Goal: Task Accomplishment & Management: Manage account settings

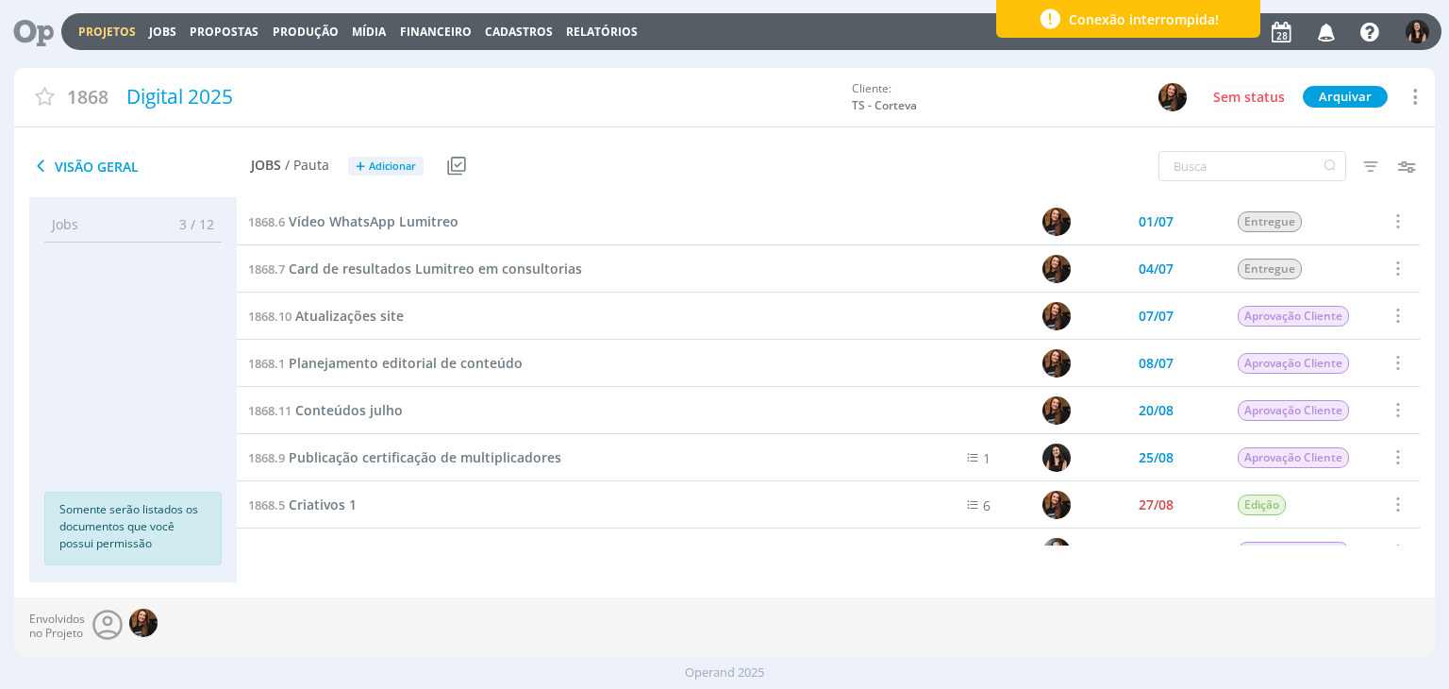
click at [28, 37] on icon at bounding box center [27, 31] width 39 height 37
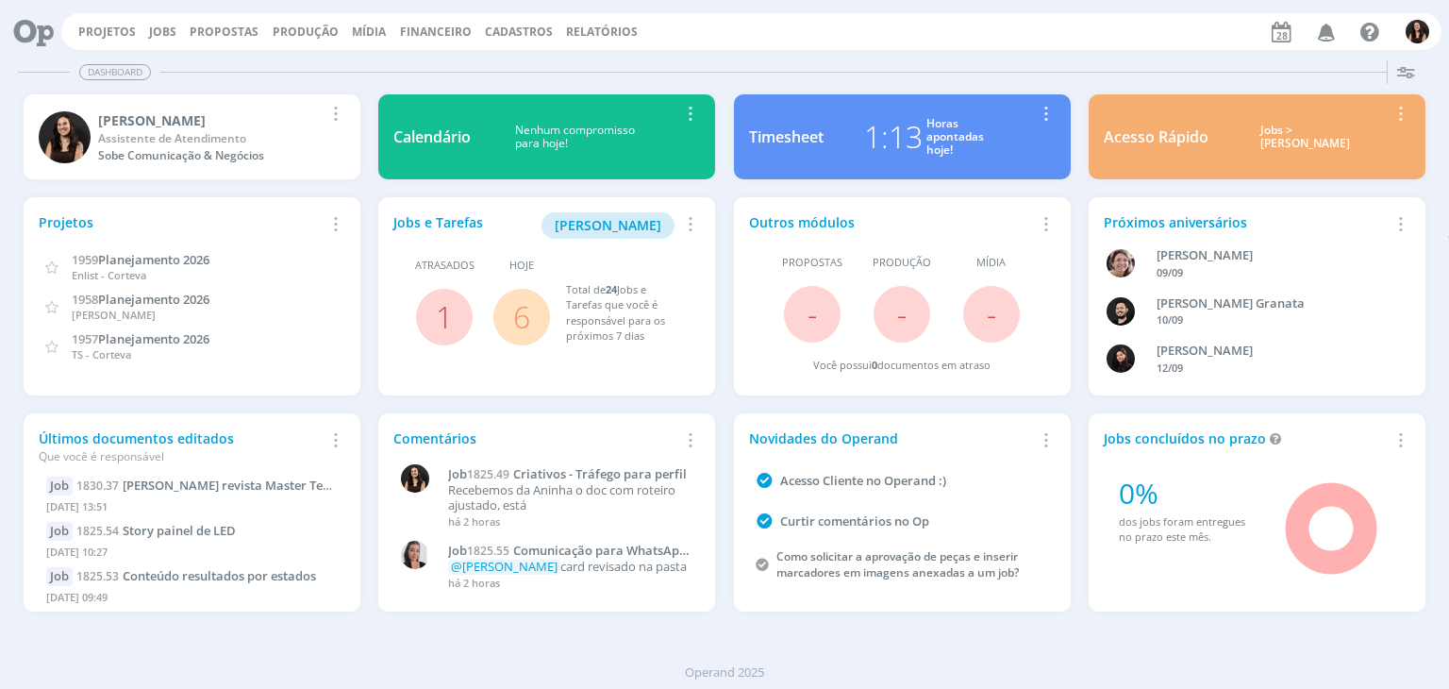
click at [497, 324] on span "6" at bounding box center [521, 317] width 57 height 57
click at [513, 330] on link "6" at bounding box center [521, 316] width 17 height 41
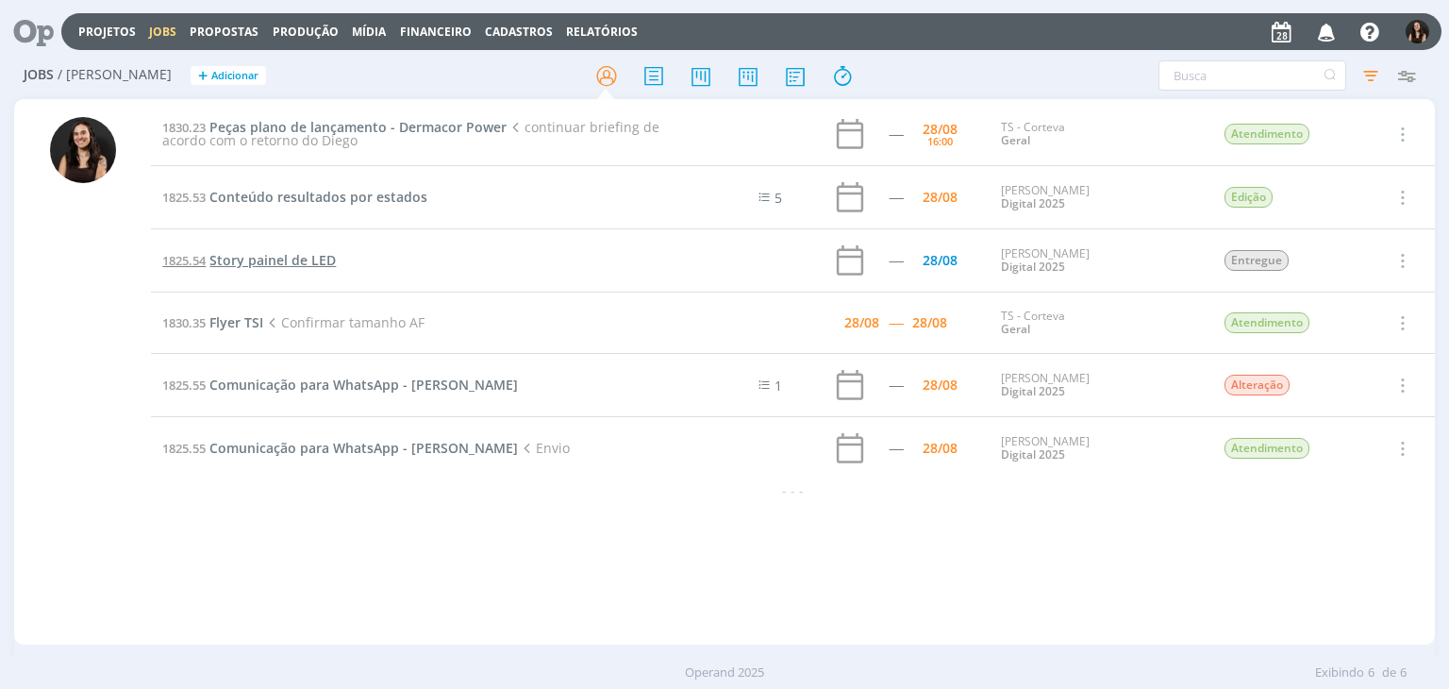
click at [295, 261] on span "Story painel de LED" at bounding box center [272, 260] width 126 height 18
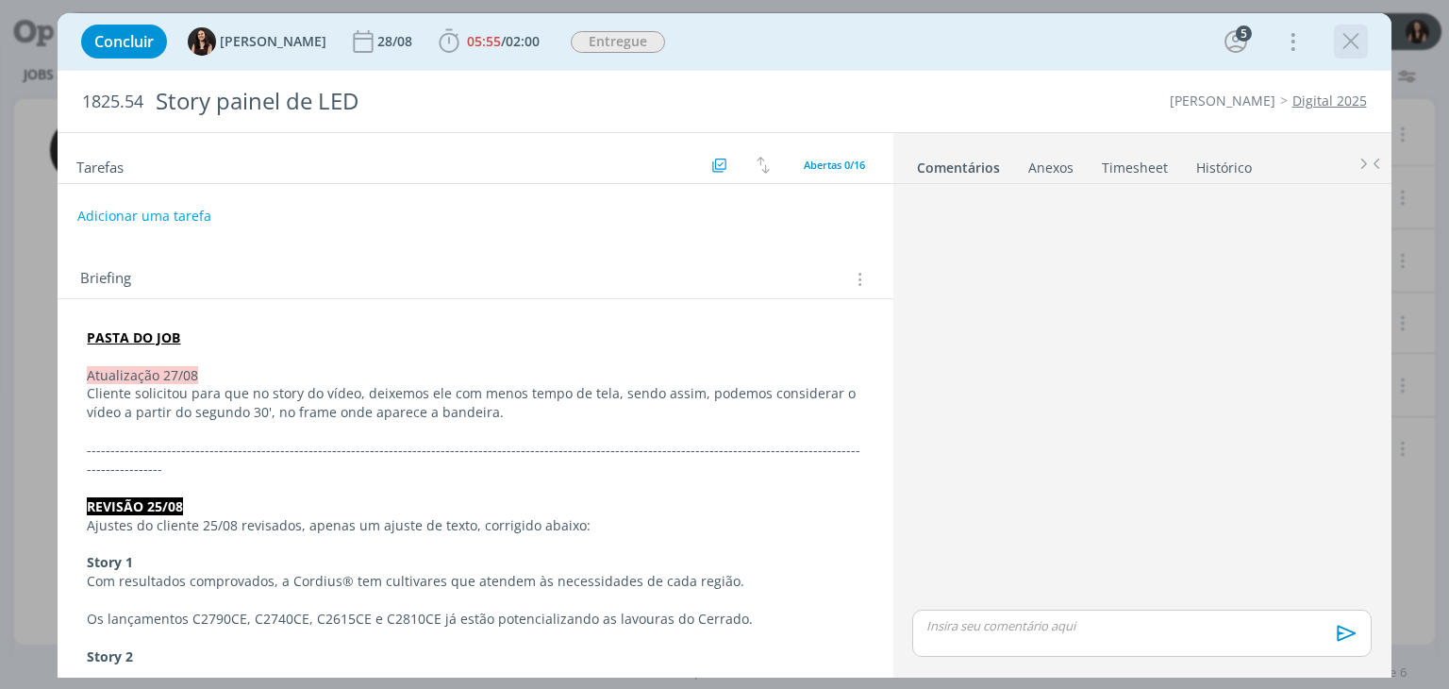
scroll to position [1053, 0]
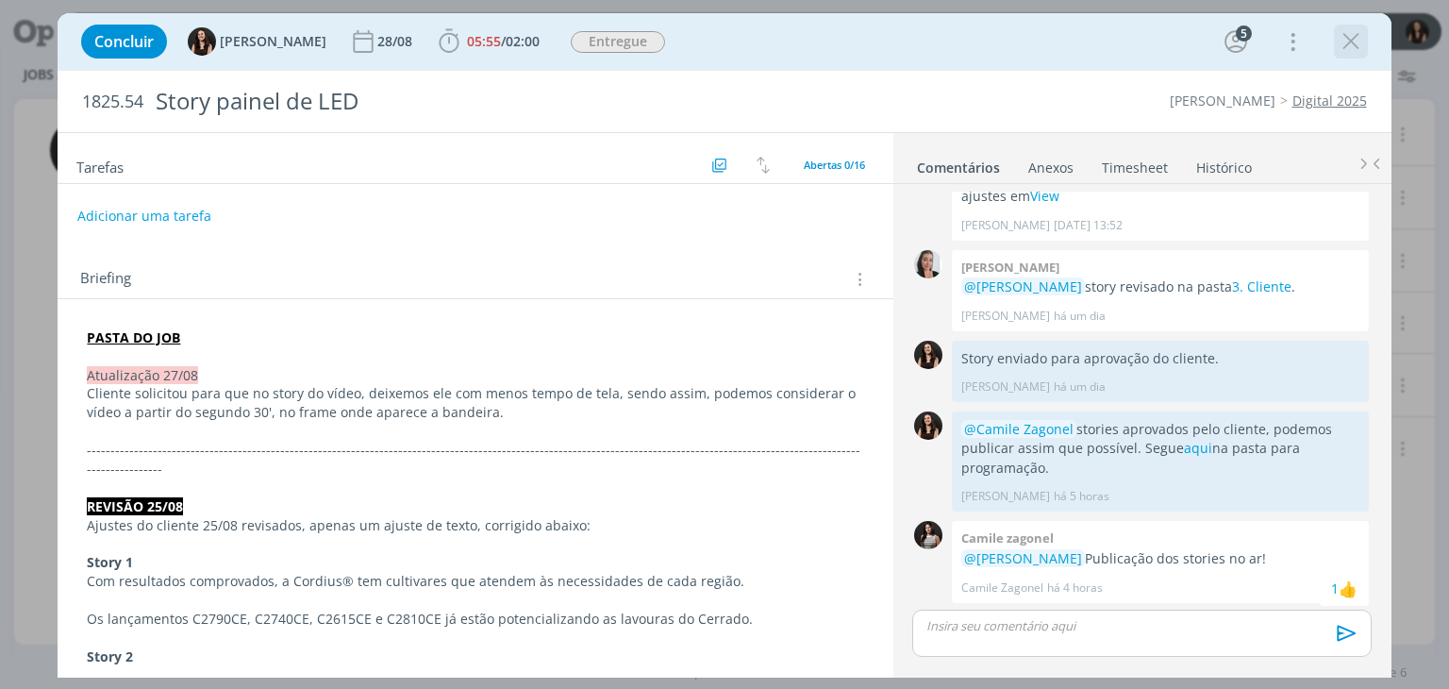
click at [1347, 48] on icon "dialog" at bounding box center [1351, 41] width 28 height 28
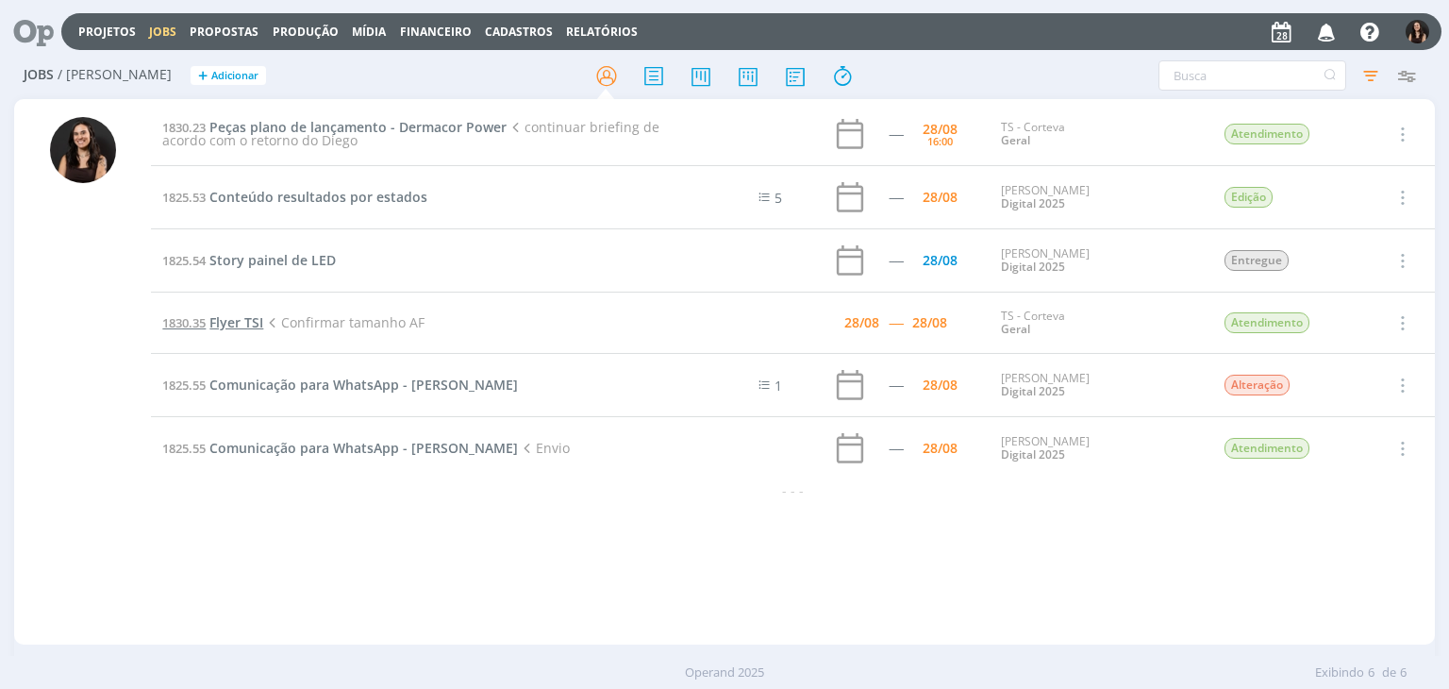
click at [220, 327] on span "Flyer TSI" at bounding box center [236, 322] width 54 height 18
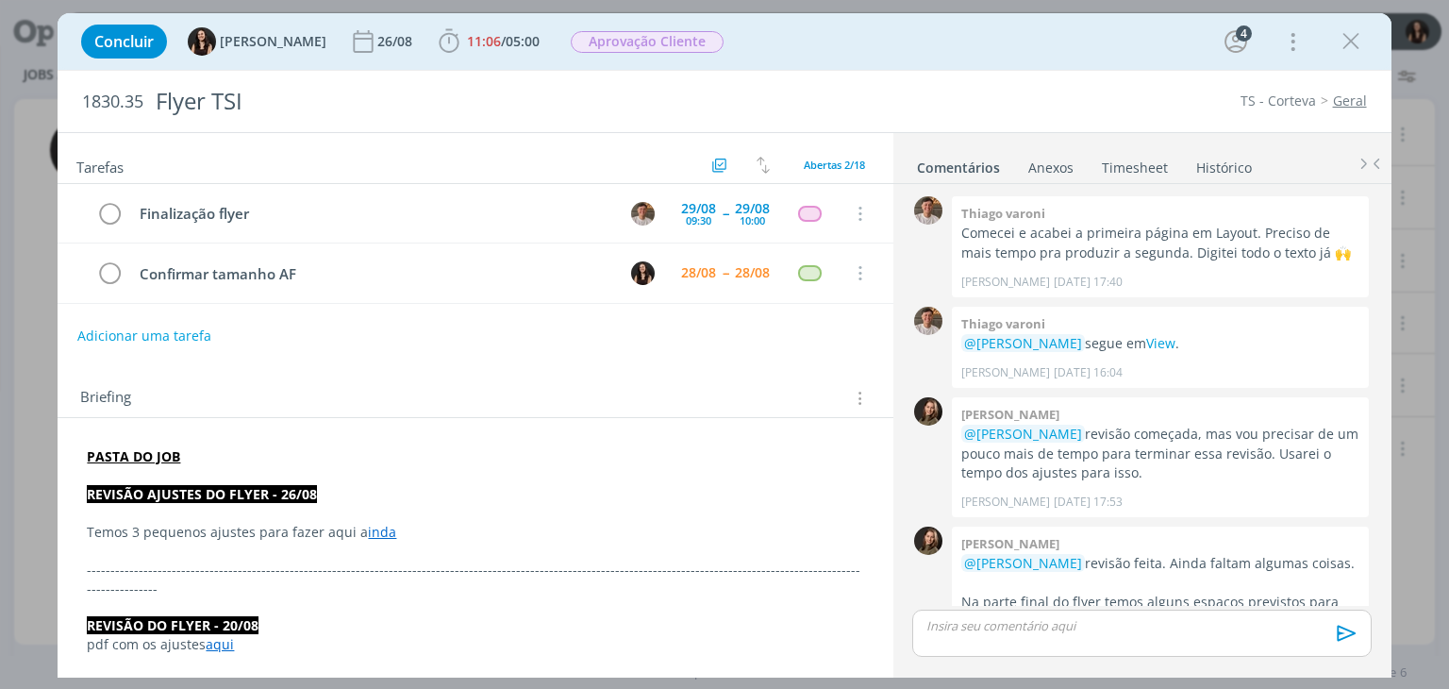
scroll to position [935, 0]
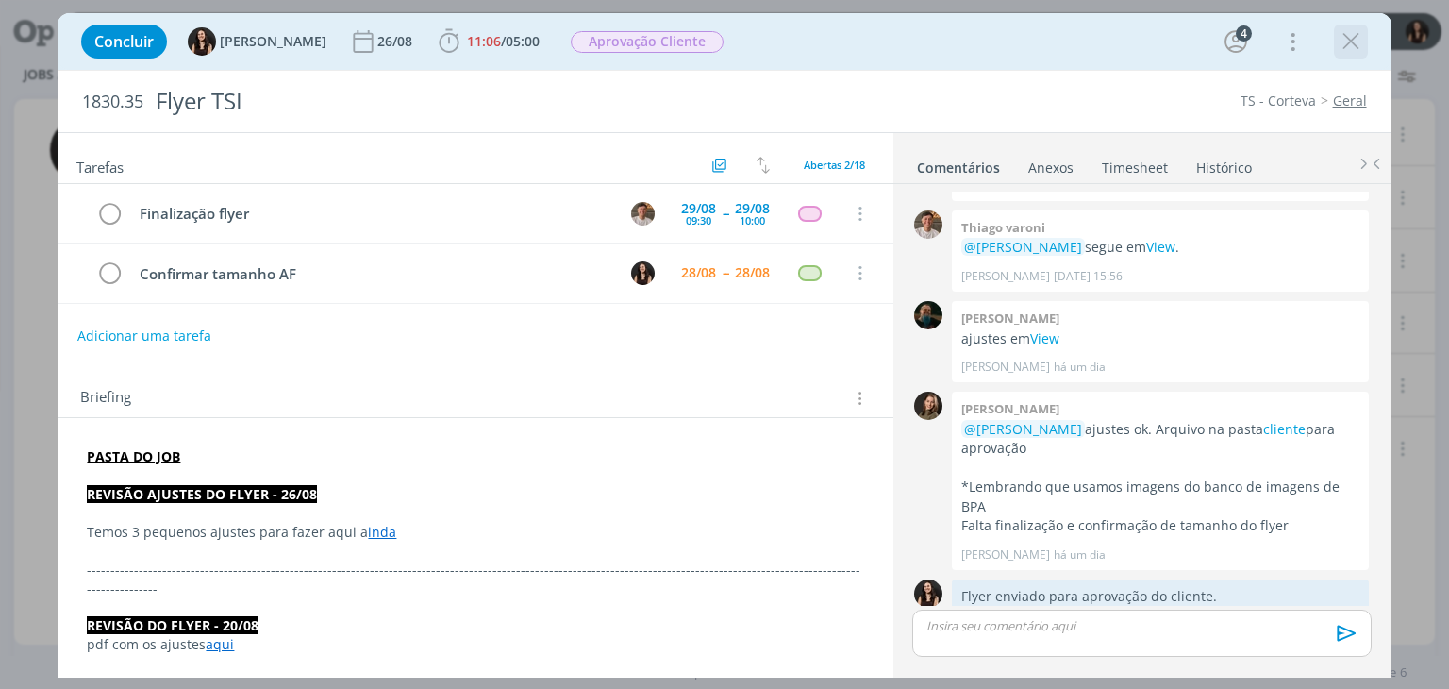
click at [1345, 55] on button "dialog" at bounding box center [1351, 41] width 28 height 28
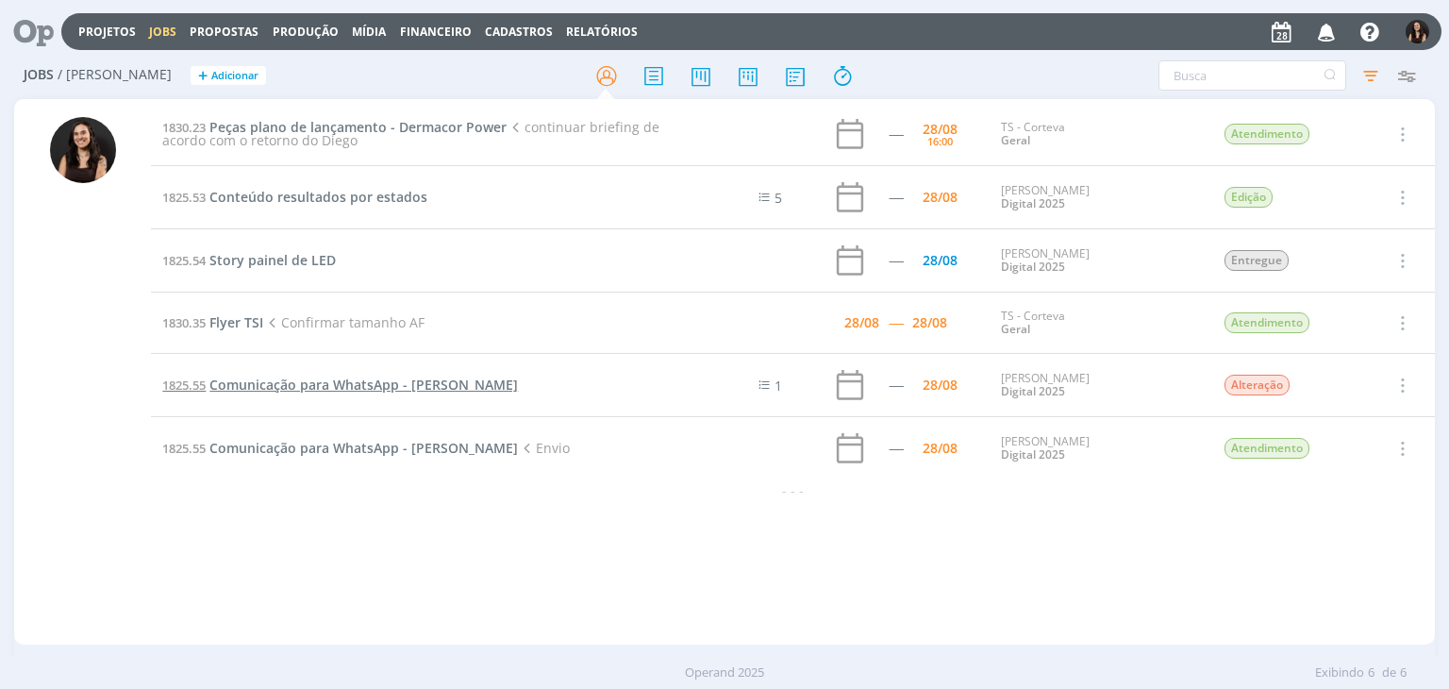
click at [277, 384] on span "Comunicação para WhatsApp - [PERSON_NAME]" at bounding box center [363, 384] width 308 height 18
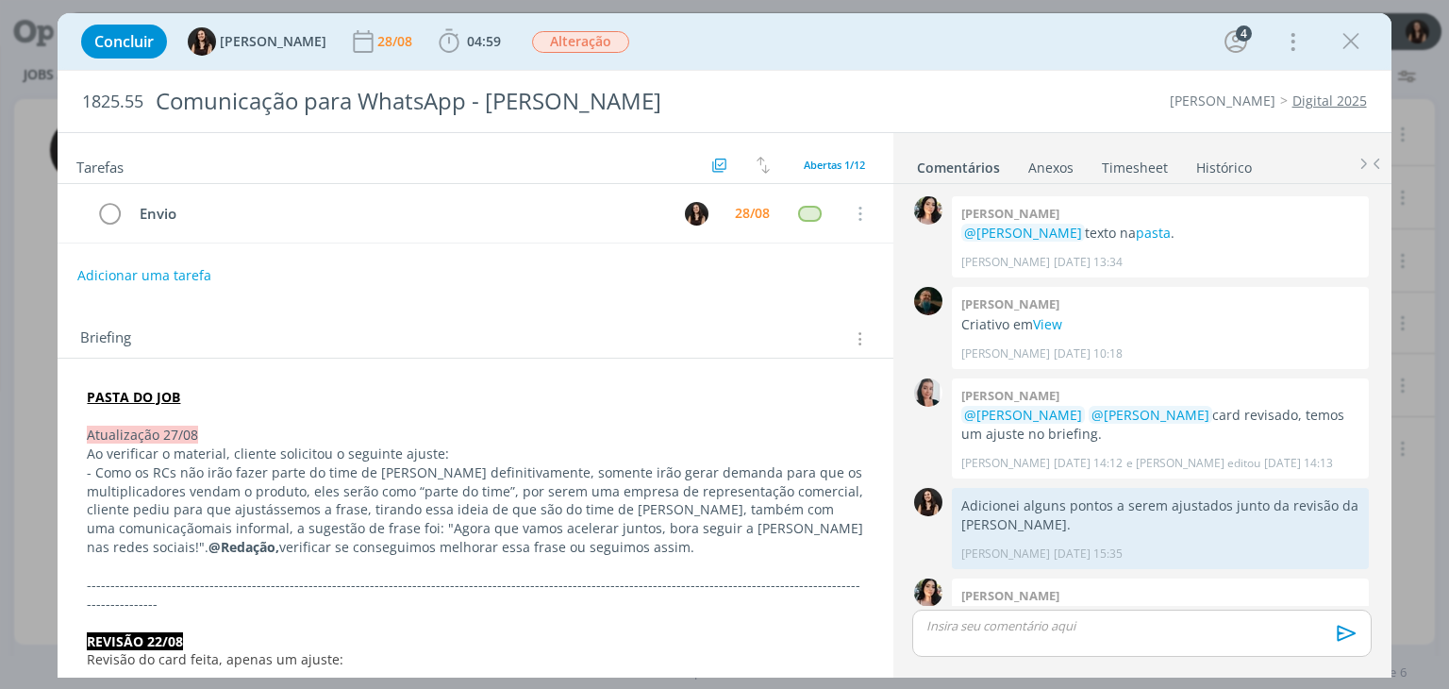
scroll to position [769, 0]
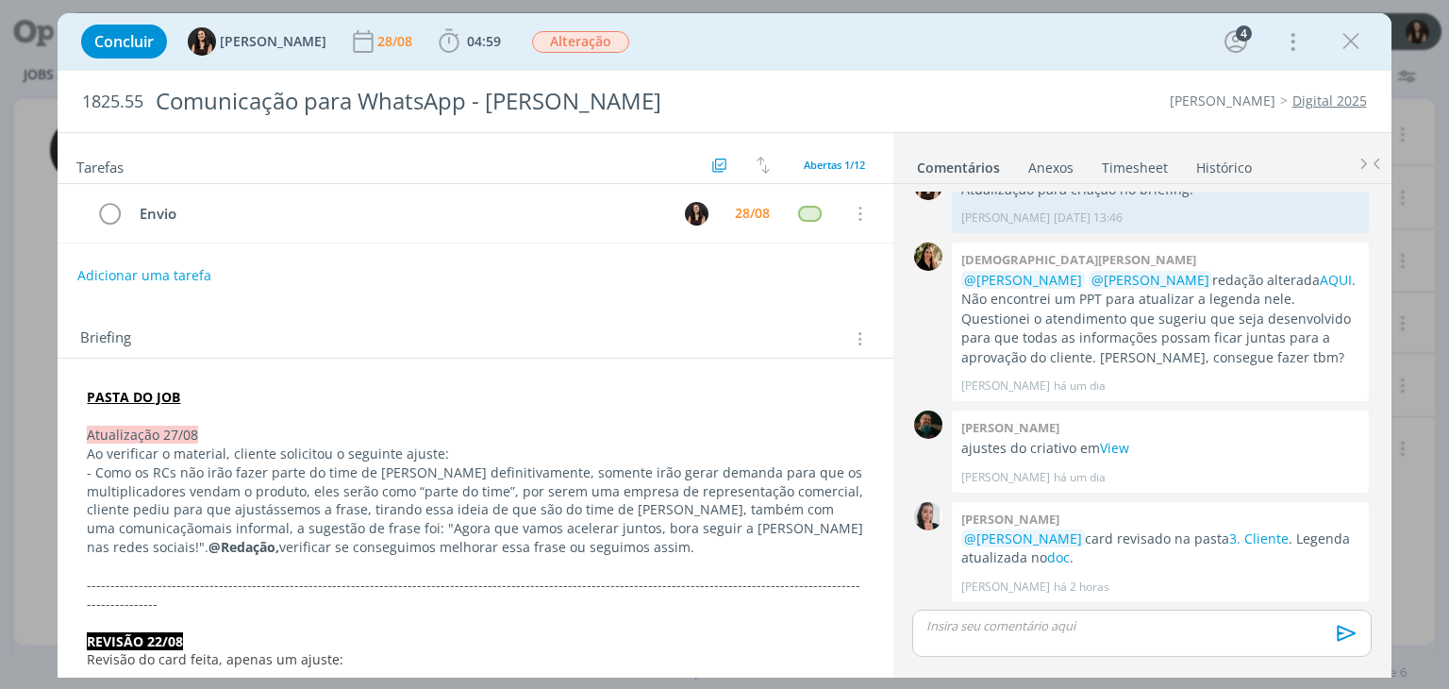
drag, startPoint x: 1371, startPoint y: 32, endPoint x: 940, endPoint y: 42, distance: 430.2
click at [940, 42] on div "Concluir [PERSON_NAME] [DATE] 04:59 Iniciar Apontar Data * [DATE] Horas * 00:00…" at bounding box center [724, 41] width 1305 height 45
click at [467, 45] on span "04:59" at bounding box center [484, 41] width 34 height 18
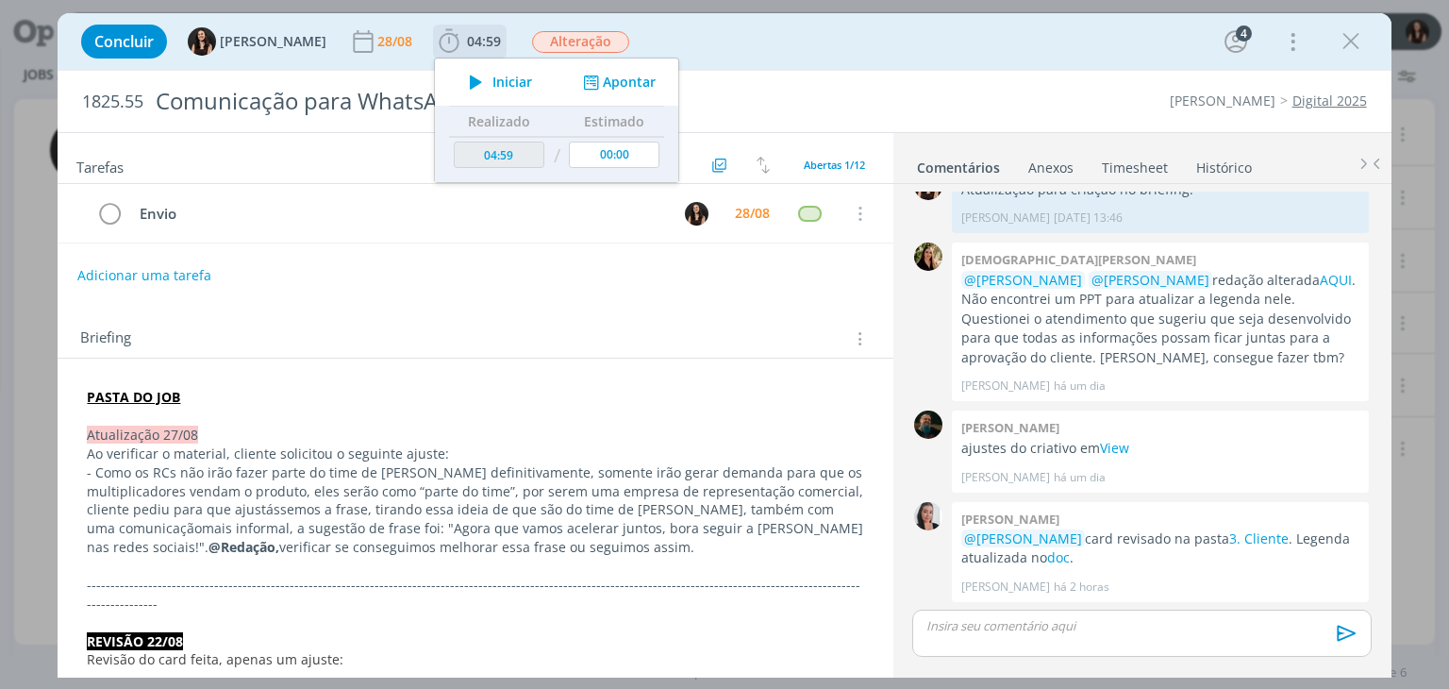
click at [460, 86] on icon "dialog" at bounding box center [475, 82] width 33 height 25
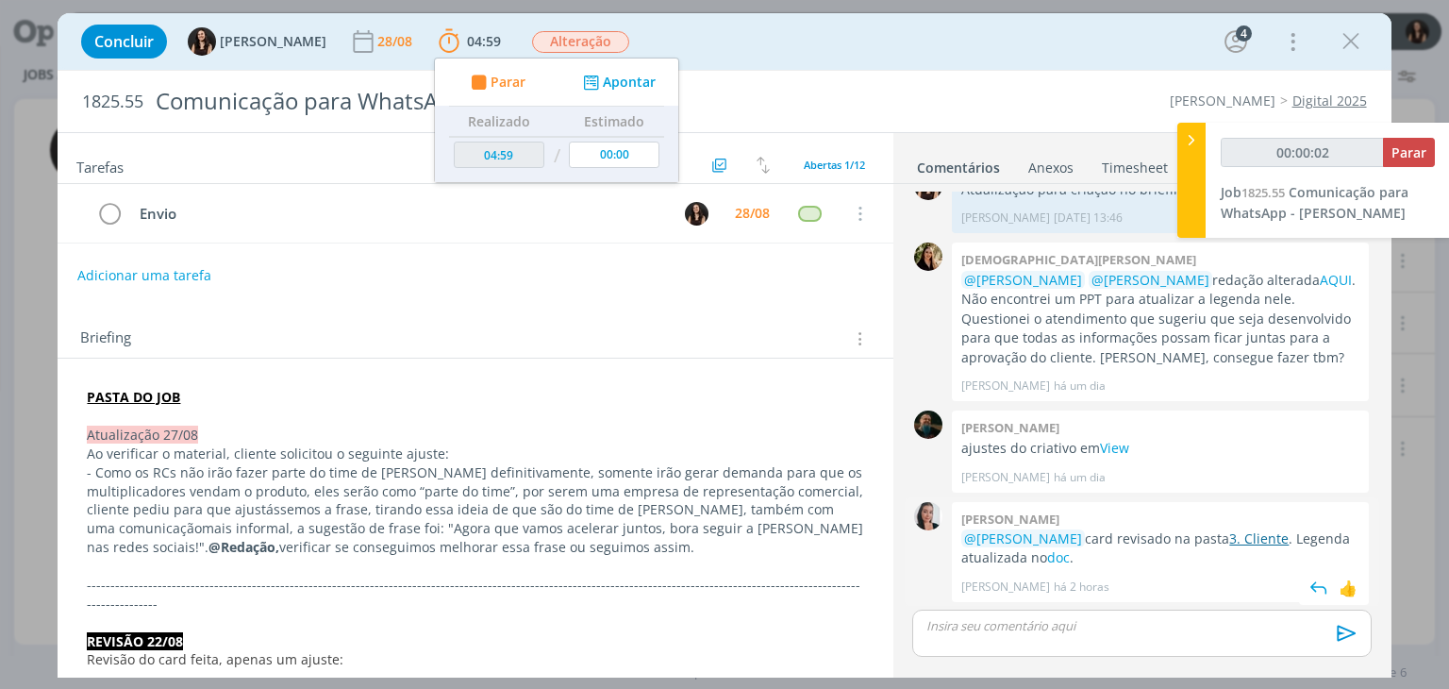
click at [1249, 536] on link "3. Cliente" at bounding box center [1258, 538] width 59 height 18
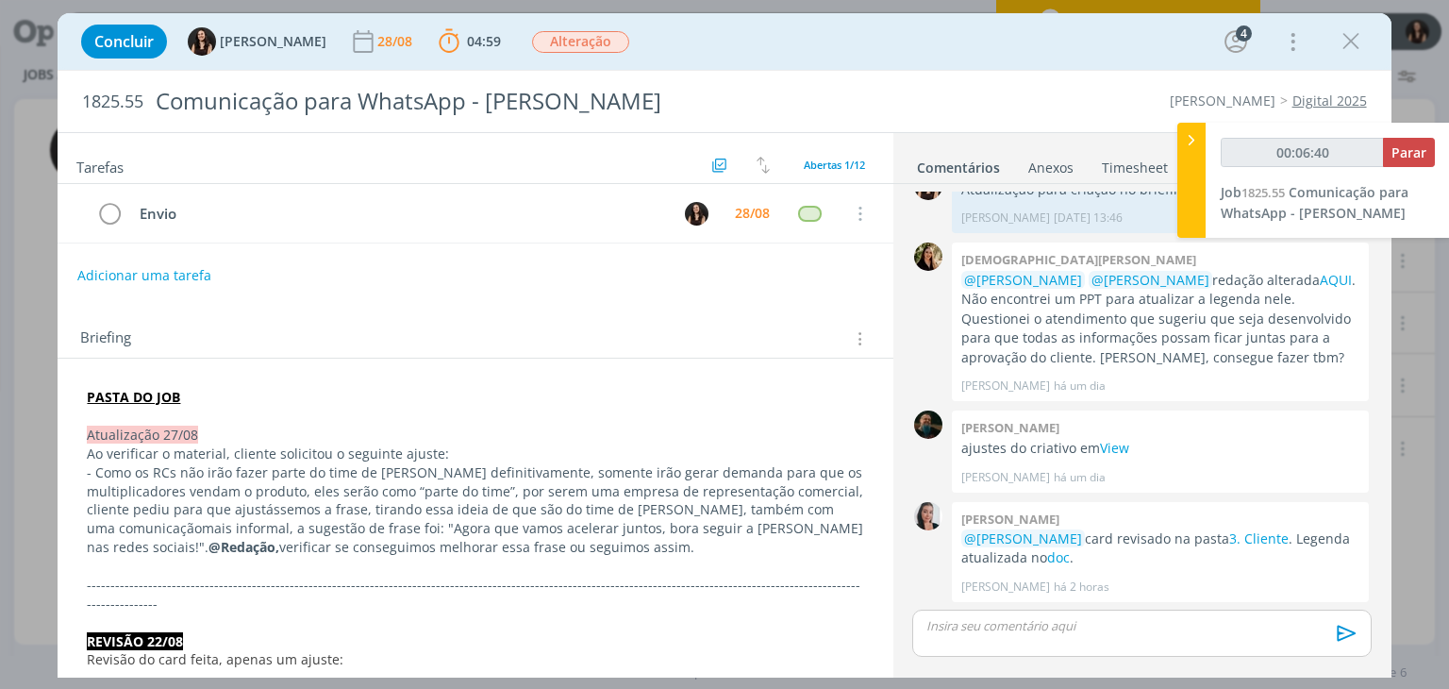
click at [1417, 136] on div "00:06:40 Parar Job 1825.55 Comunicação para WhatsApp - Siga Cordius" at bounding box center [1328, 180] width 244 height 115
type input "00:06:41"
click at [1422, 143] on span "Parar" at bounding box center [1408, 152] width 35 height 18
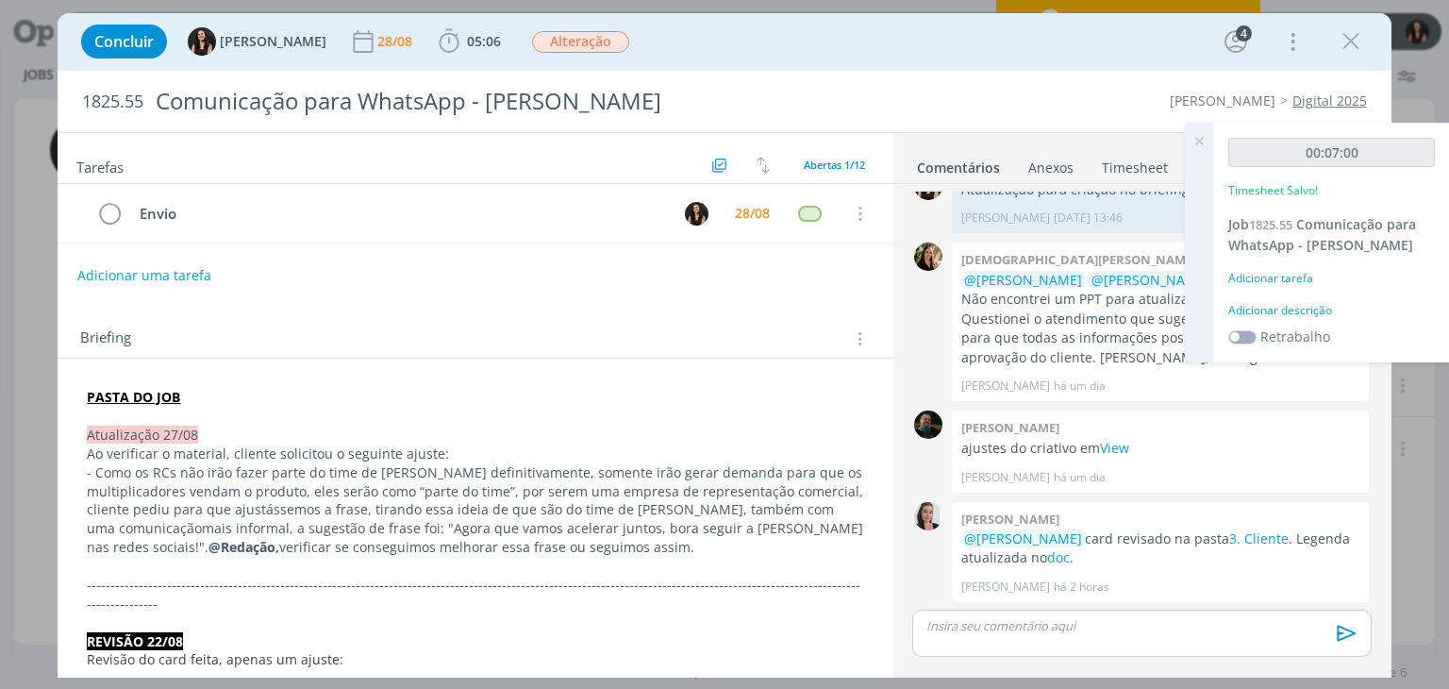
click at [1246, 309] on div "Adicionar descrição" at bounding box center [1331, 310] width 207 height 17
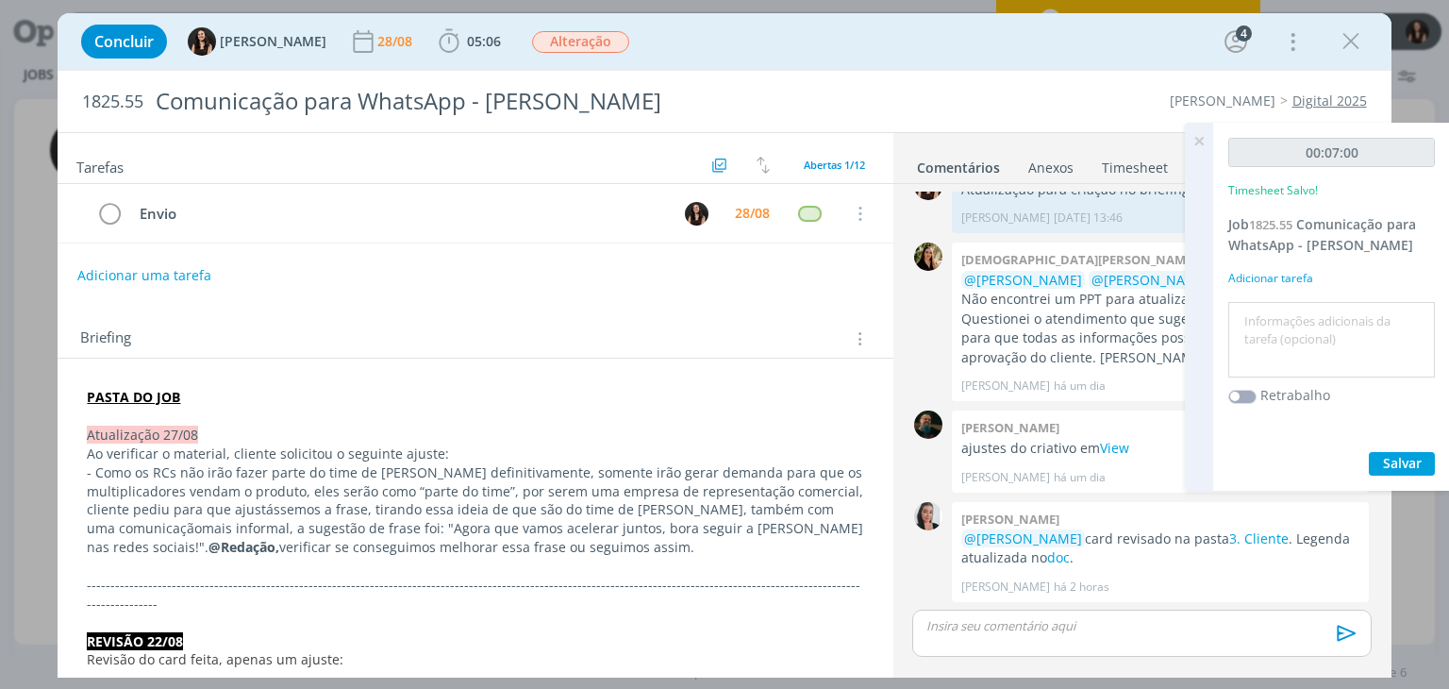
click at [1246, 309] on textarea at bounding box center [1331, 340] width 197 height 67
type textarea "Envio para cliente"
click at [1404, 442] on div "00:07:00 Timesheet Salvo! Job 1825.55 Comunicação para WhatsApp - Siga Cordius …" at bounding box center [1331, 307] width 237 height 368
click at [1407, 457] on span "Salvar" at bounding box center [1402, 463] width 39 height 18
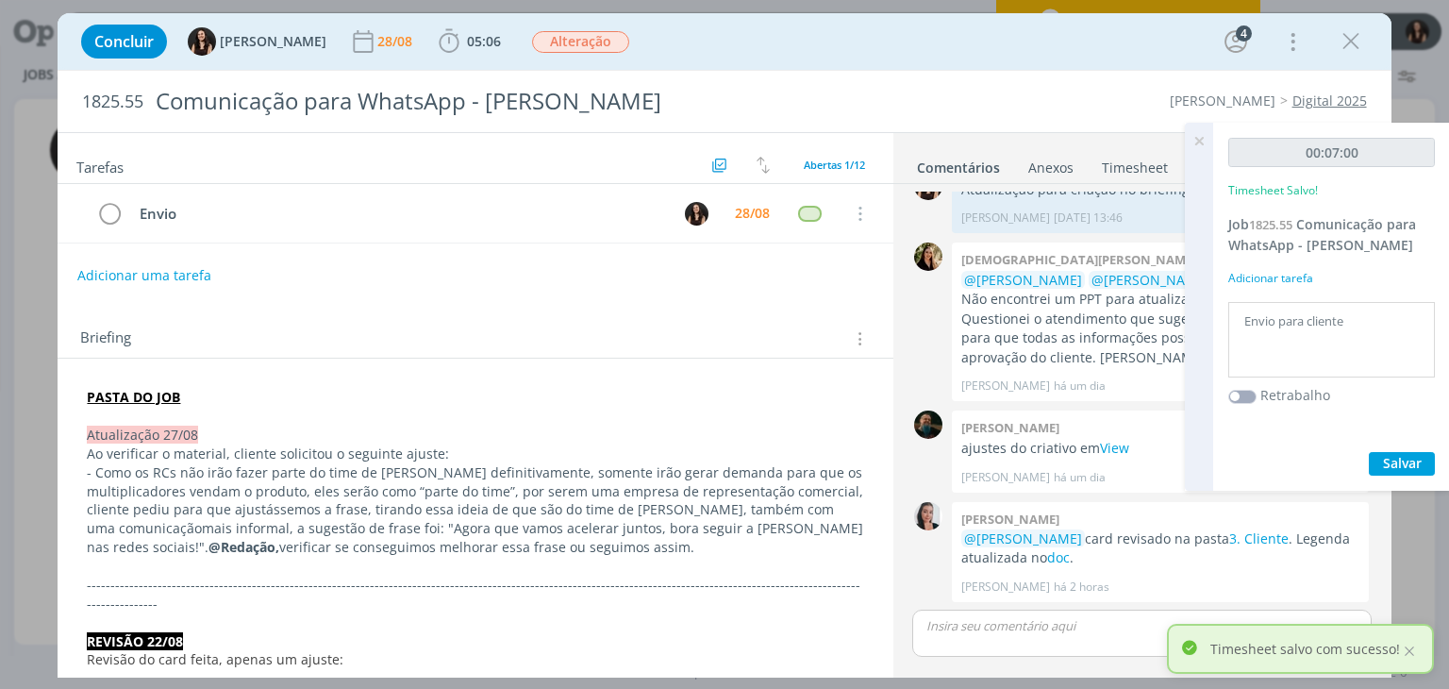
click at [1199, 140] on icon at bounding box center [1199, 141] width 34 height 37
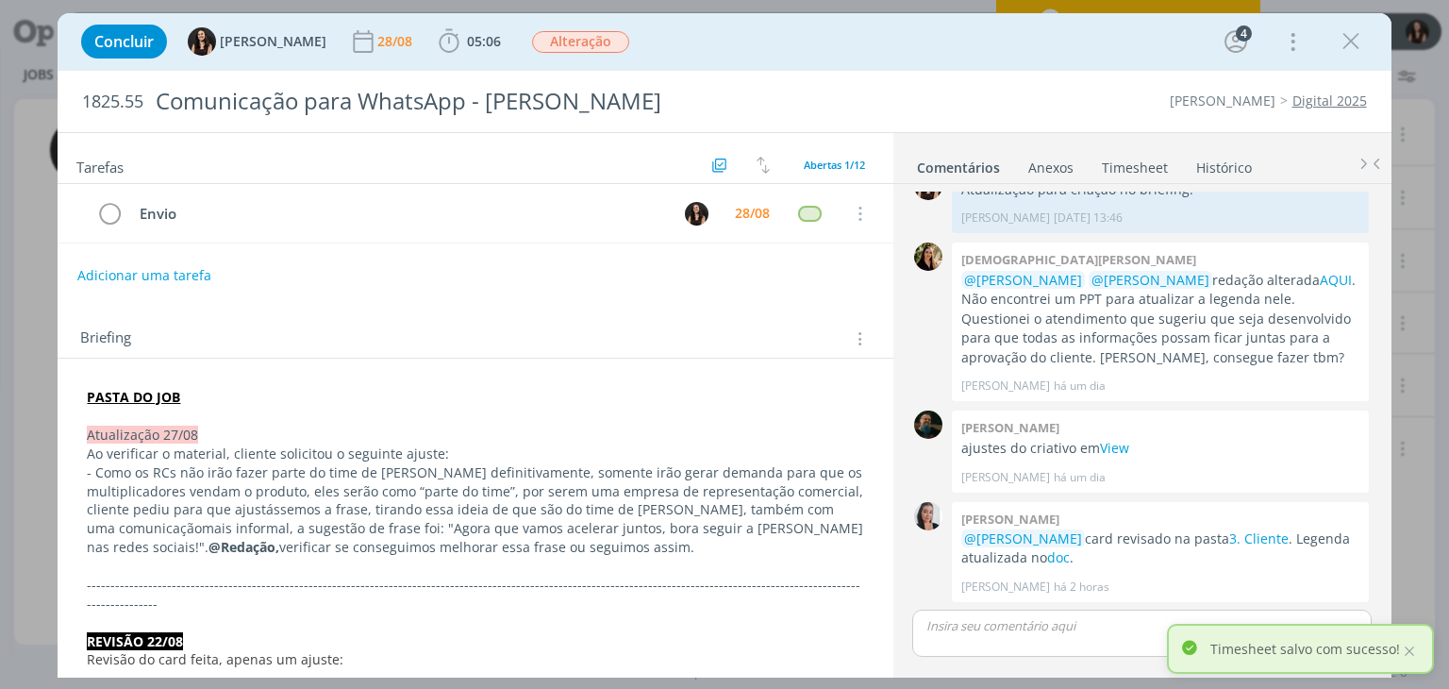
click at [1030, 641] on div "dialog" at bounding box center [1141, 632] width 458 height 47
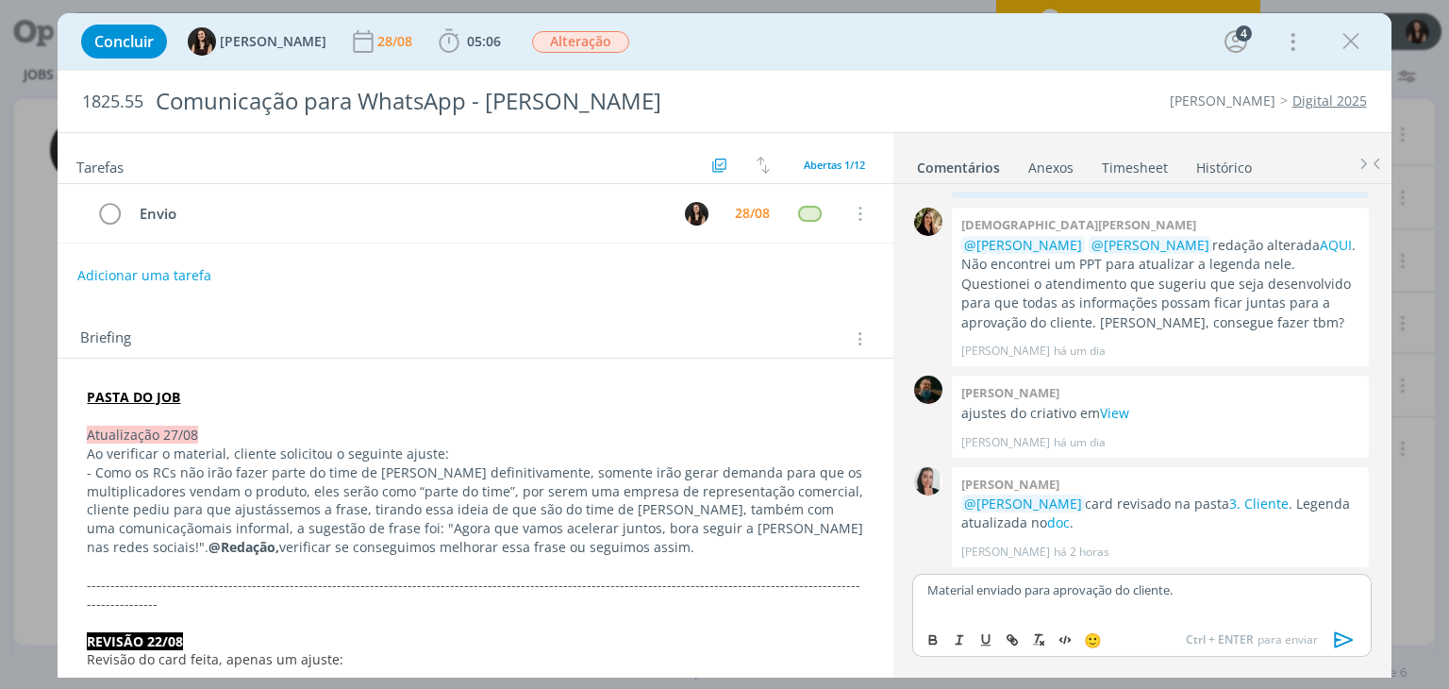
click at [1349, 641] on icon "dialog" at bounding box center [1343, 640] width 19 height 16
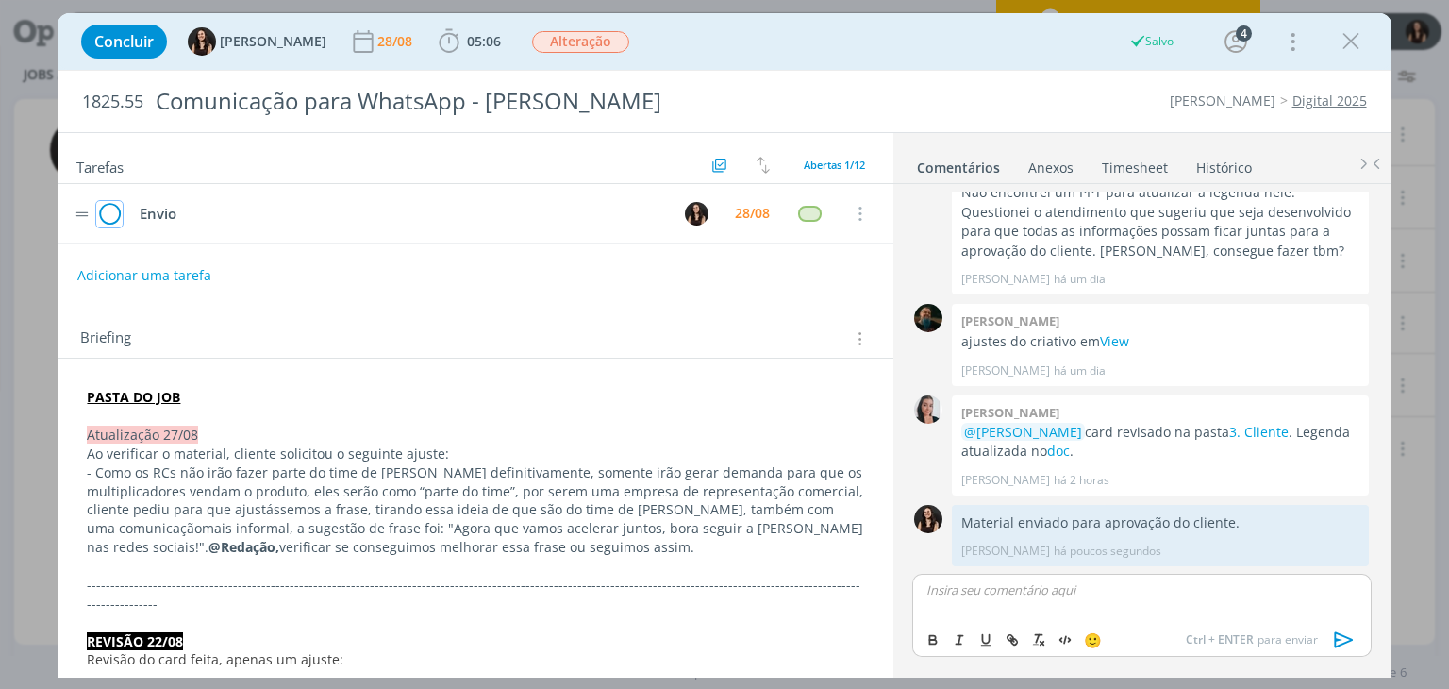
click at [121, 216] on icon "dialog" at bounding box center [109, 214] width 26 height 28
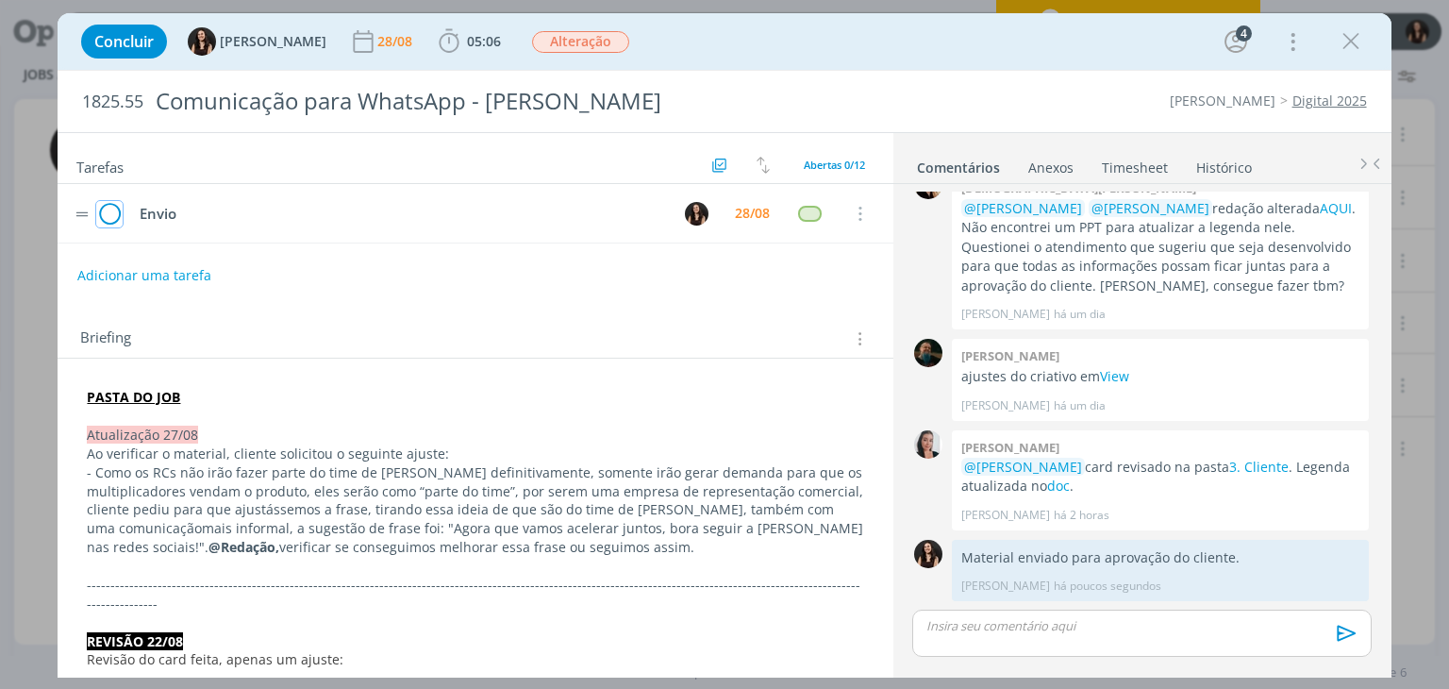
scroll to position [840, 0]
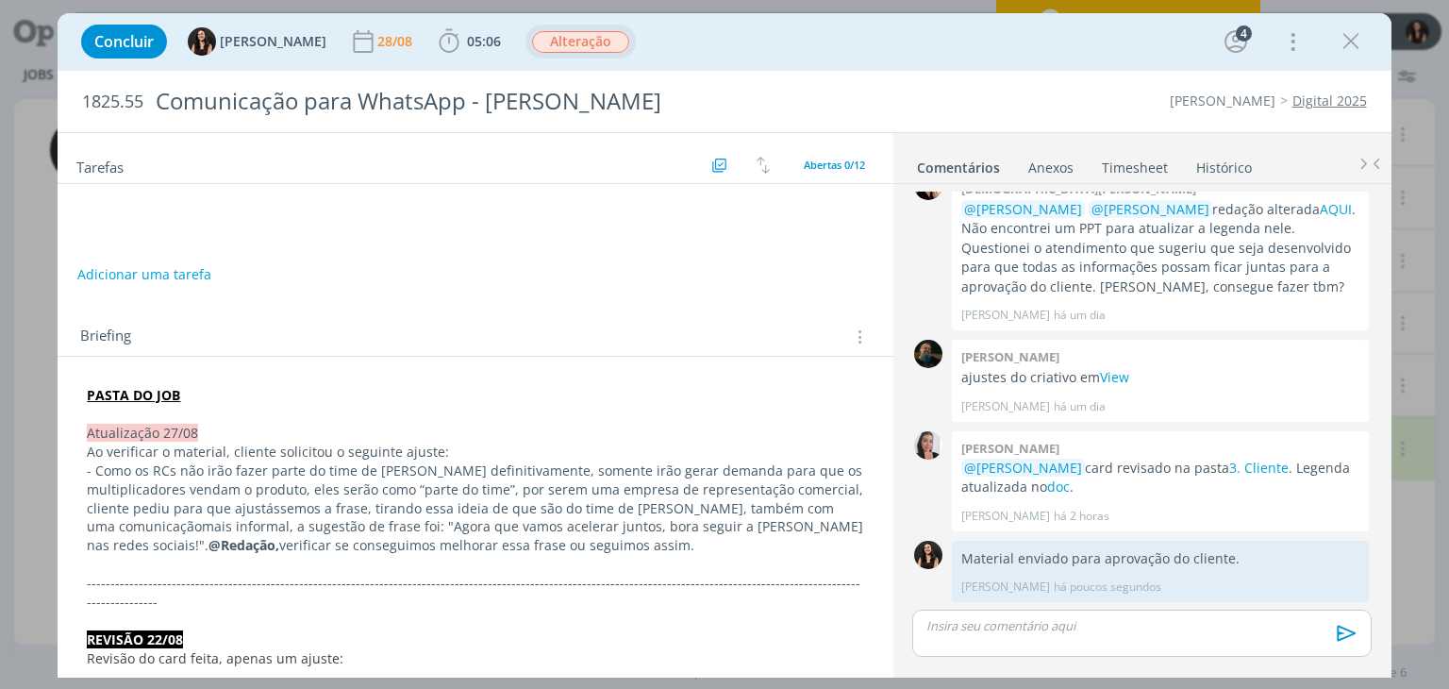
click at [544, 42] on span "Alteração" at bounding box center [580, 42] width 97 height 22
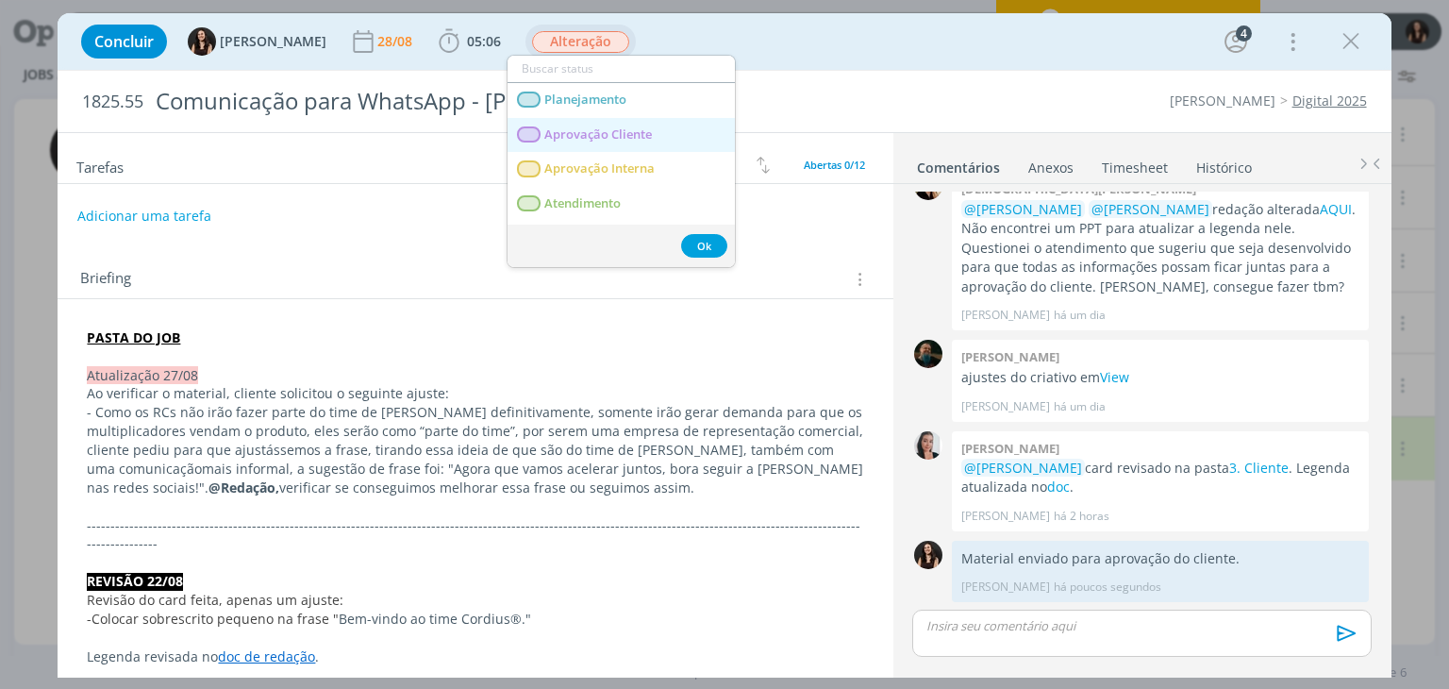
click at [598, 144] on Cliente "Aprovação Cliente" at bounding box center [620, 135] width 227 height 35
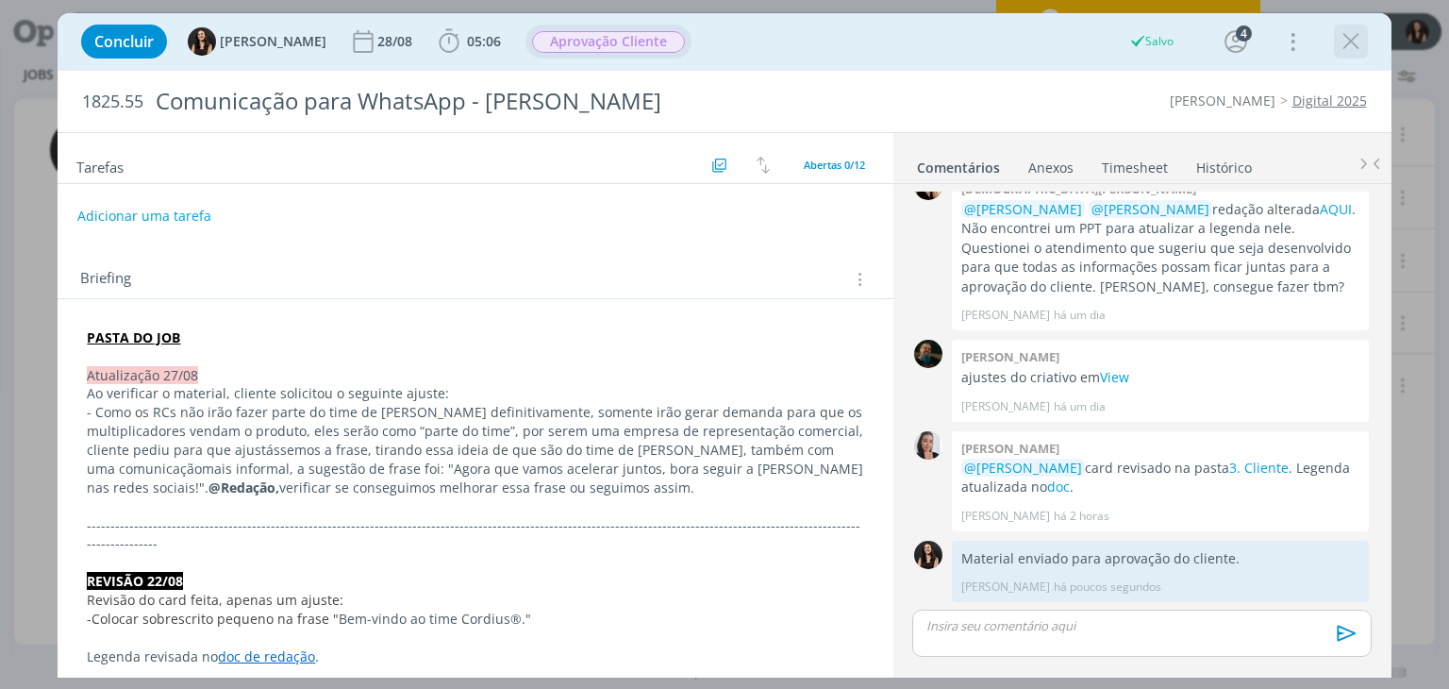
click at [1364, 37] on button "dialog" at bounding box center [1351, 41] width 28 height 28
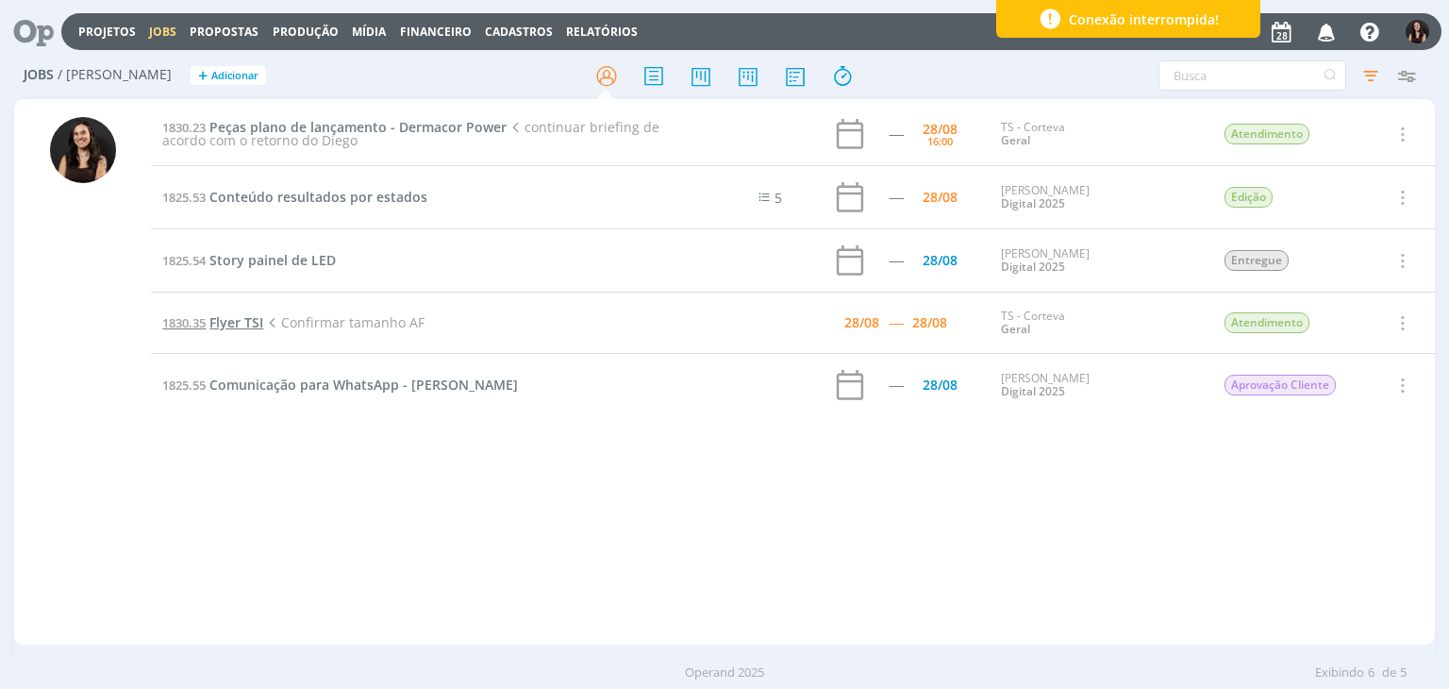
click at [248, 316] on span "Flyer TSI" at bounding box center [236, 322] width 54 height 18
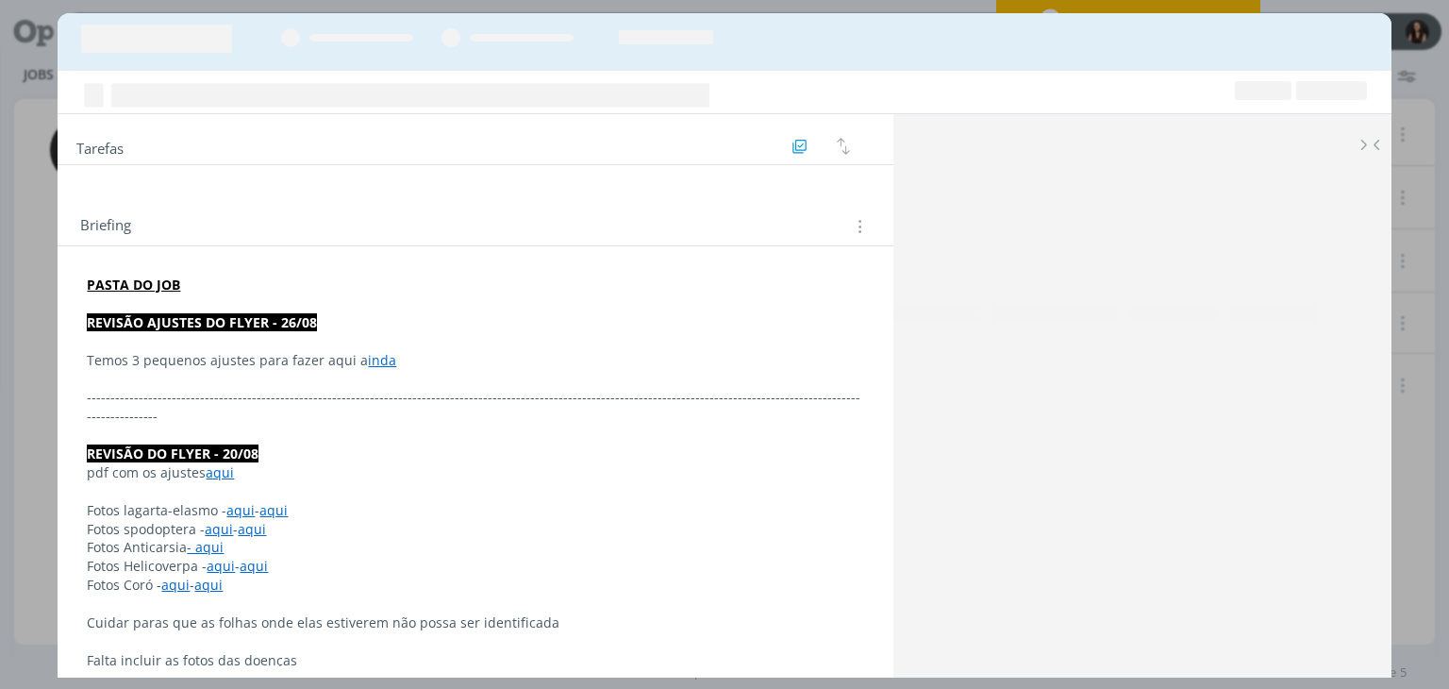
scroll to position [935, 0]
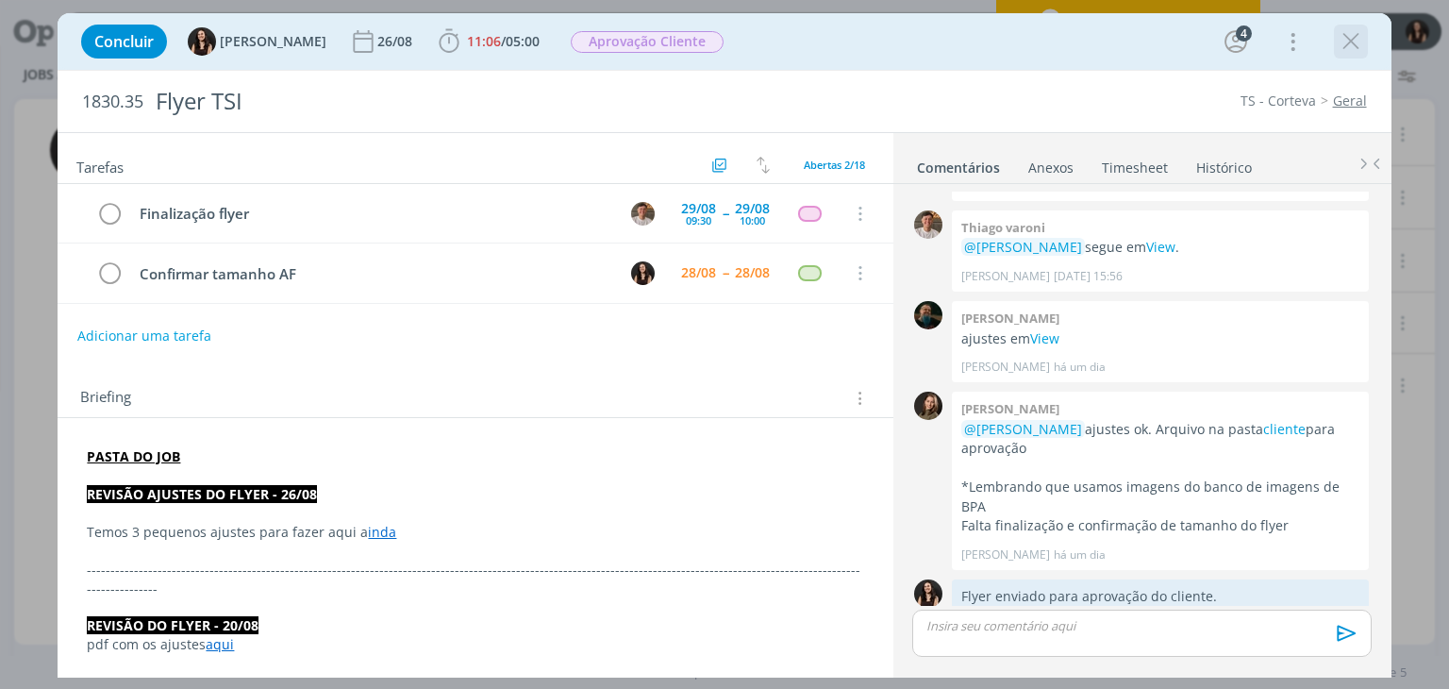
click at [1334, 37] on div "dialog" at bounding box center [1351, 42] width 34 height 34
click at [1345, 36] on icon "dialog" at bounding box center [1351, 41] width 28 height 28
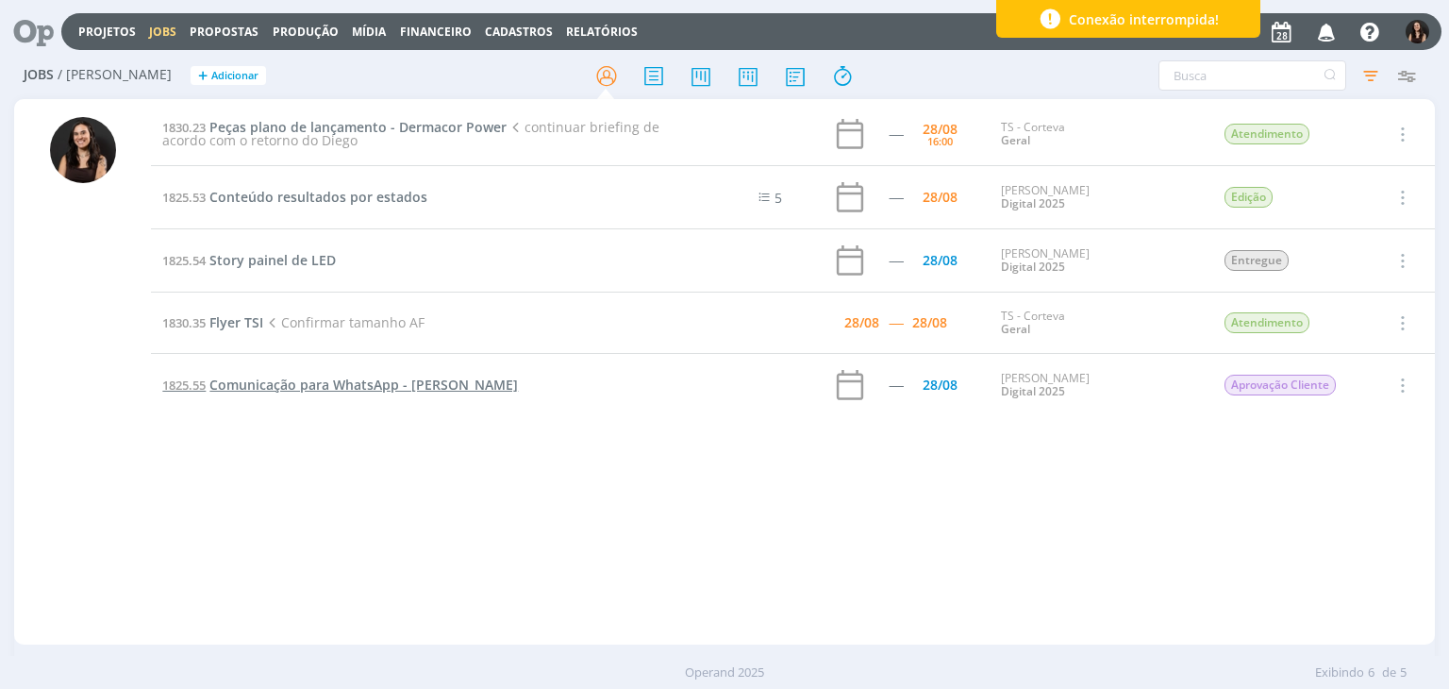
click at [283, 376] on span "Comunicação para WhatsApp - [PERSON_NAME]" at bounding box center [363, 384] width 308 height 18
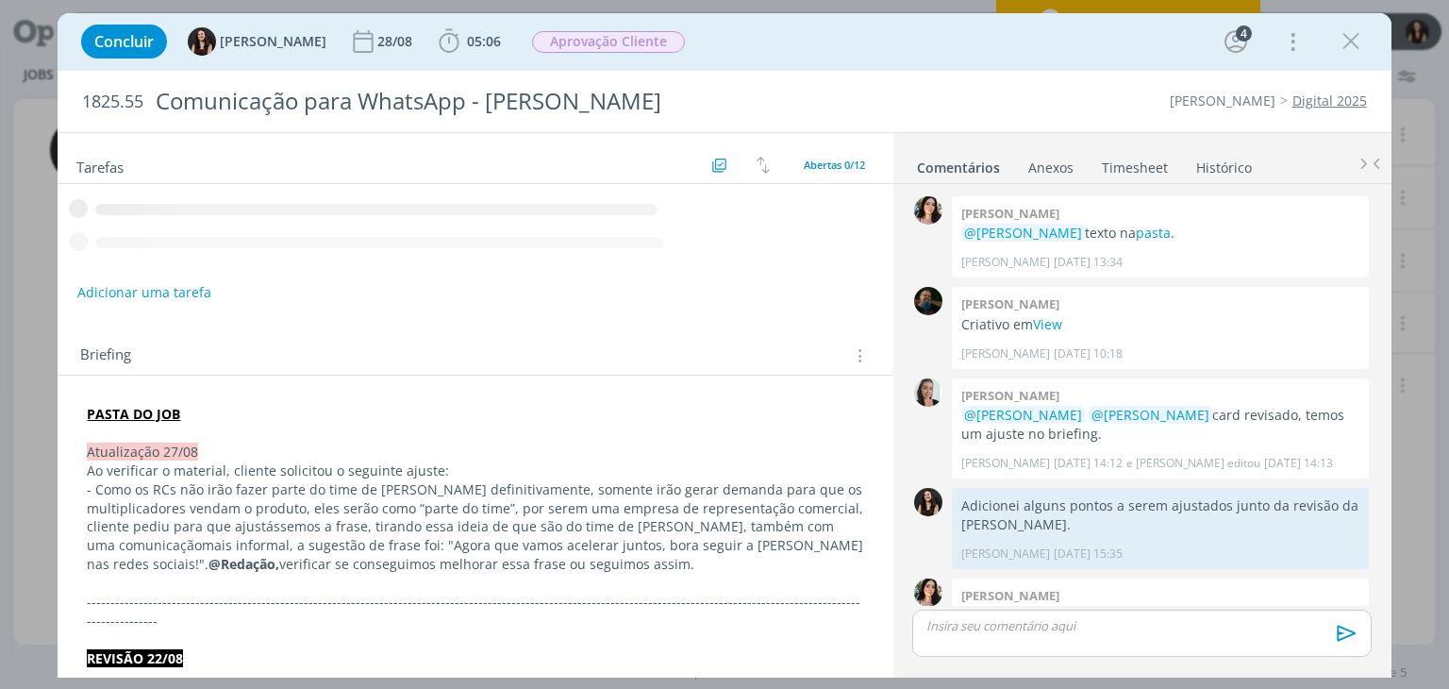
scroll to position [840, 0]
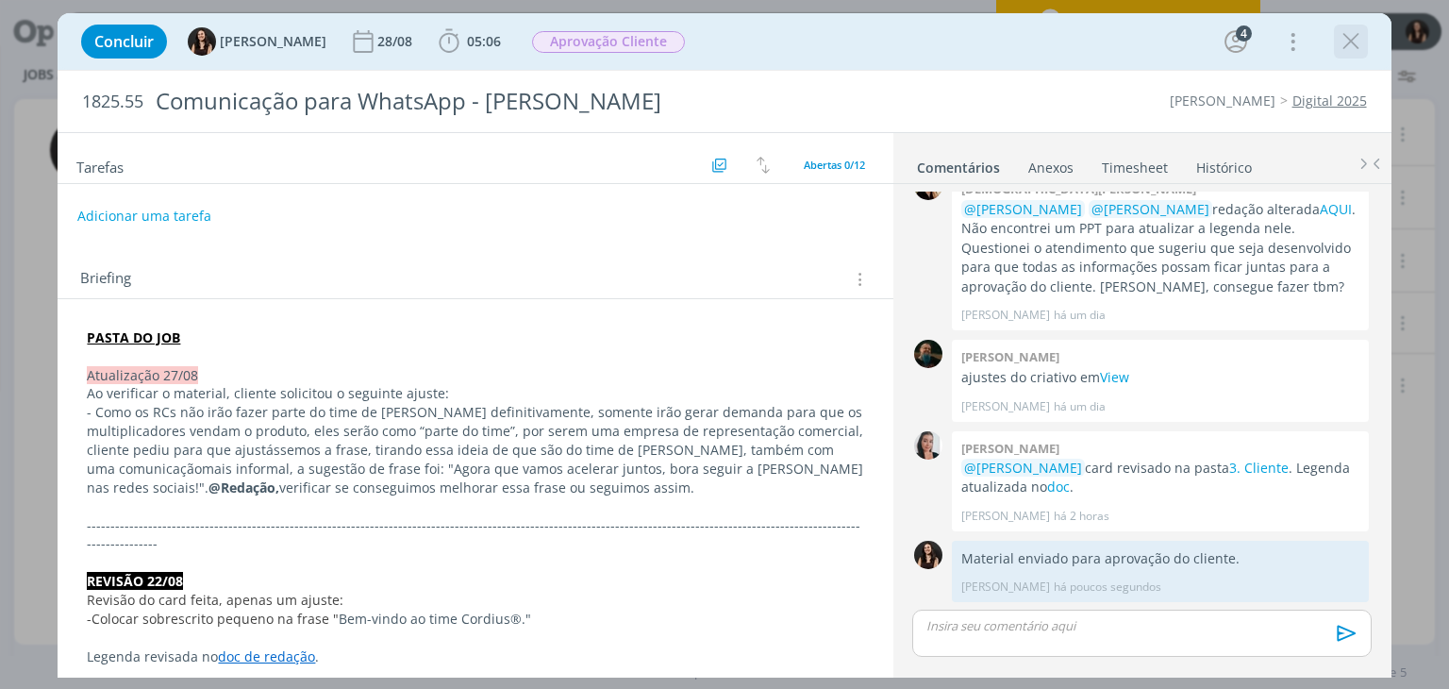
click at [1344, 40] on icon "dialog" at bounding box center [1351, 41] width 28 height 28
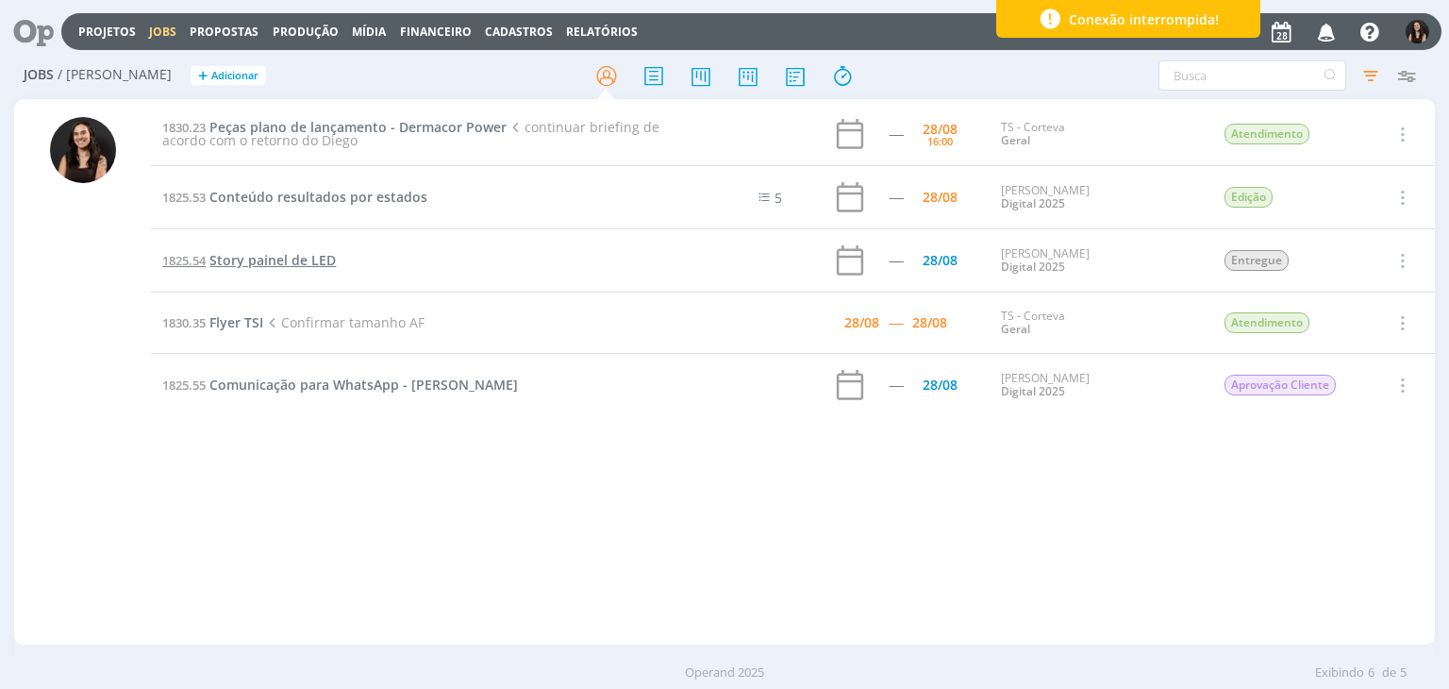
click at [255, 263] on span "Story painel de LED" at bounding box center [272, 260] width 126 height 18
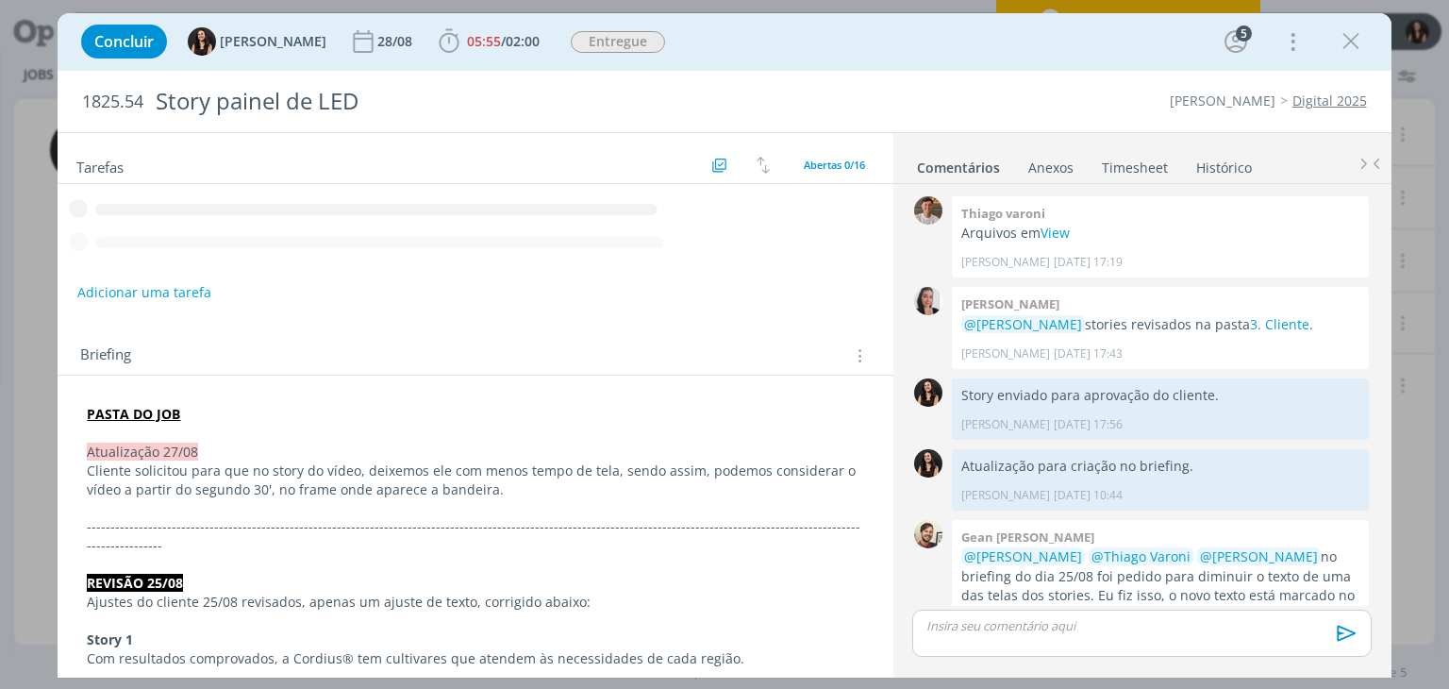
scroll to position [1053, 0]
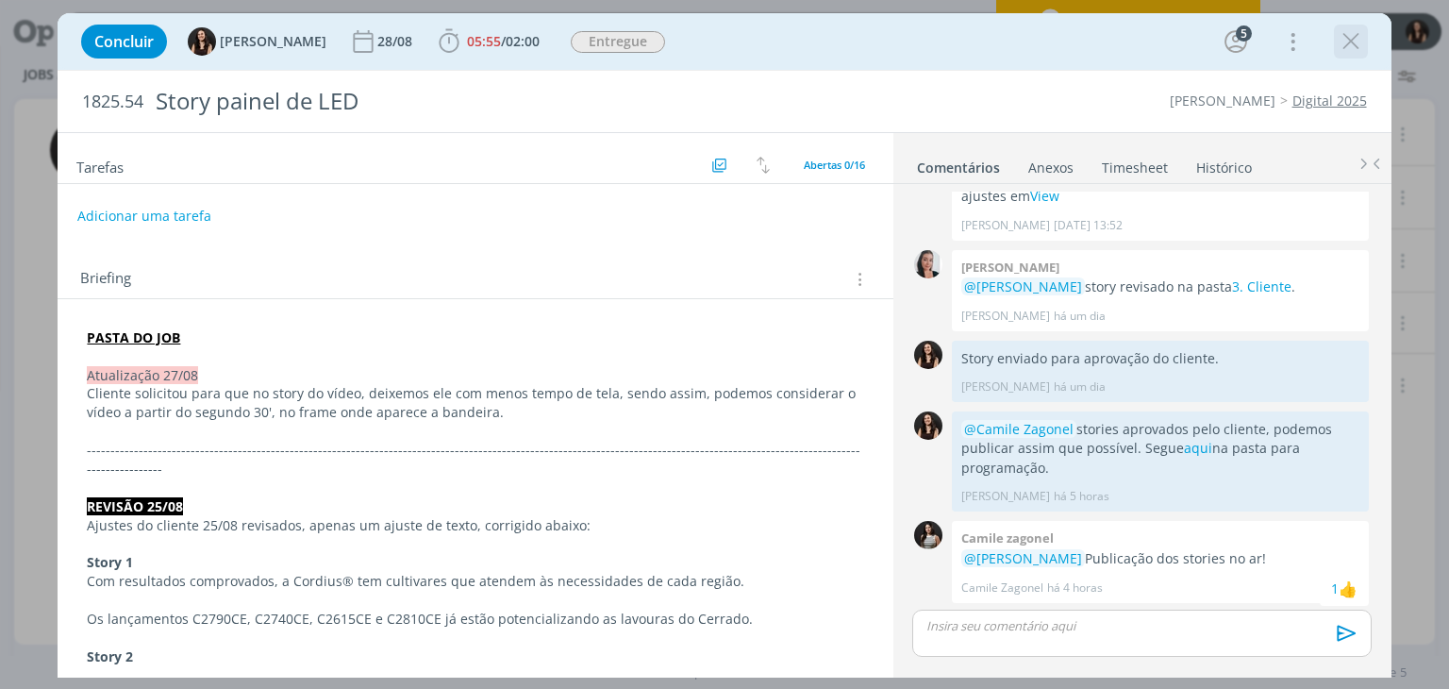
click at [1347, 35] on icon "dialog" at bounding box center [1351, 41] width 28 height 28
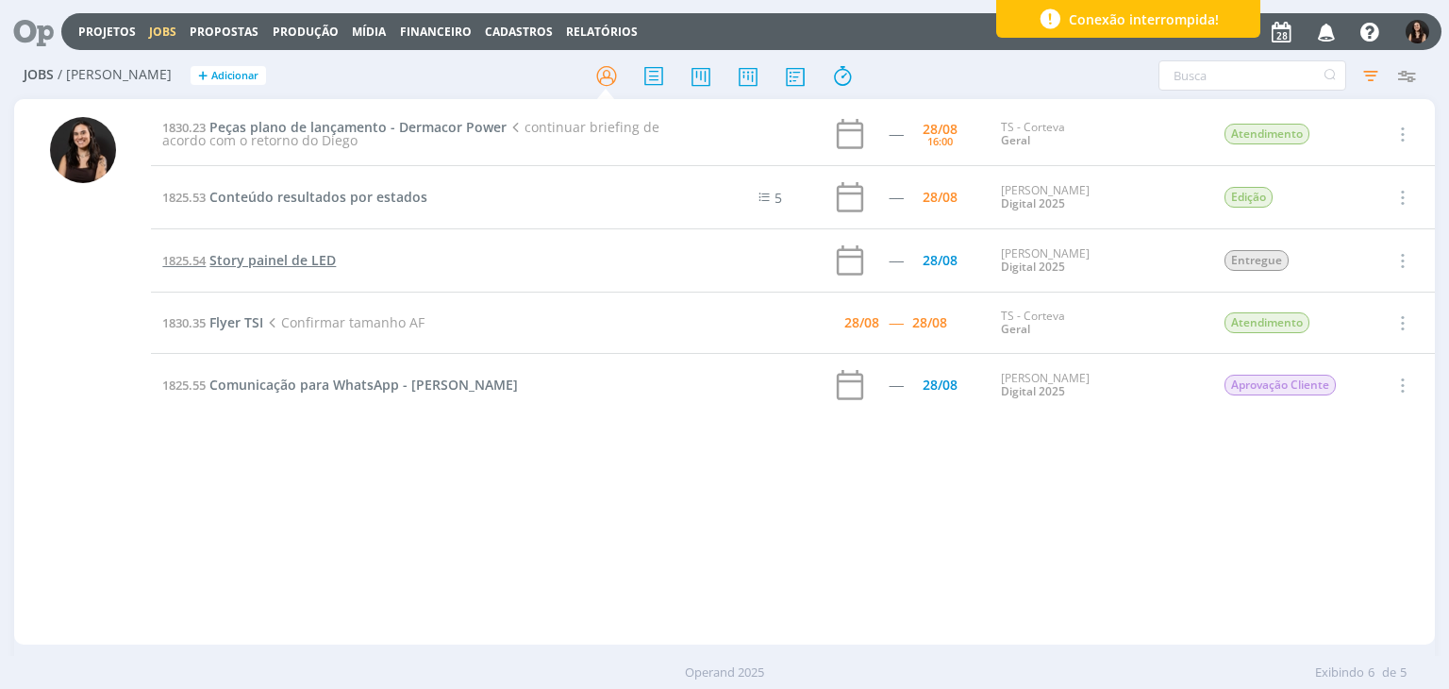
click at [298, 258] on span "Story painel de LED" at bounding box center [272, 260] width 126 height 18
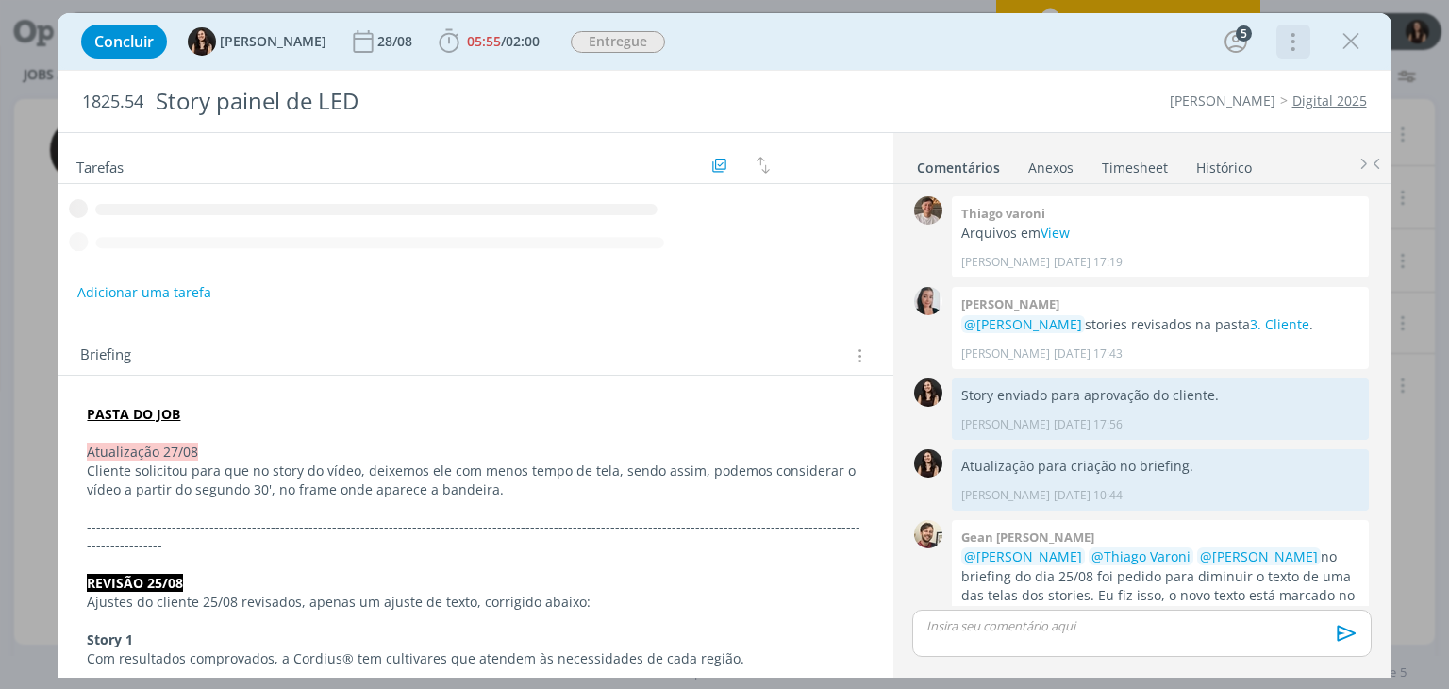
scroll to position [1053, 0]
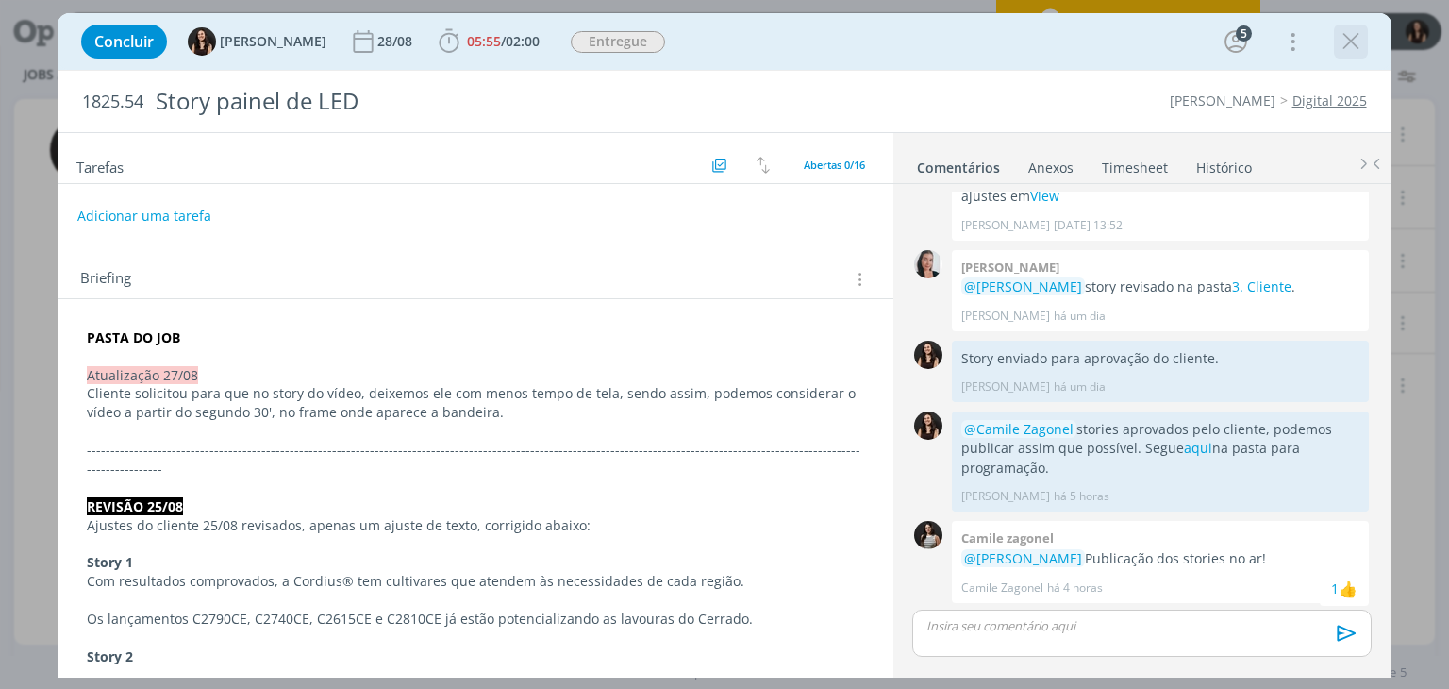
click at [1351, 43] on icon "dialog" at bounding box center [1351, 41] width 28 height 28
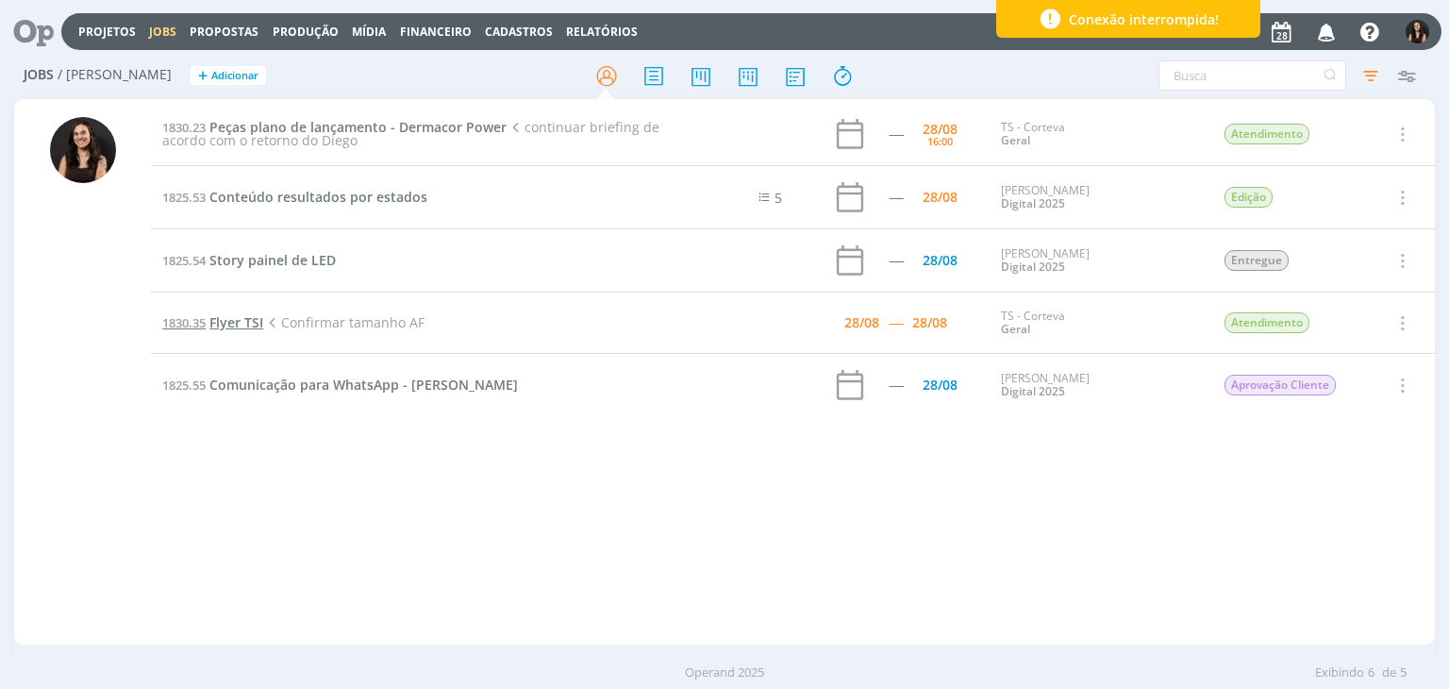
click at [227, 324] on span "Flyer TSI" at bounding box center [236, 322] width 54 height 18
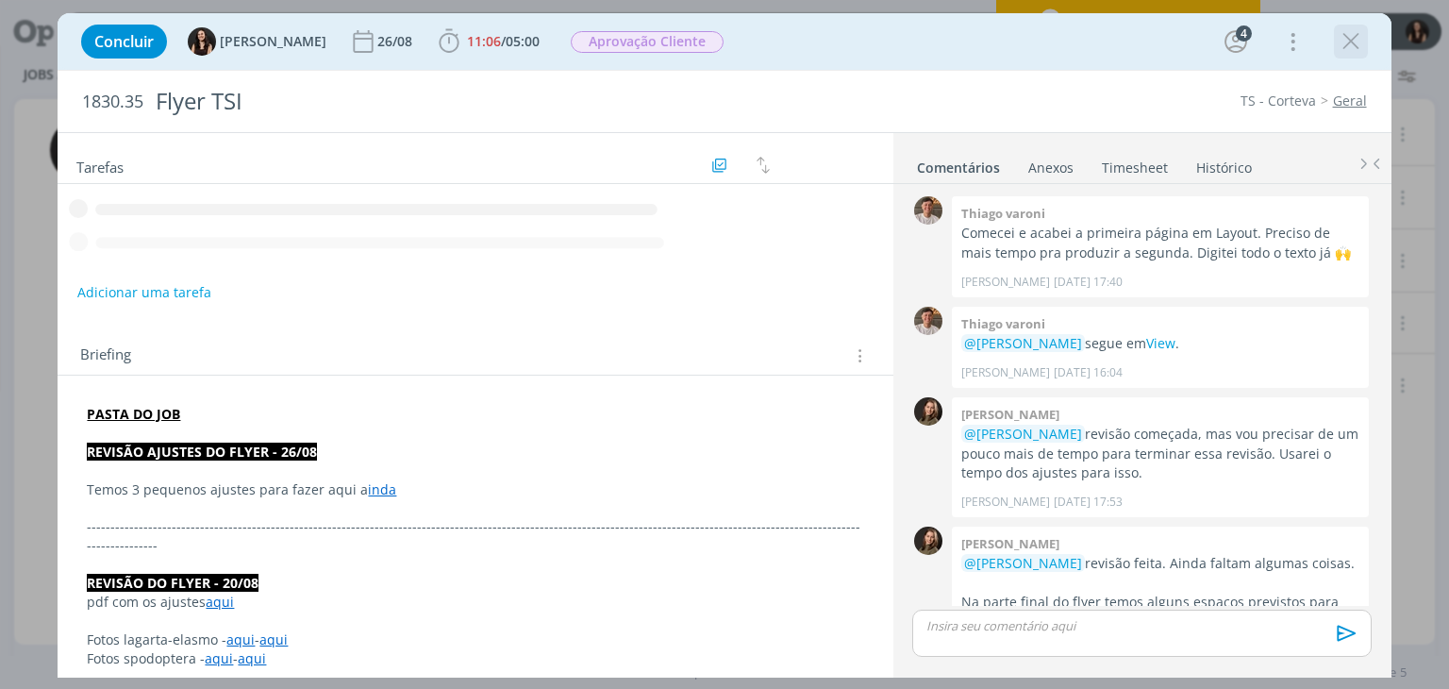
scroll to position [935, 0]
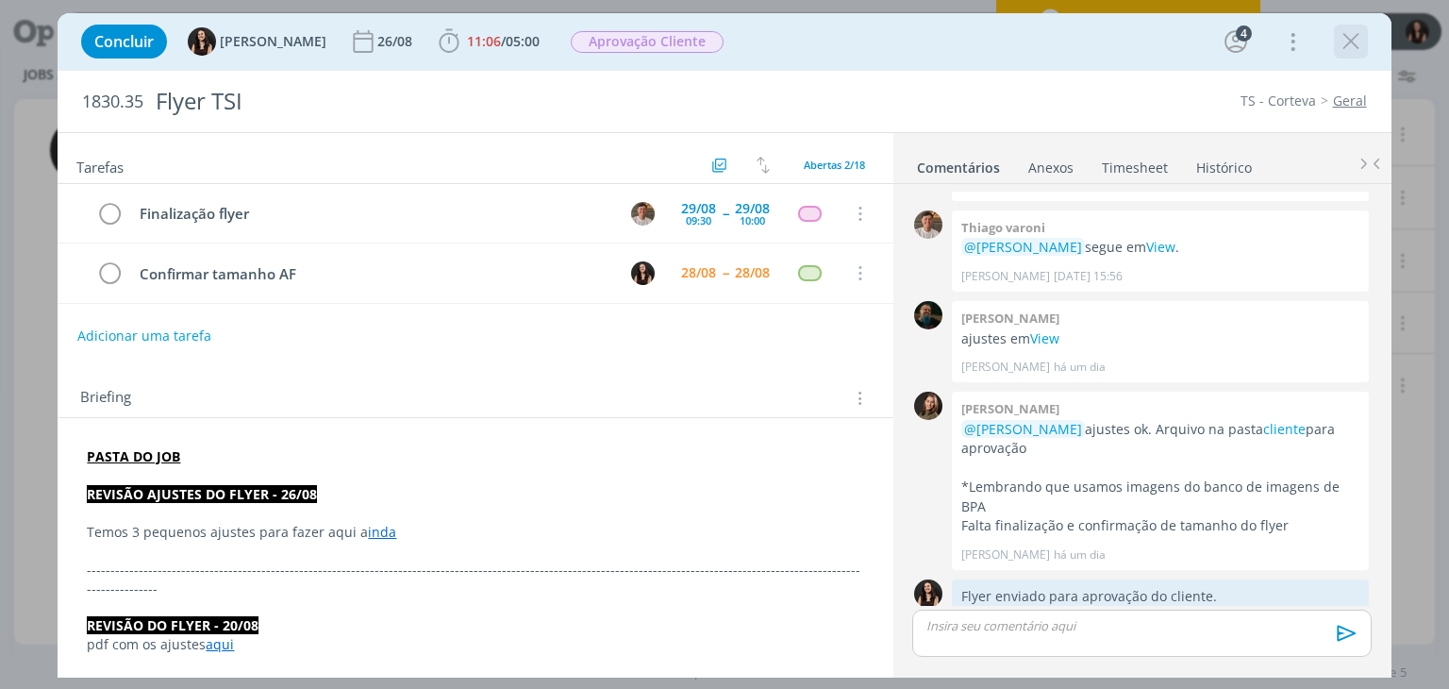
click at [1348, 46] on icon "dialog" at bounding box center [1351, 41] width 28 height 28
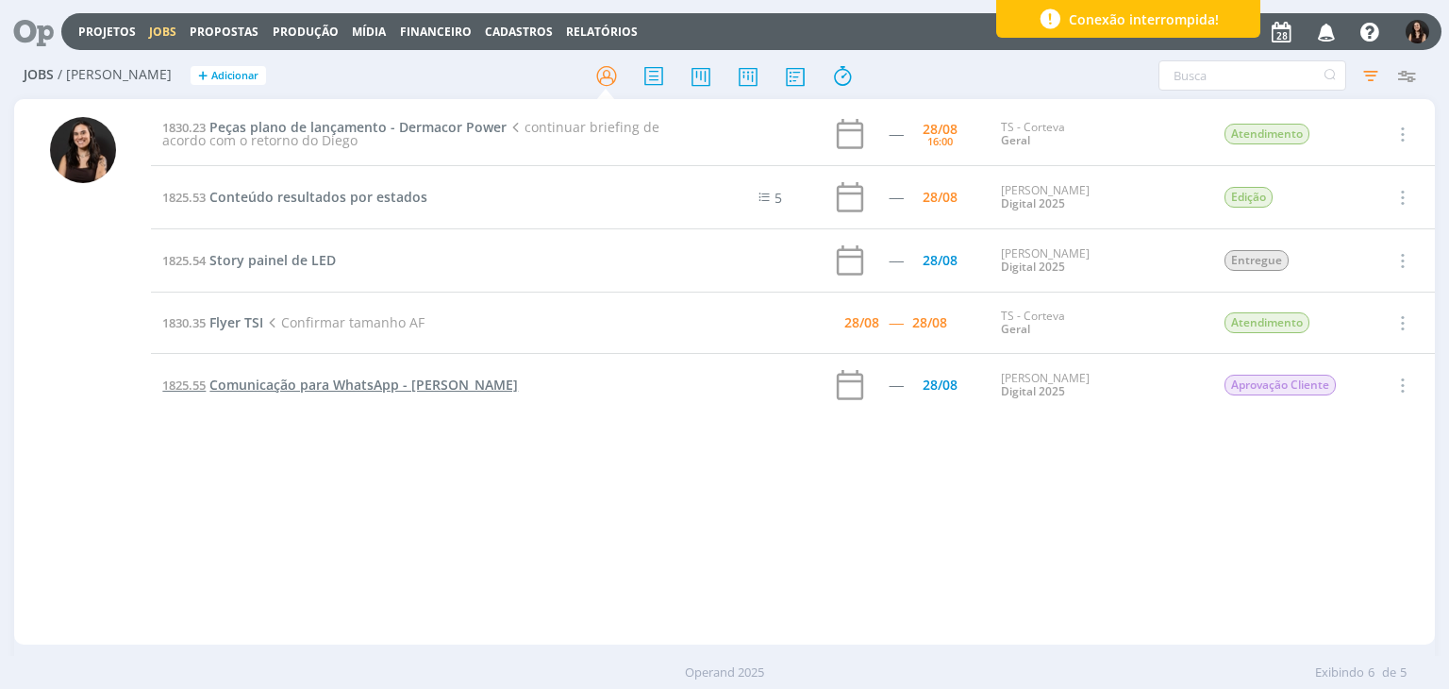
click at [269, 388] on span "Comunicação para WhatsApp - [PERSON_NAME]" at bounding box center [363, 384] width 308 height 18
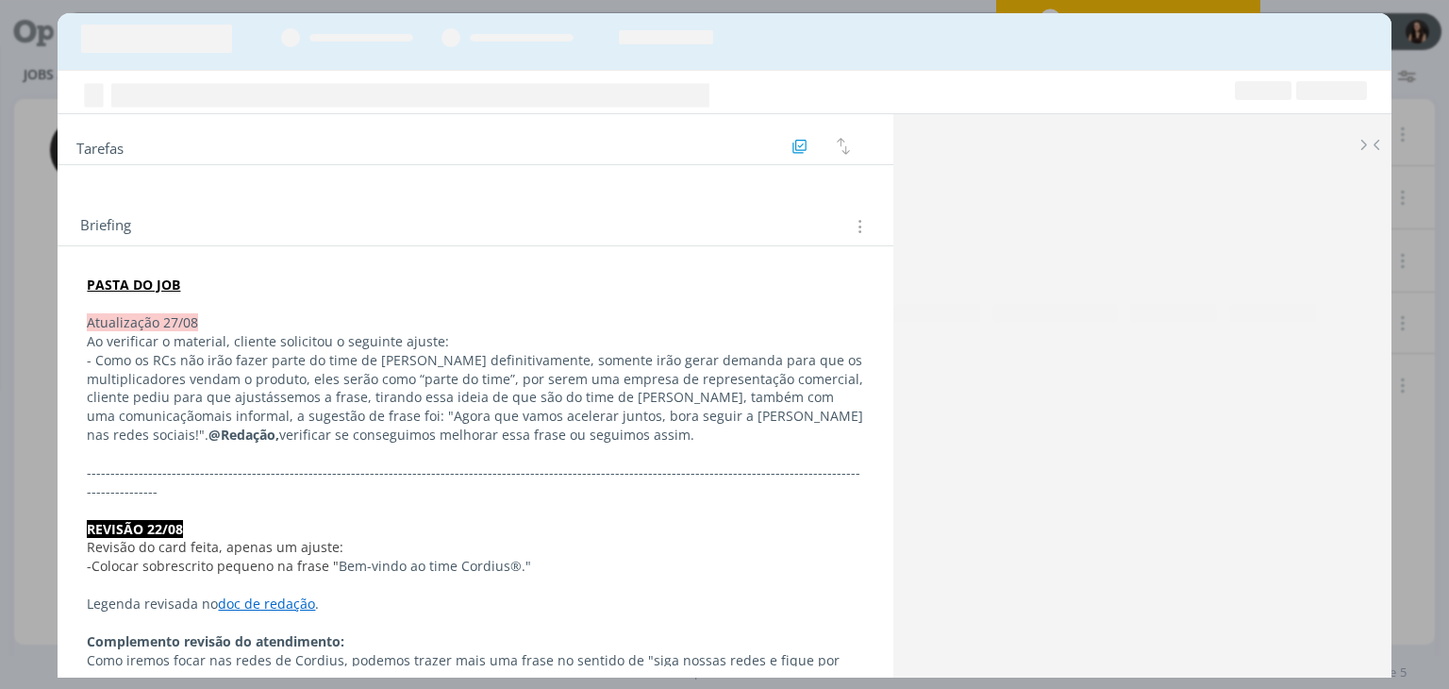
scroll to position [840, 0]
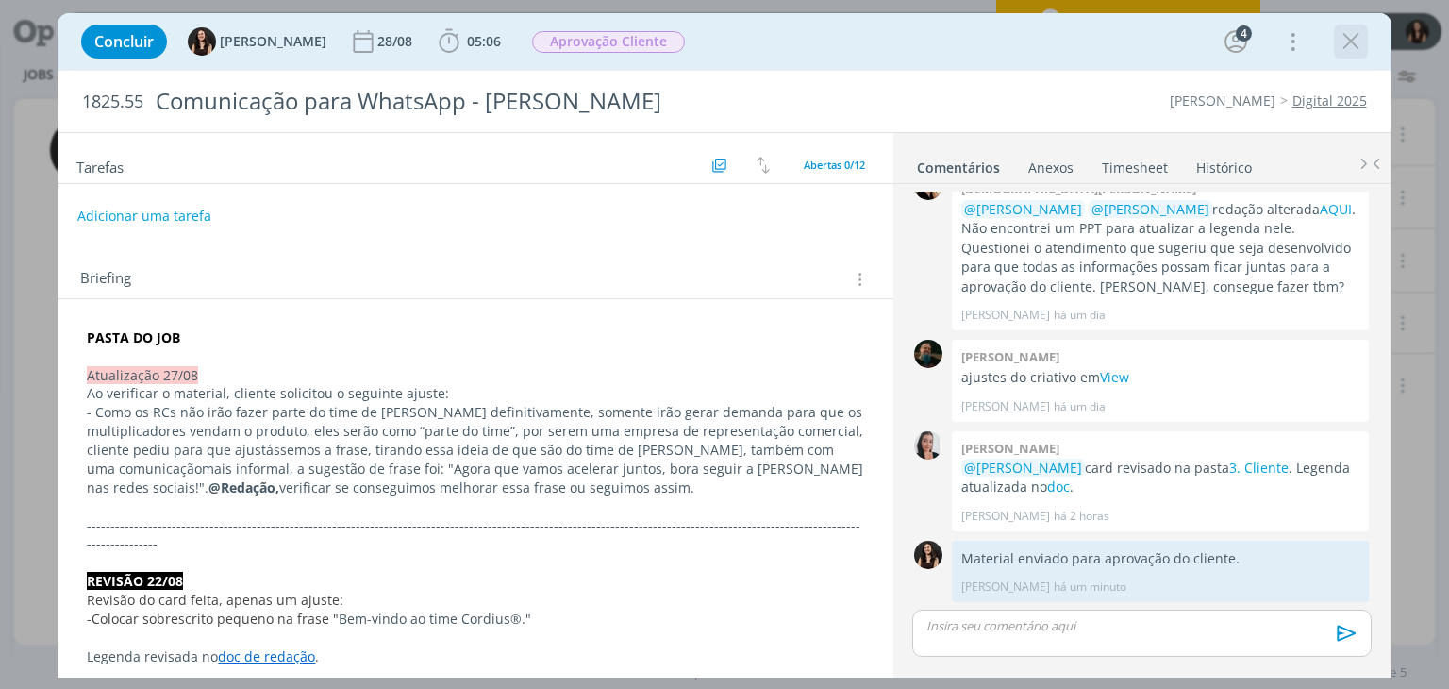
click at [1339, 42] on icon "dialog" at bounding box center [1351, 41] width 28 height 28
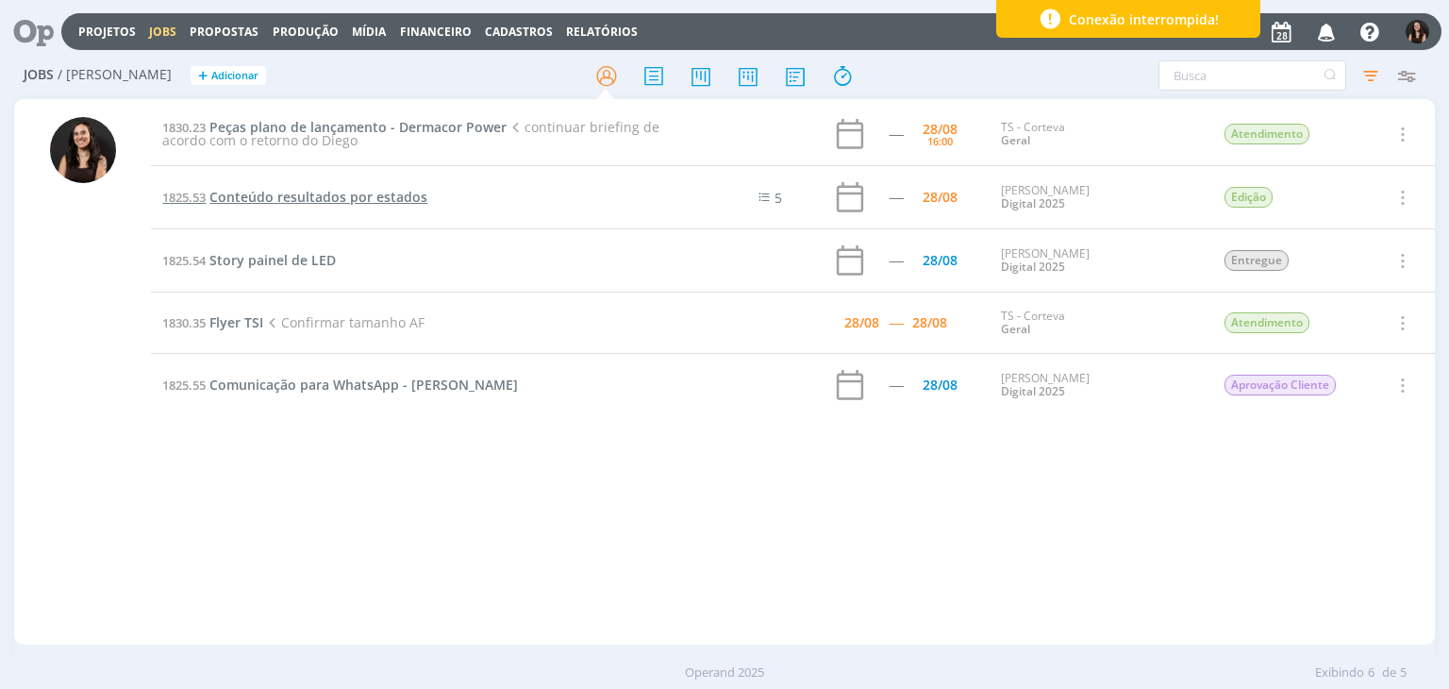
click at [290, 190] on span "Conteúdo resultados por estados" at bounding box center [318, 197] width 218 height 18
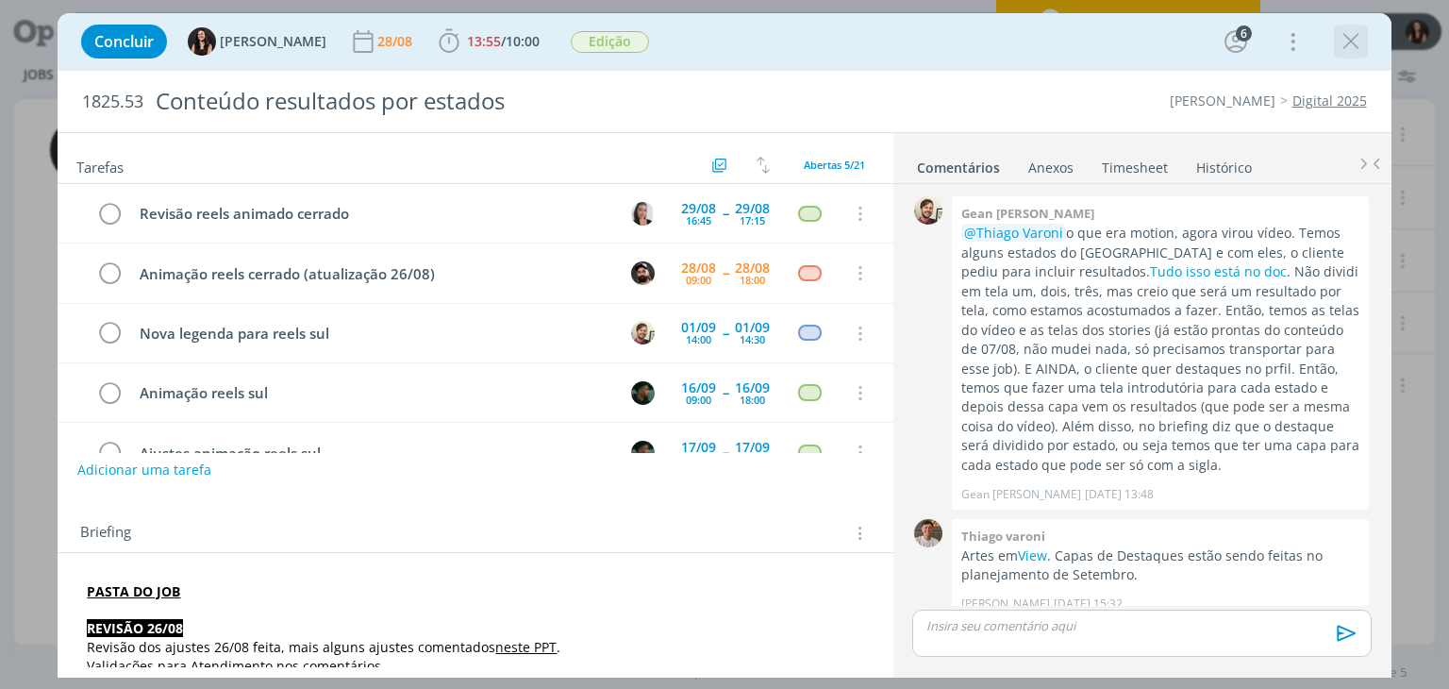
scroll to position [1277, 0]
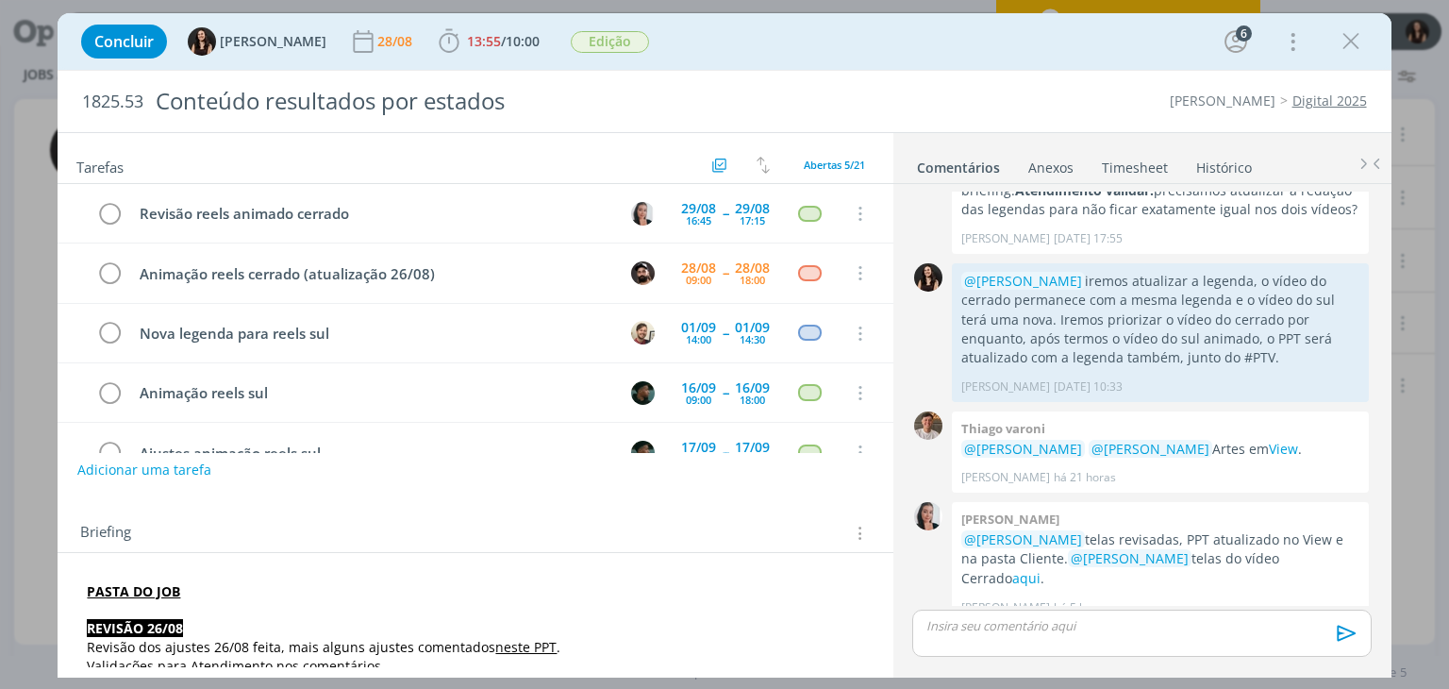
click at [1369, 35] on div "Concluir [PERSON_NAME] [DATE] 13:55 / 10:00 Iniciar Apontar Data * [DATE] Horas…" at bounding box center [724, 41] width 1305 height 45
click at [1350, 35] on icon "dialog" at bounding box center [1351, 41] width 28 height 28
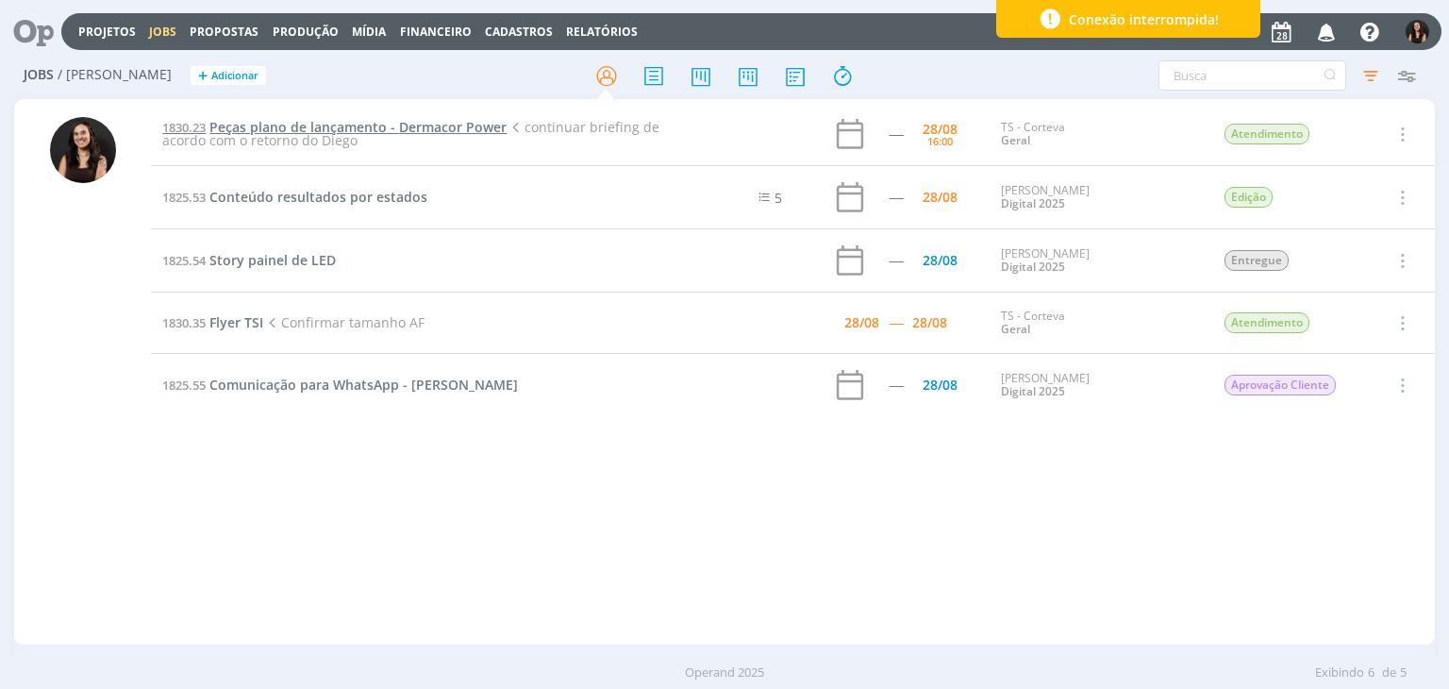
click at [330, 124] on span "Peças plano de lançamento - Dermacor Power" at bounding box center [357, 127] width 297 height 18
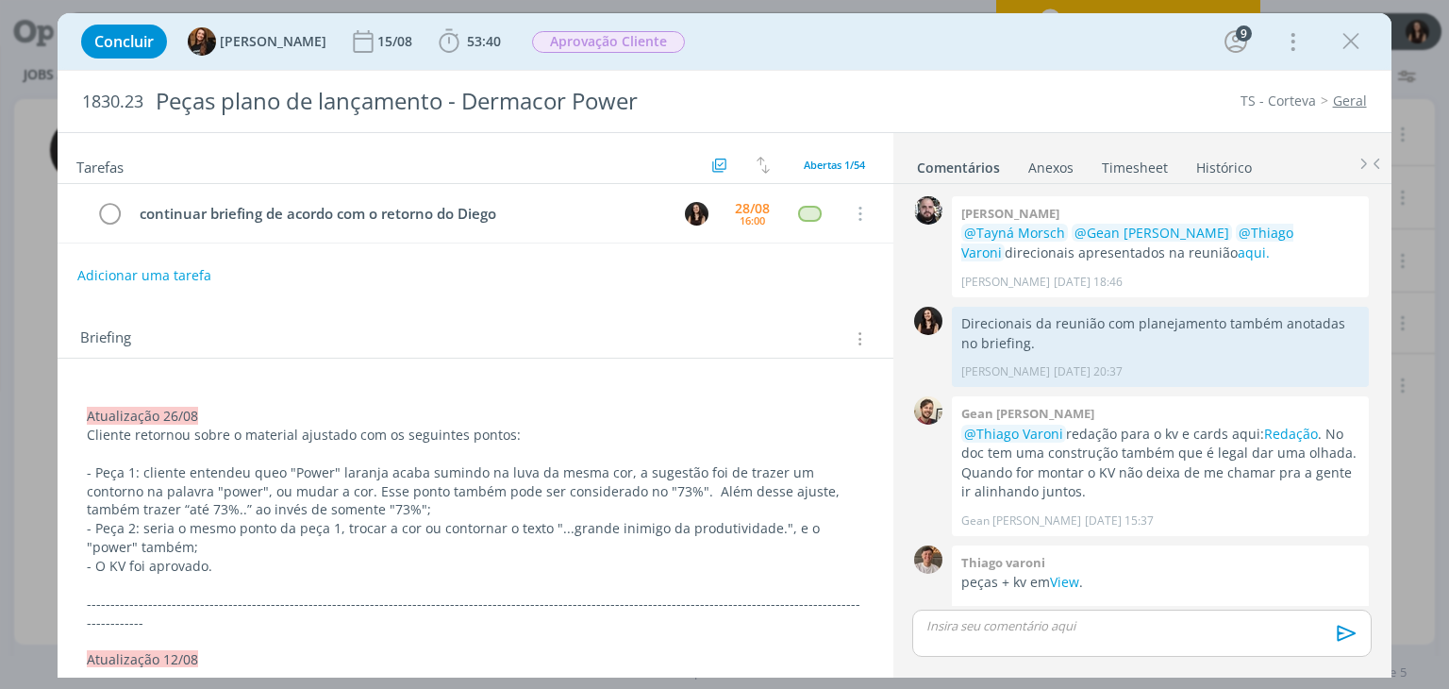
scroll to position [1781, 0]
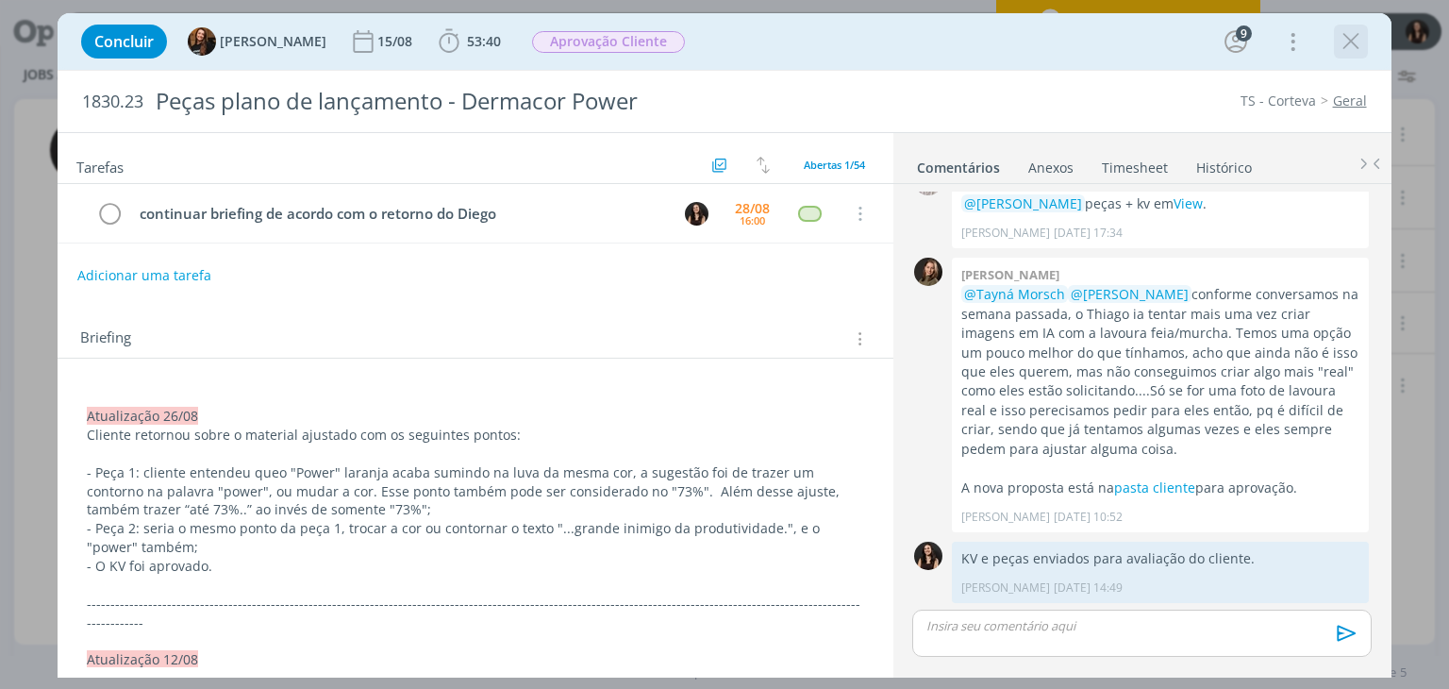
click at [1341, 48] on icon "dialog" at bounding box center [1351, 41] width 28 height 28
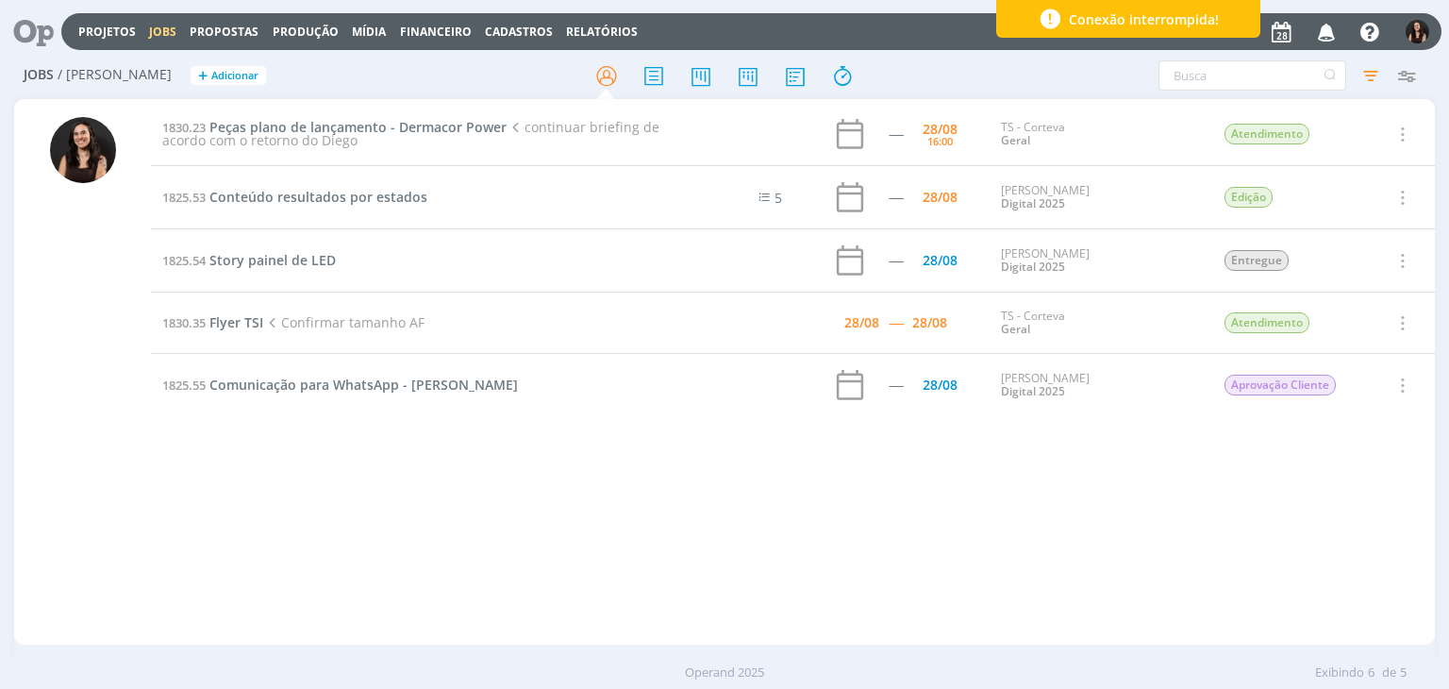
click at [702, 476] on div "1830.23 Peças plano de lançamento - Dermacor Power continuar briefing de acordo…" at bounding box center [792, 372] width 1283 height 538
click at [40, 31] on icon at bounding box center [27, 31] width 39 height 37
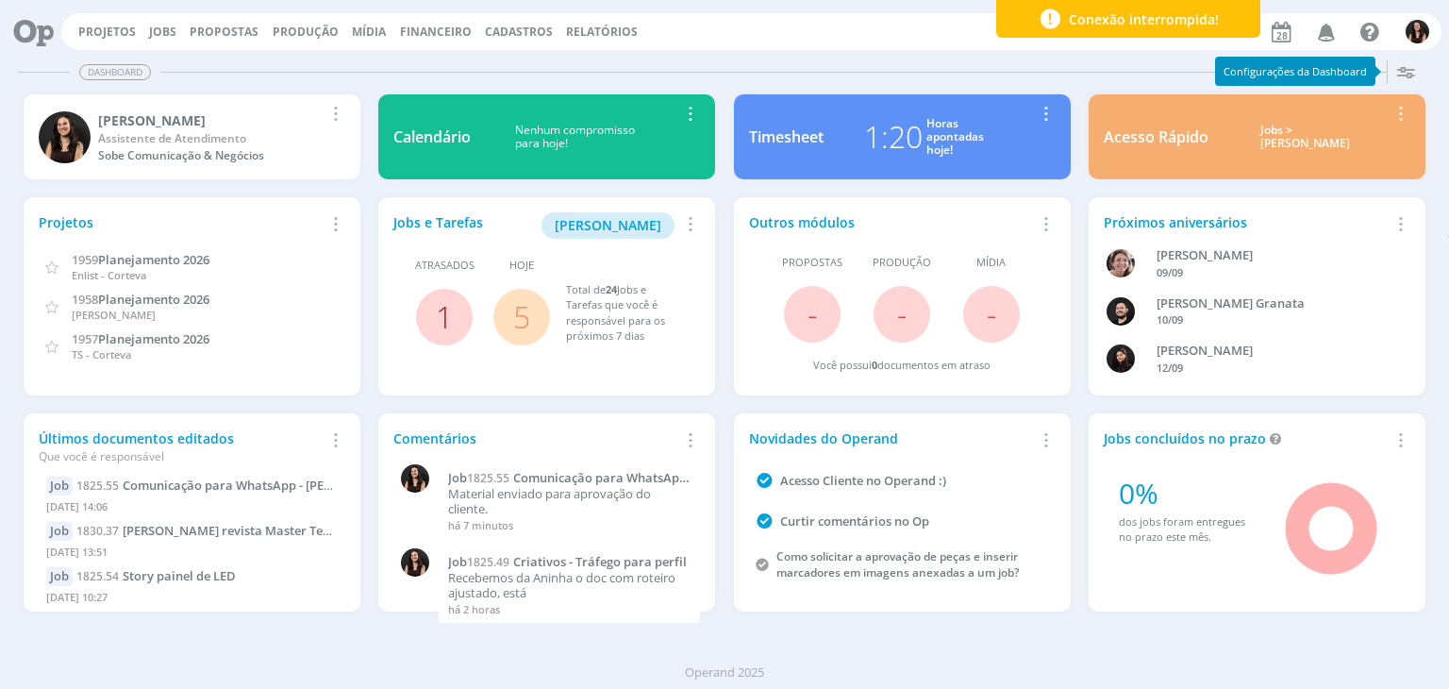
click at [441, 314] on link "1" at bounding box center [444, 316] width 17 height 41
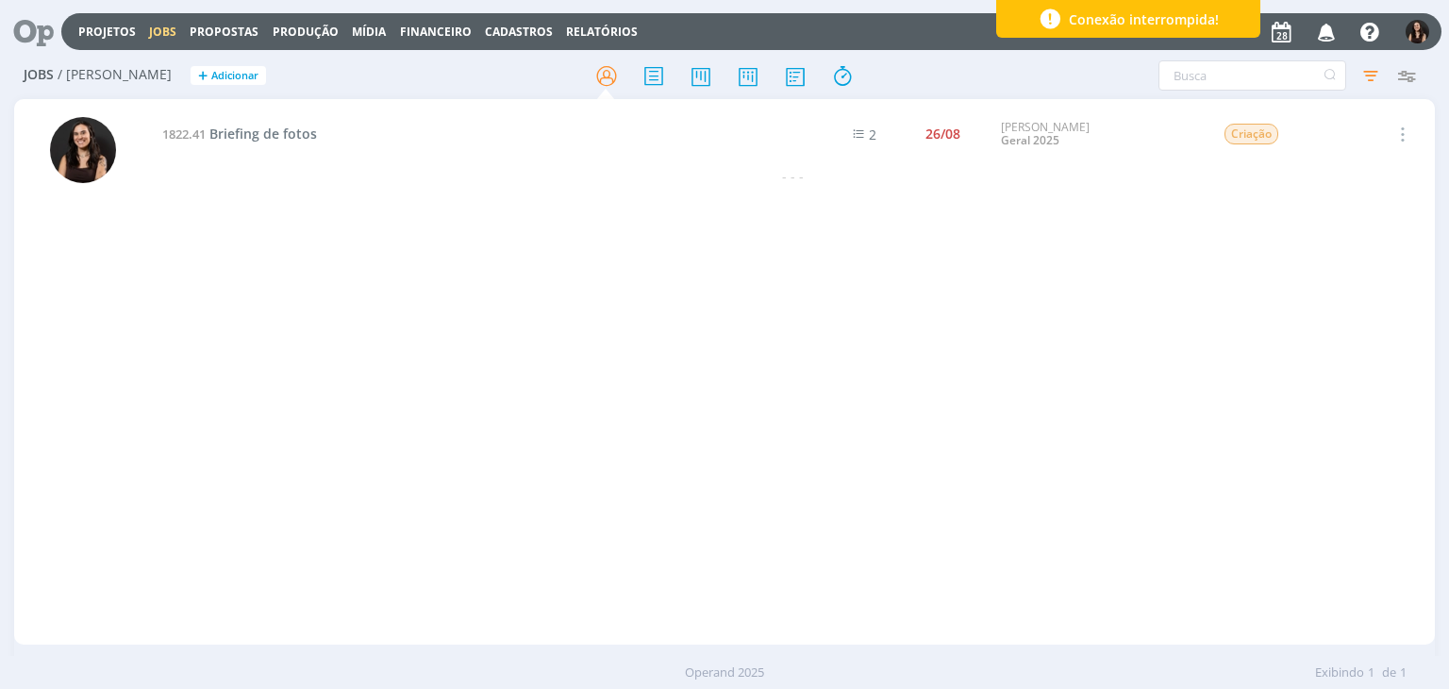
click at [304, 120] on td "1822.41 Briefing de fotos" at bounding box center [466, 134] width 631 height 63
click at [298, 130] on span "Briefing de fotos" at bounding box center [263, 134] width 108 height 18
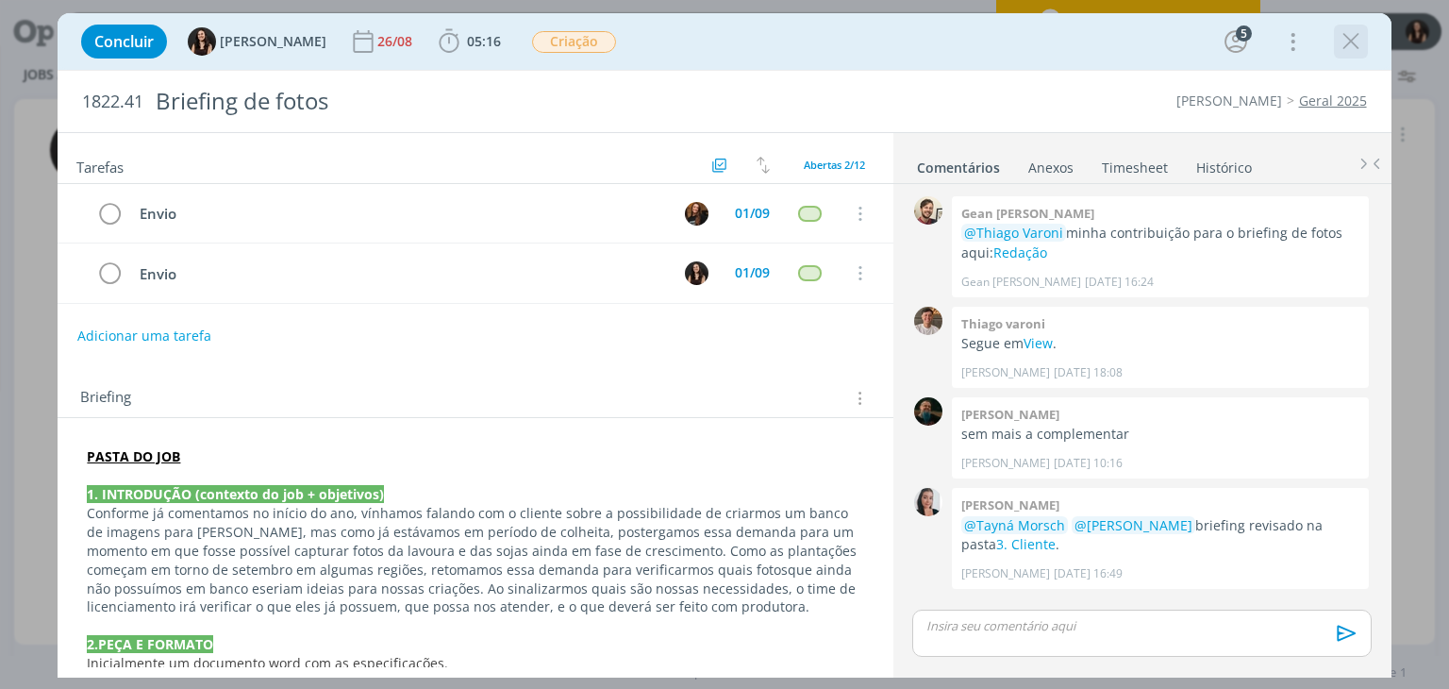
click at [1351, 44] on icon "dialog" at bounding box center [1351, 41] width 28 height 28
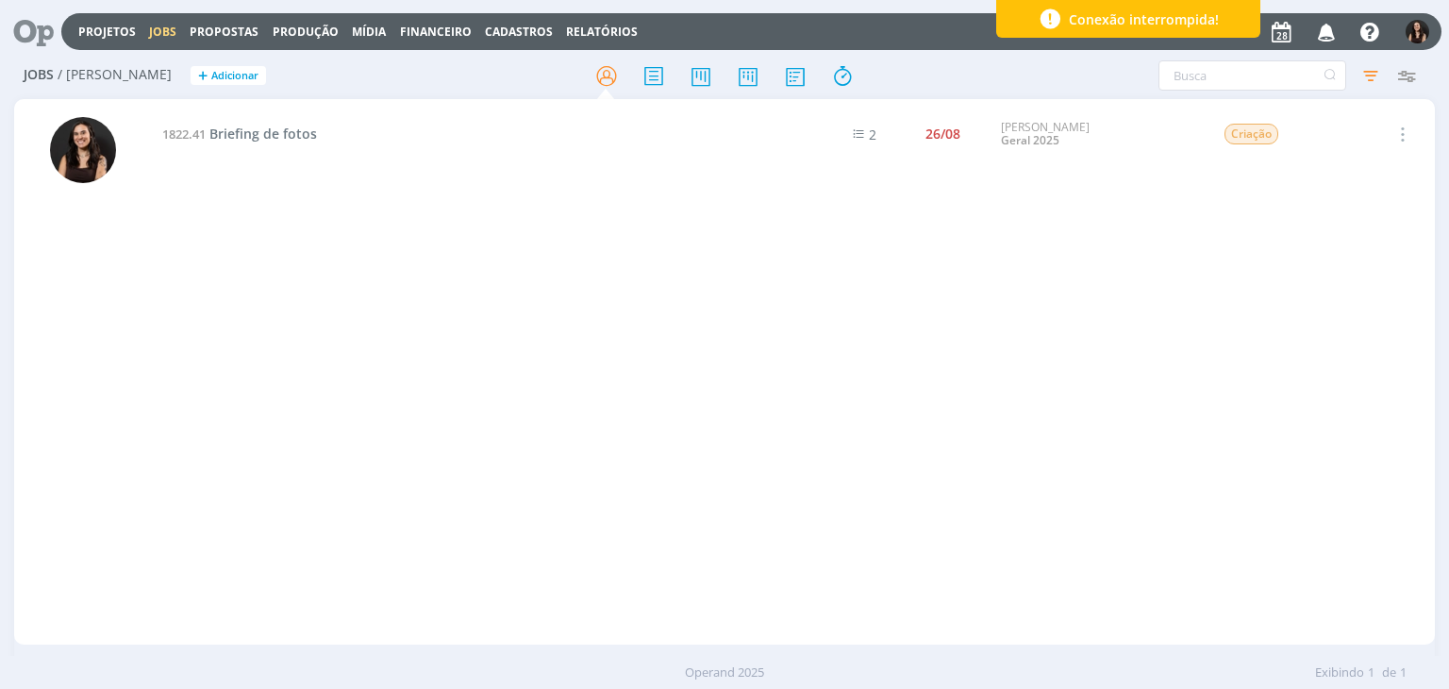
click at [39, 35] on icon at bounding box center [27, 31] width 39 height 37
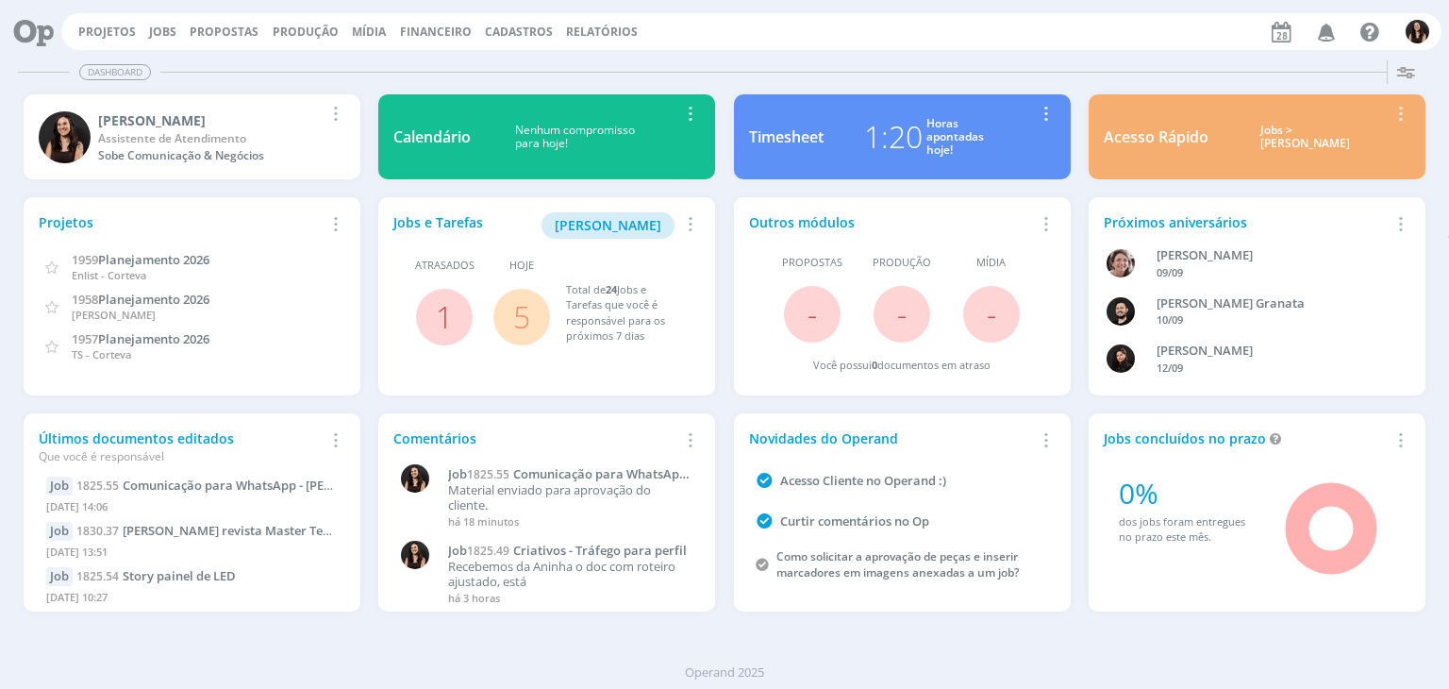
click at [532, 312] on span "5" at bounding box center [521, 317] width 57 height 57
click at [521, 312] on link "5" at bounding box center [521, 316] width 17 height 41
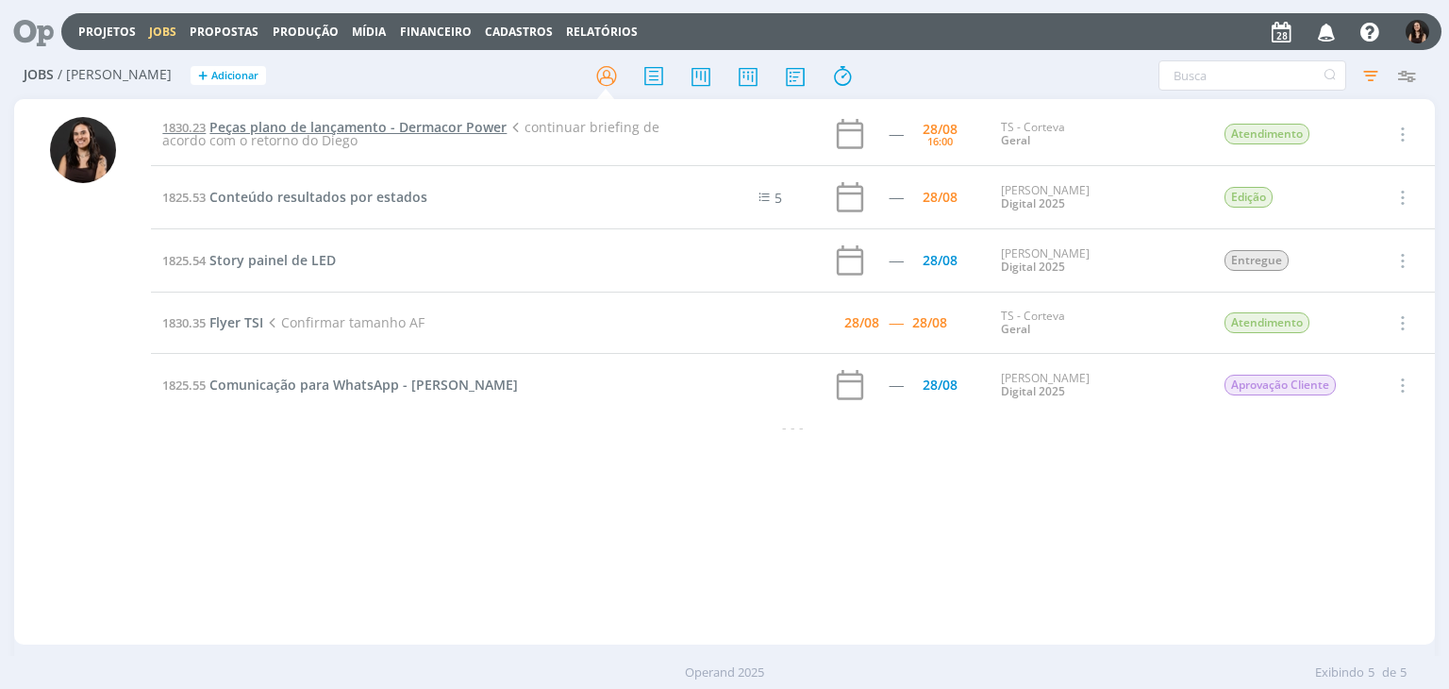
click at [374, 120] on span "Peças plano de lançamento - Dermacor Power" at bounding box center [357, 127] width 297 height 18
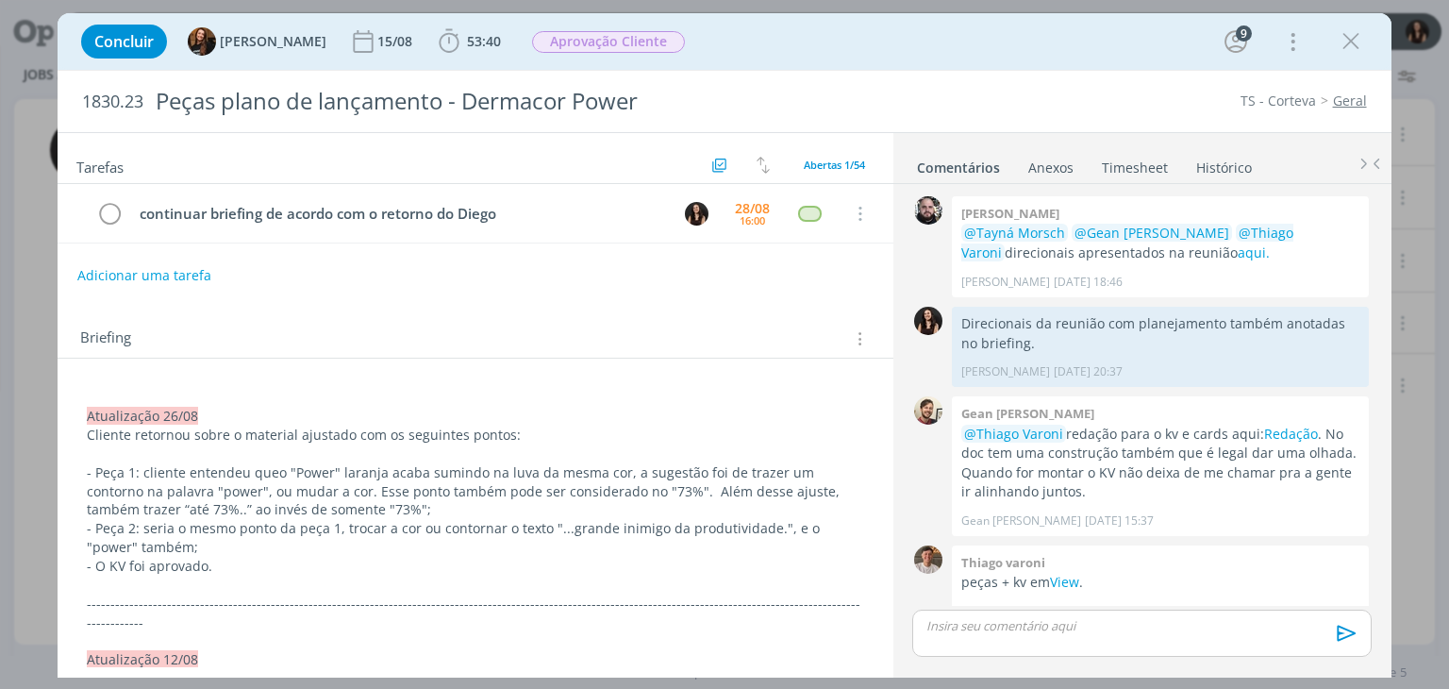
scroll to position [1781, 0]
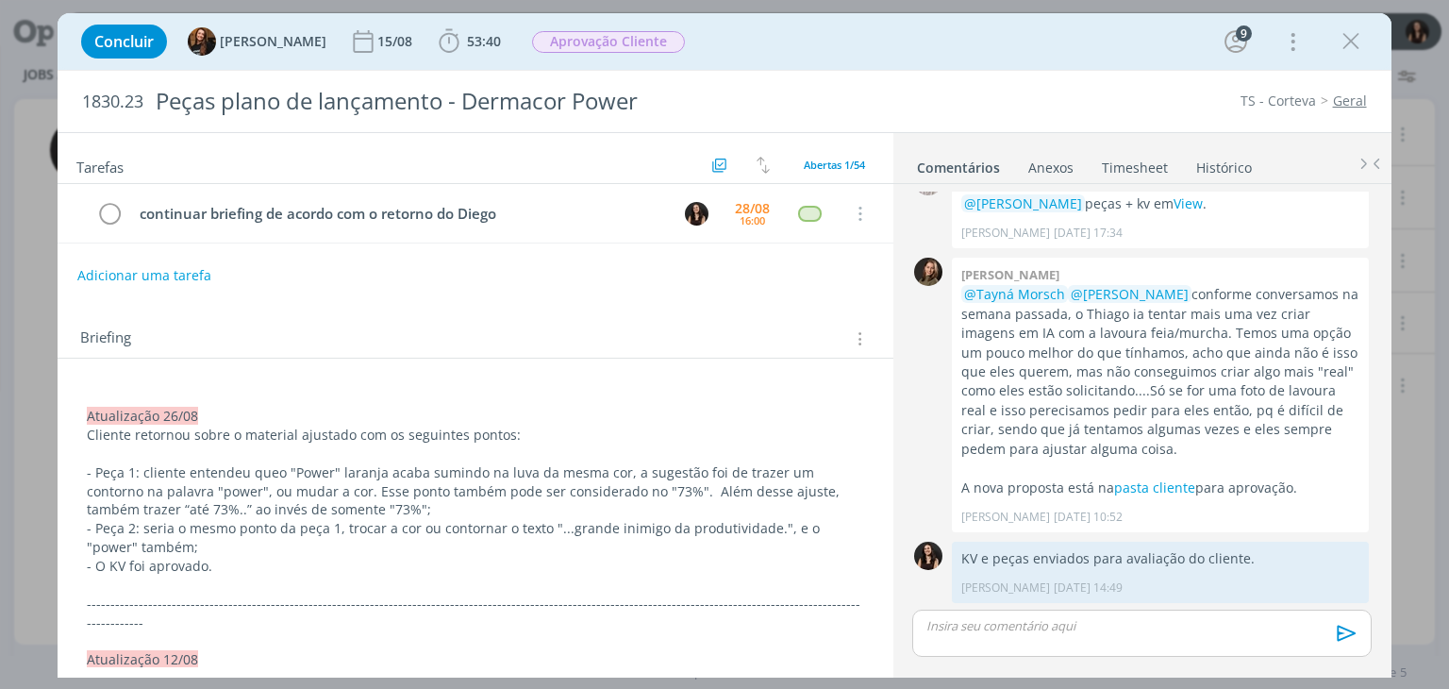
click at [400, 272] on div "Adicionar uma tarefa" at bounding box center [475, 275] width 835 height 34
click at [734, 38] on div "Concluir Tayná Morsch 15/08 53:40 Iniciar Apontar Data * 28/08/2025 Horas * 00:…" at bounding box center [724, 41] width 1305 height 45
click at [725, 41] on div "Concluir Tayná Morsch 15/08 53:40 Iniciar Apontar Data * 28/08/2025 Horas * 00:…" at bounding box center [724, 41] width 1305 height 45
click at [887, 69] on div "Concluir Tayná Morsch 15/08 53:40 Iniciar Apontar Data * 28/08/2025 Horas * 00:…" at bounding box center [724, 41] width 1333 height 57
click at [869, 51] on div "Concluir Tayná Morsch 15/08 53:40 Iniciar Apontar Data * 28/08/2025 Horas * 00:…" at bounding box center [724, 41] width 1305 height 45
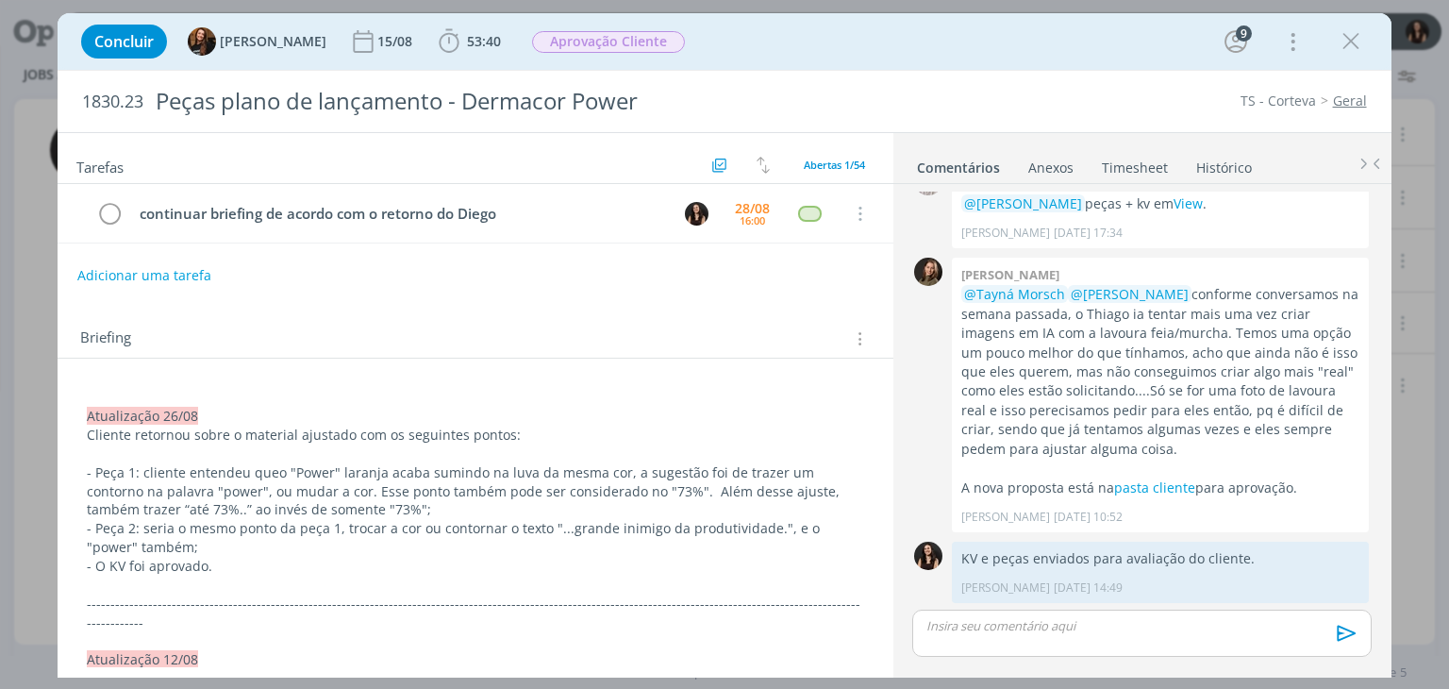
drag, startPoint x: 1345, startPoint y: 42, endPoint x: 779, endPoint y: 470, distance: 709.7
click at [1346, 42] on icon "dialog" at bounding box center [1351, 41] width 28 height 28
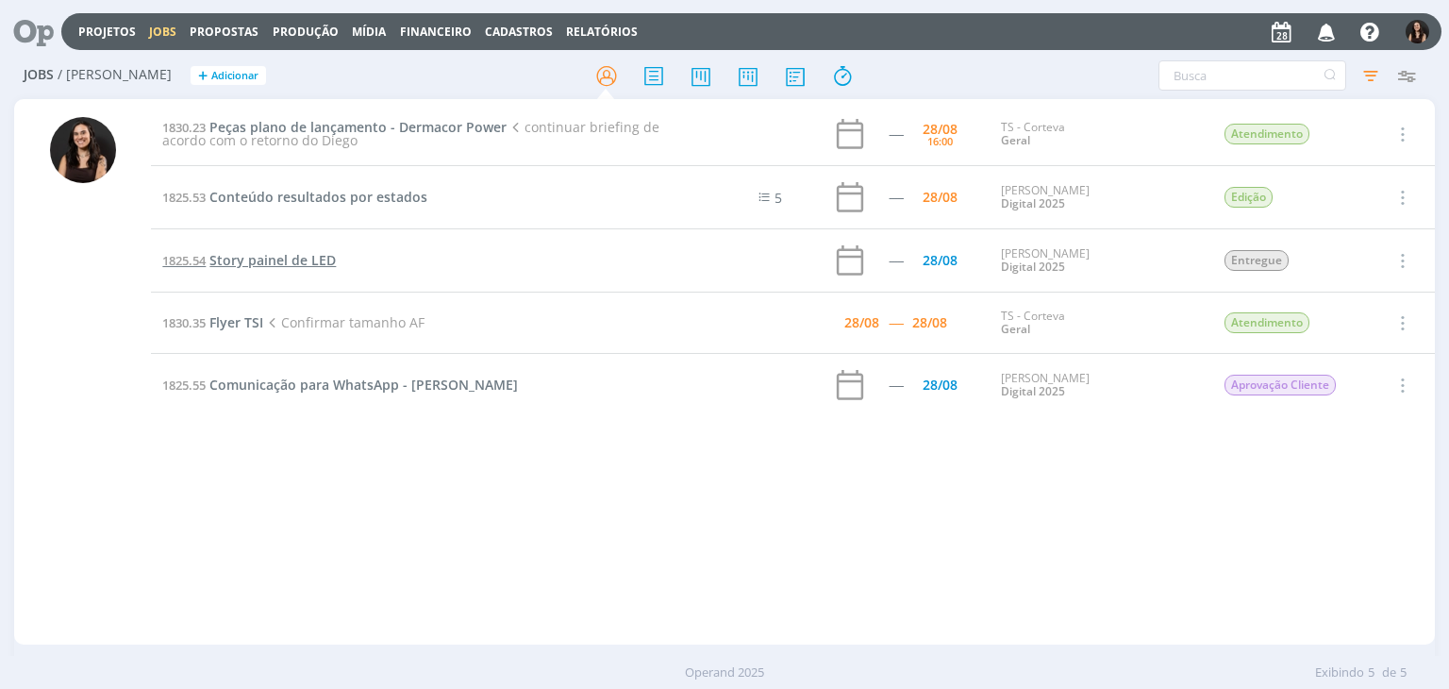
click at [249, 258] on span "Story painel de LED" at bounding box center [272, 260] width 126 height 18
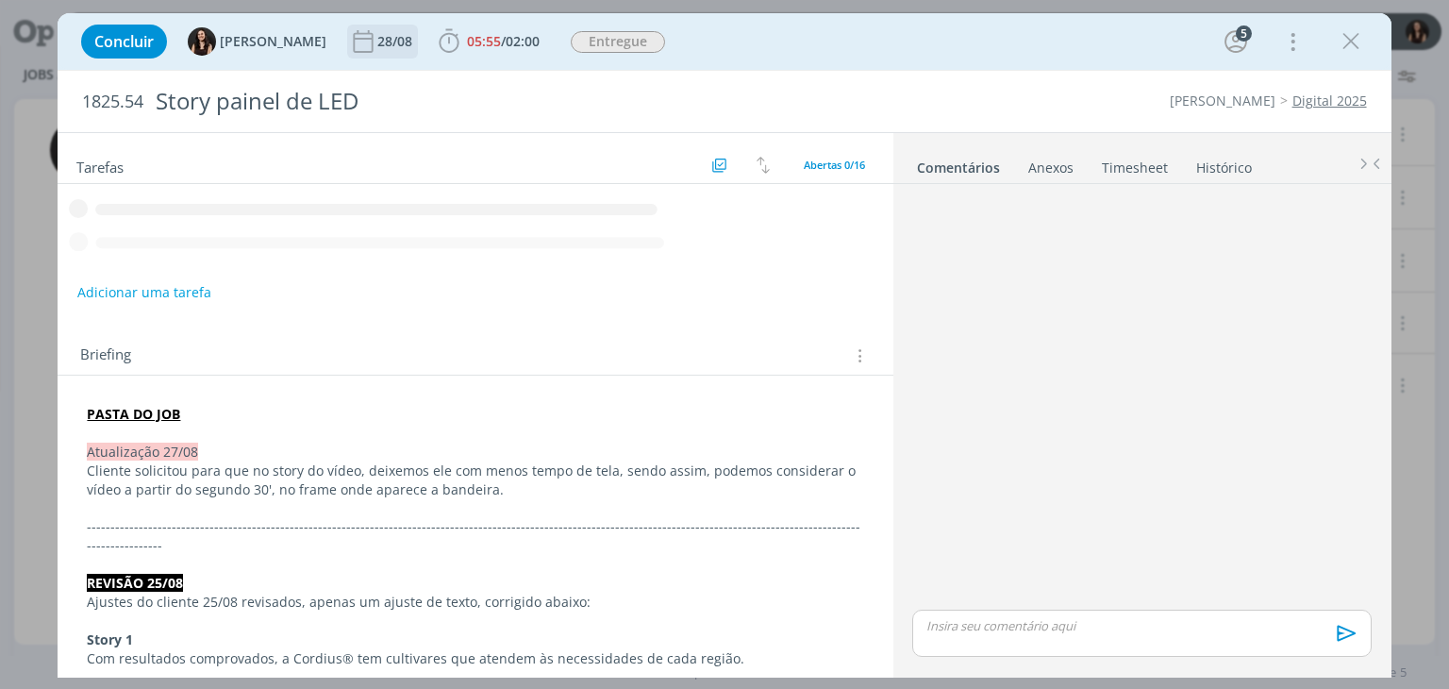
scroll to position [1053, 0]
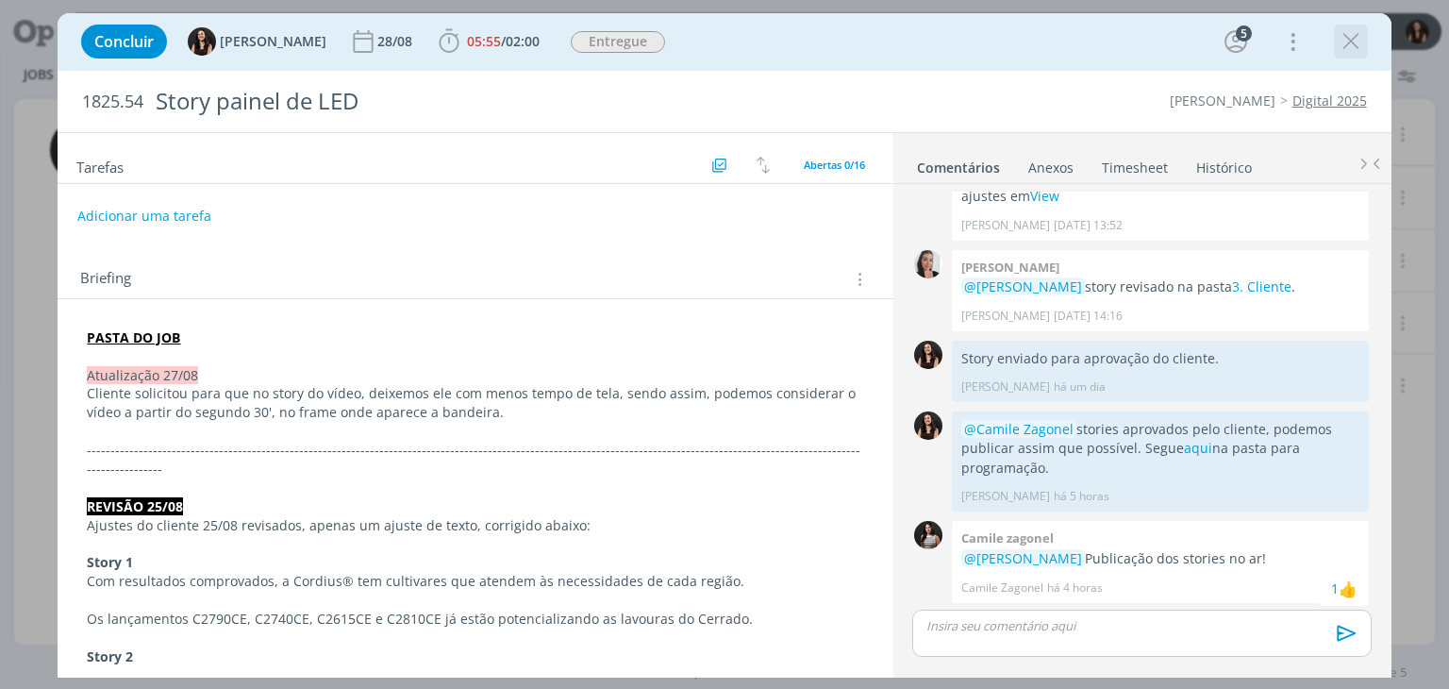
click at [1351, 51] on icon "dialog" at bounding box center [1351, 41] width 28 height 28
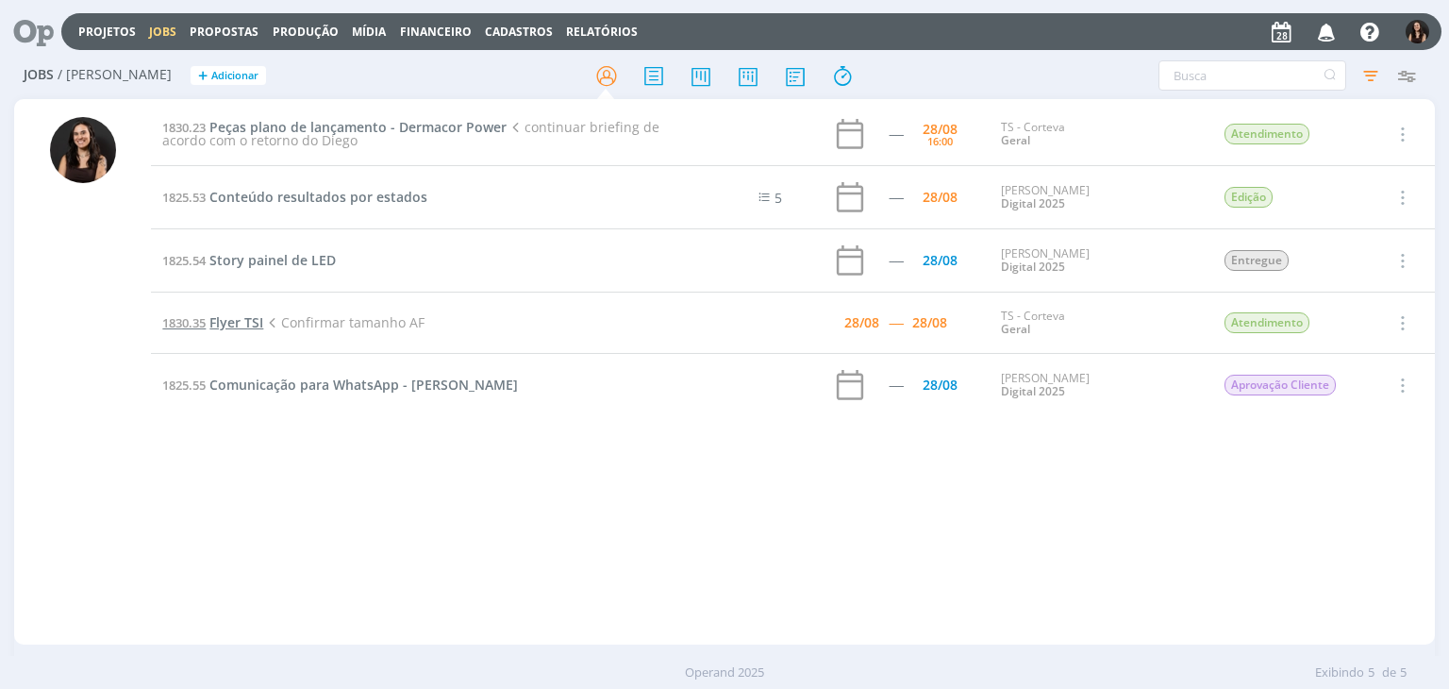
click at [244, 320] on span "Flyer TSI" at bounding box center [236, 322] width 54 height 18
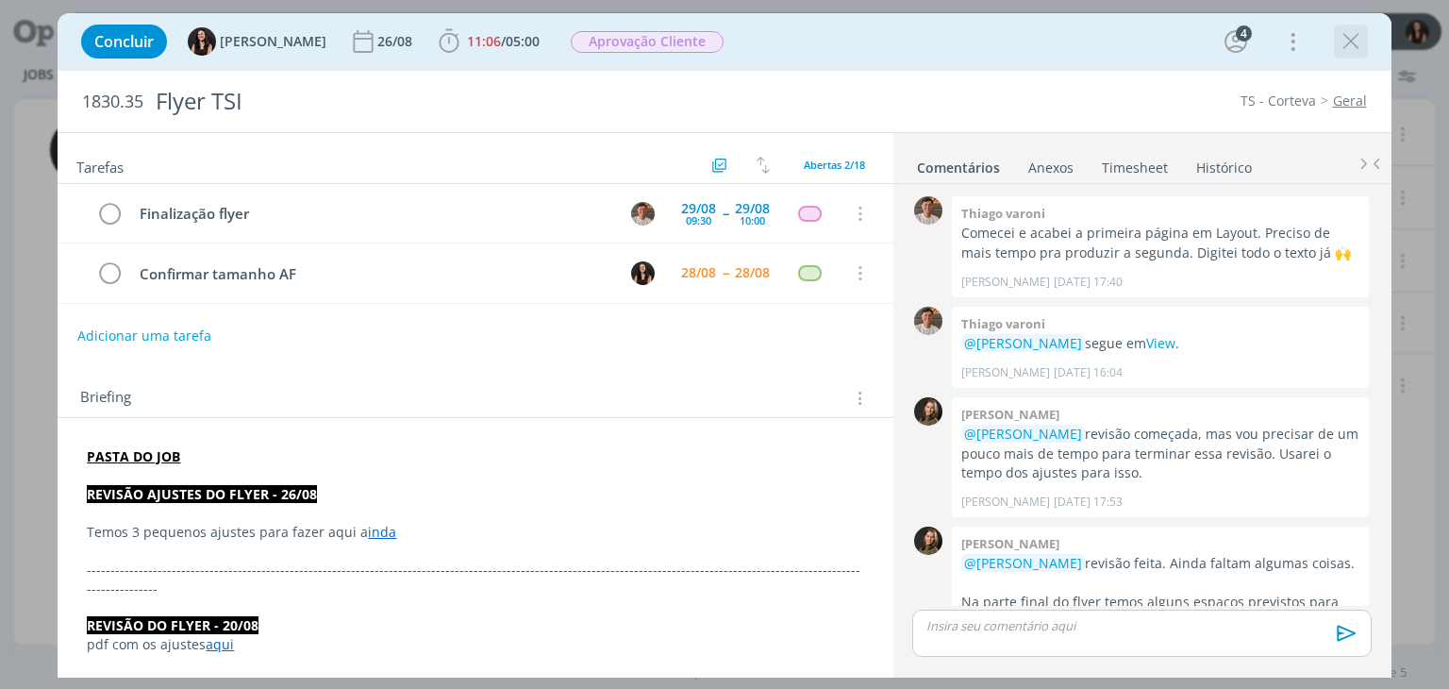
scroll to position [935, 0]
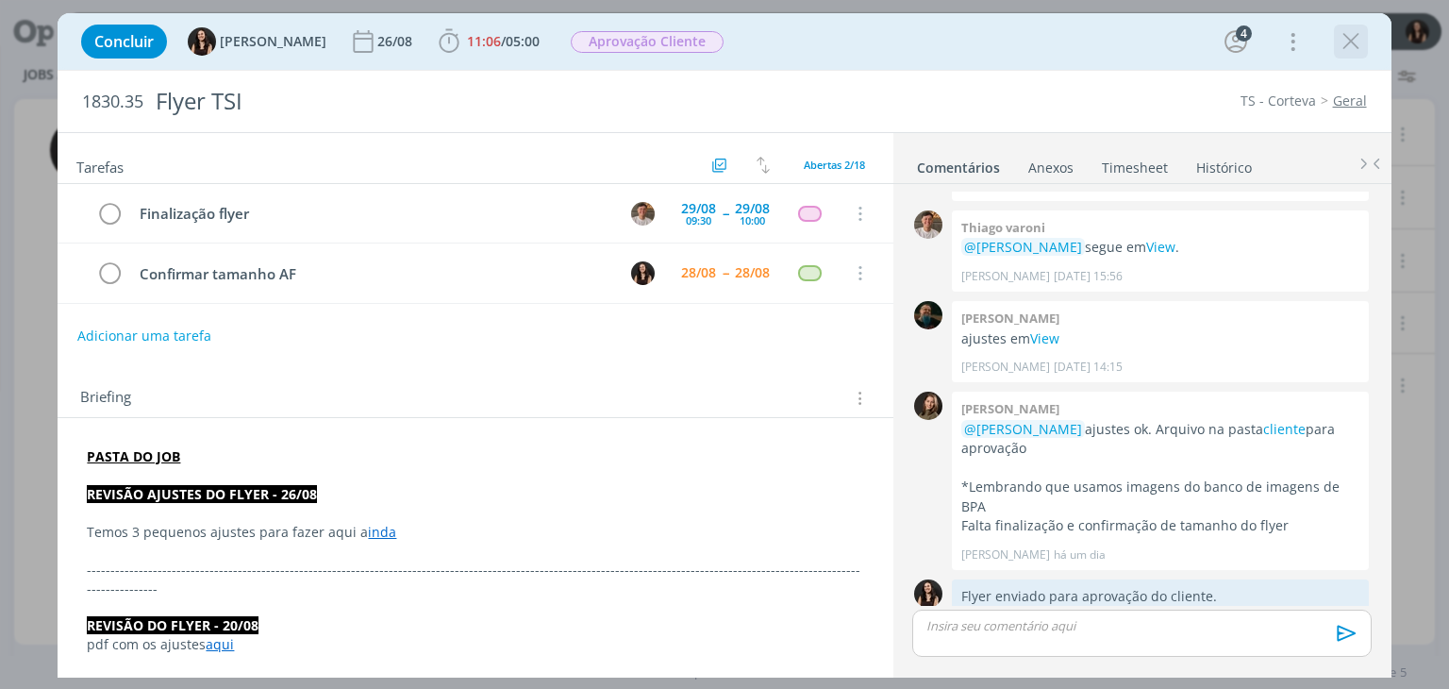
click at [1347, 57] on div "dialog" at bounding box center [1351, 42] width 34 height 34
click at [1347, 50] on icon "dialog" at bounding box center [1351, 41] width 28 height 28
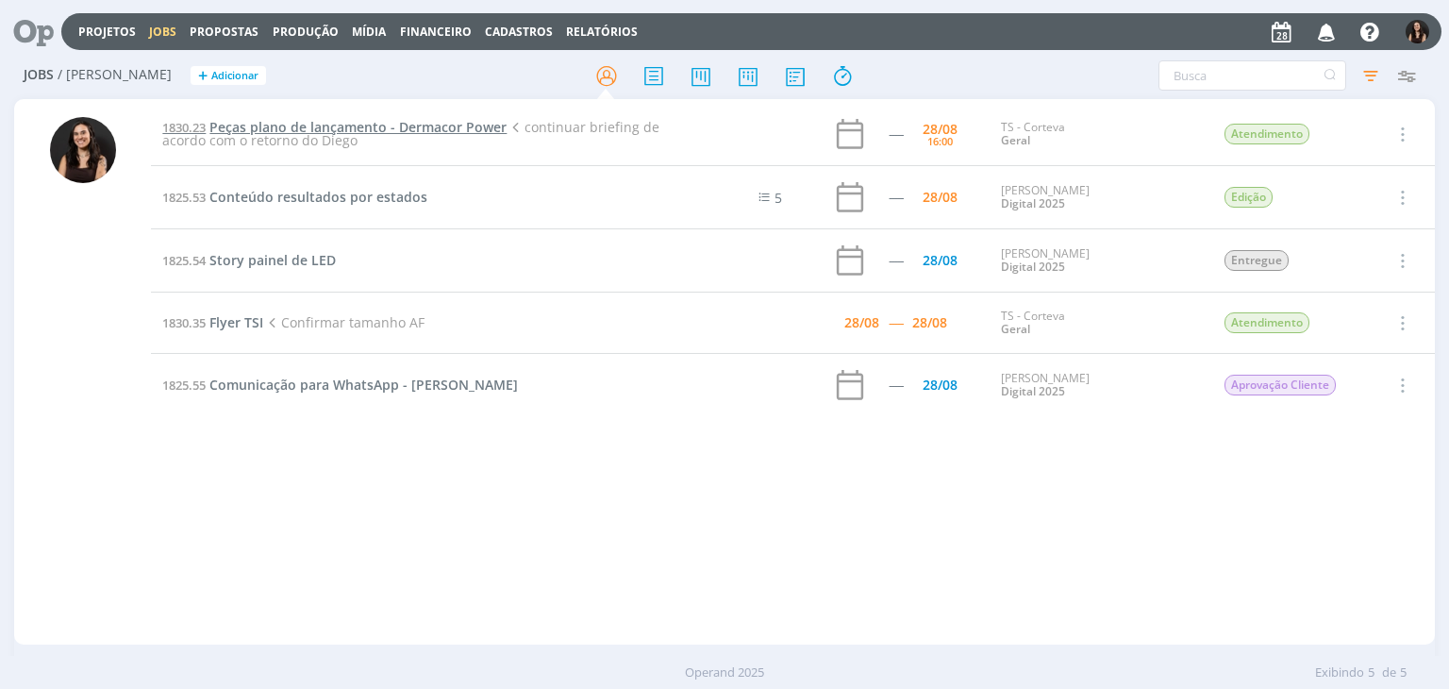
click at [330, 124] on span "Peças plano de lançamento - Dermacor Power" at bounding box center [357, 127] width 297 height 18
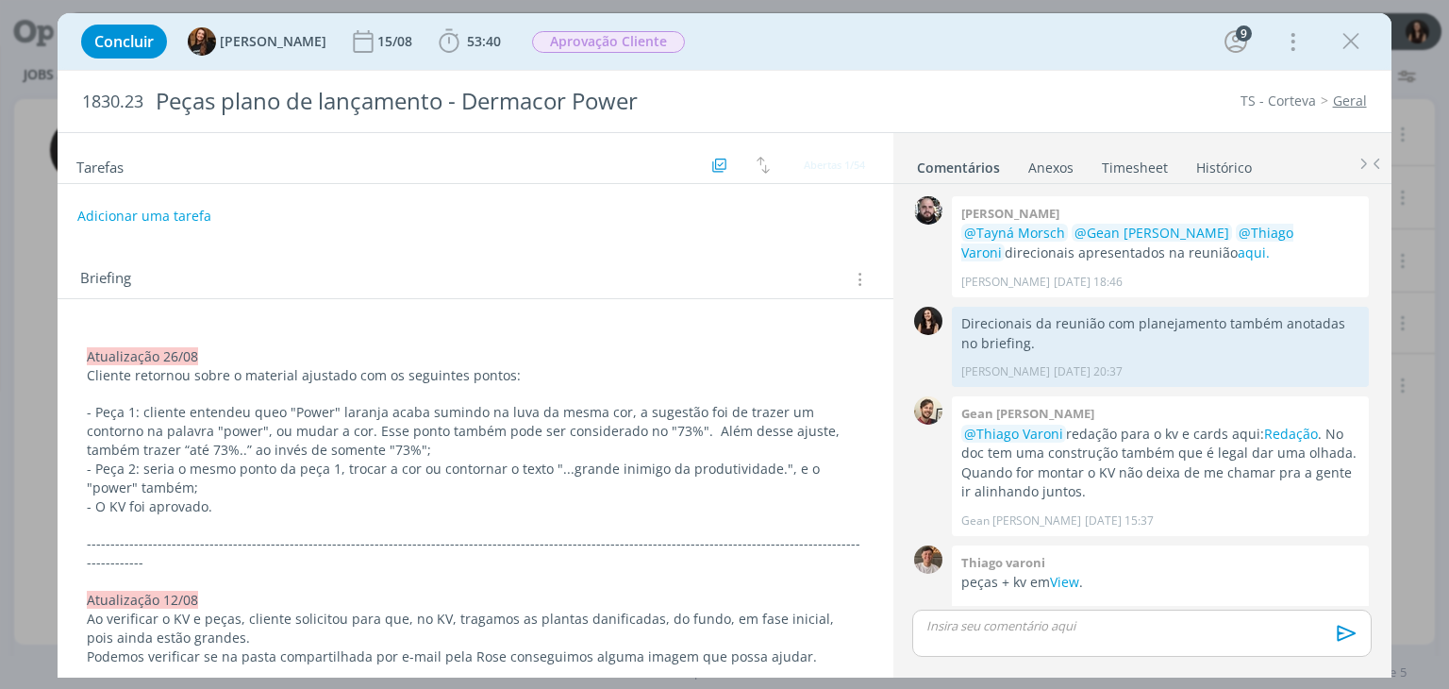
scroll to position [1781, 0]
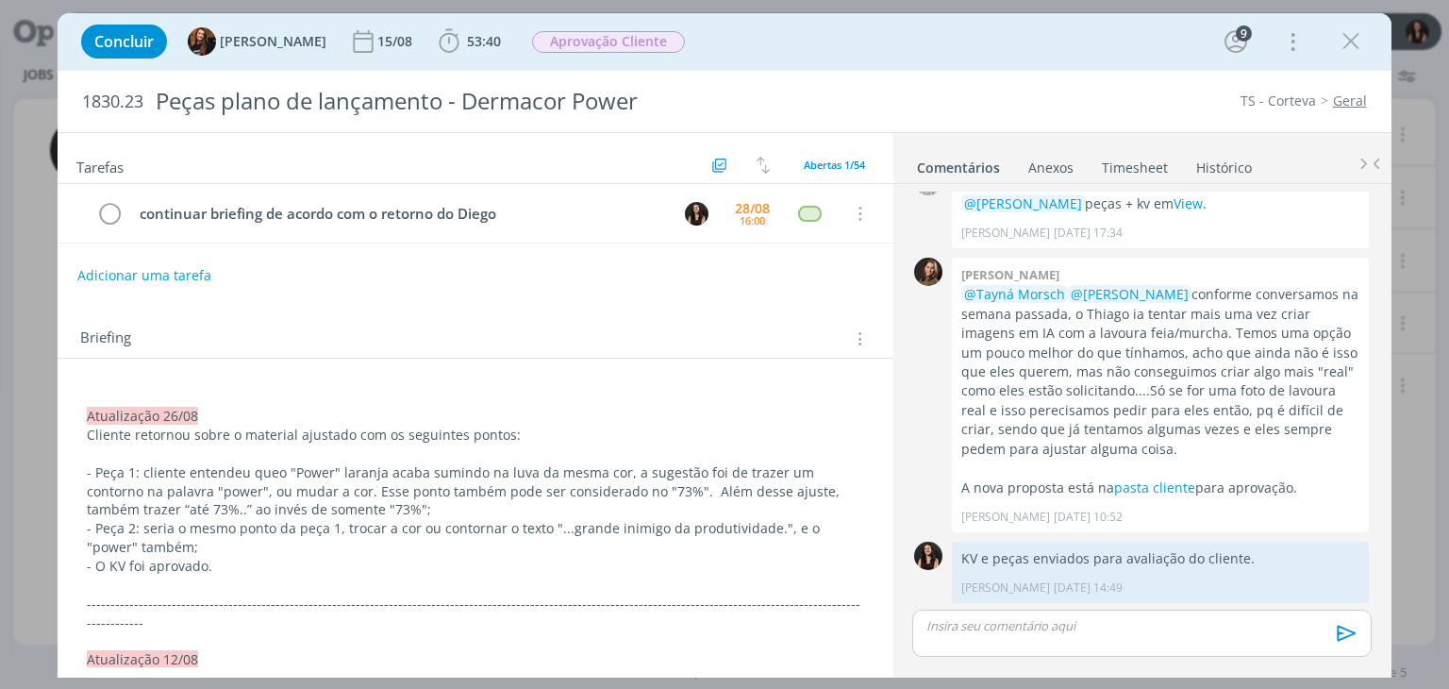
drag, startPoint x: 1349, startPoint y: 44, endPoint x: 1257, endPoint y: 78, distance: 97.6
click at [1349, 43] on icon "dialog" at bounding box center [1351, 41] width 28 height 28
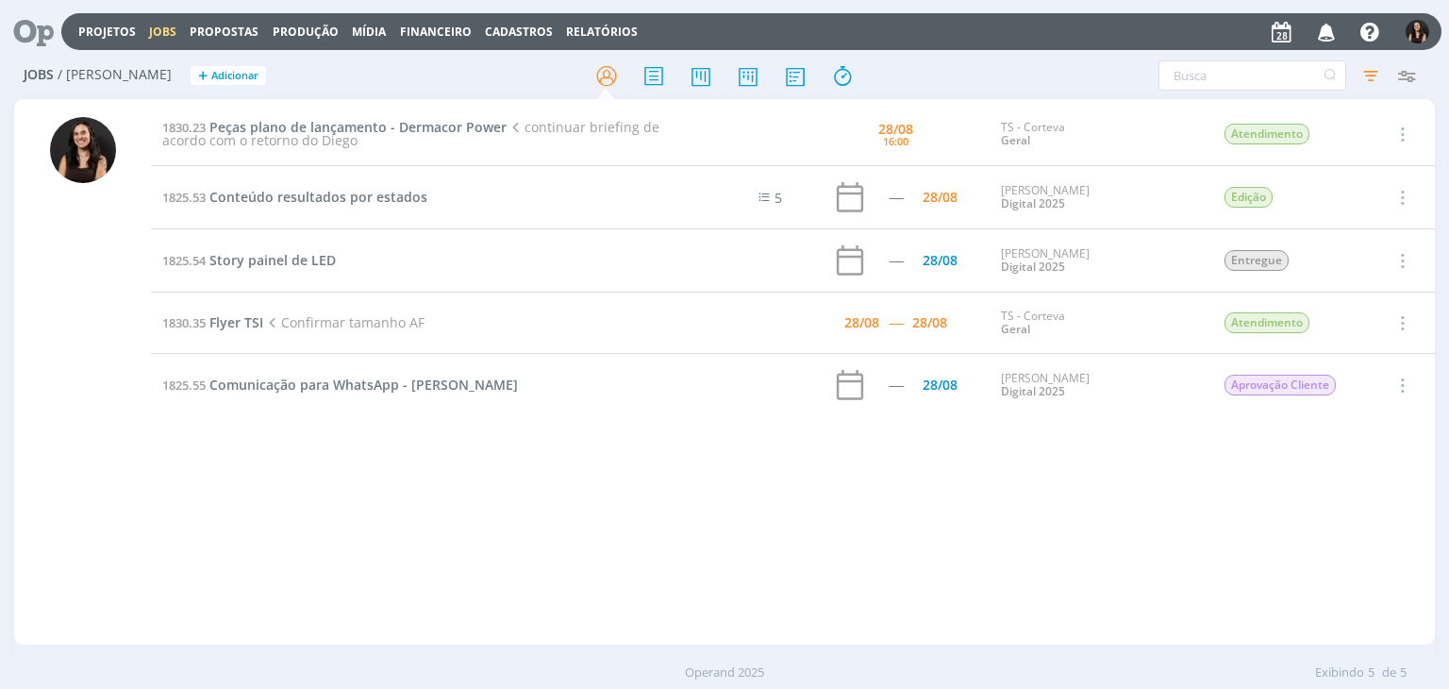
click at [664, 481] on div "1830.23 Peças plano de lançamento - Dermacor Power continuar briefing de acordo…" at bounding box center [792, 372] width 1283 height 538
click at [17, 31] on icon at bounding box center [27, 31] width 39 height 37
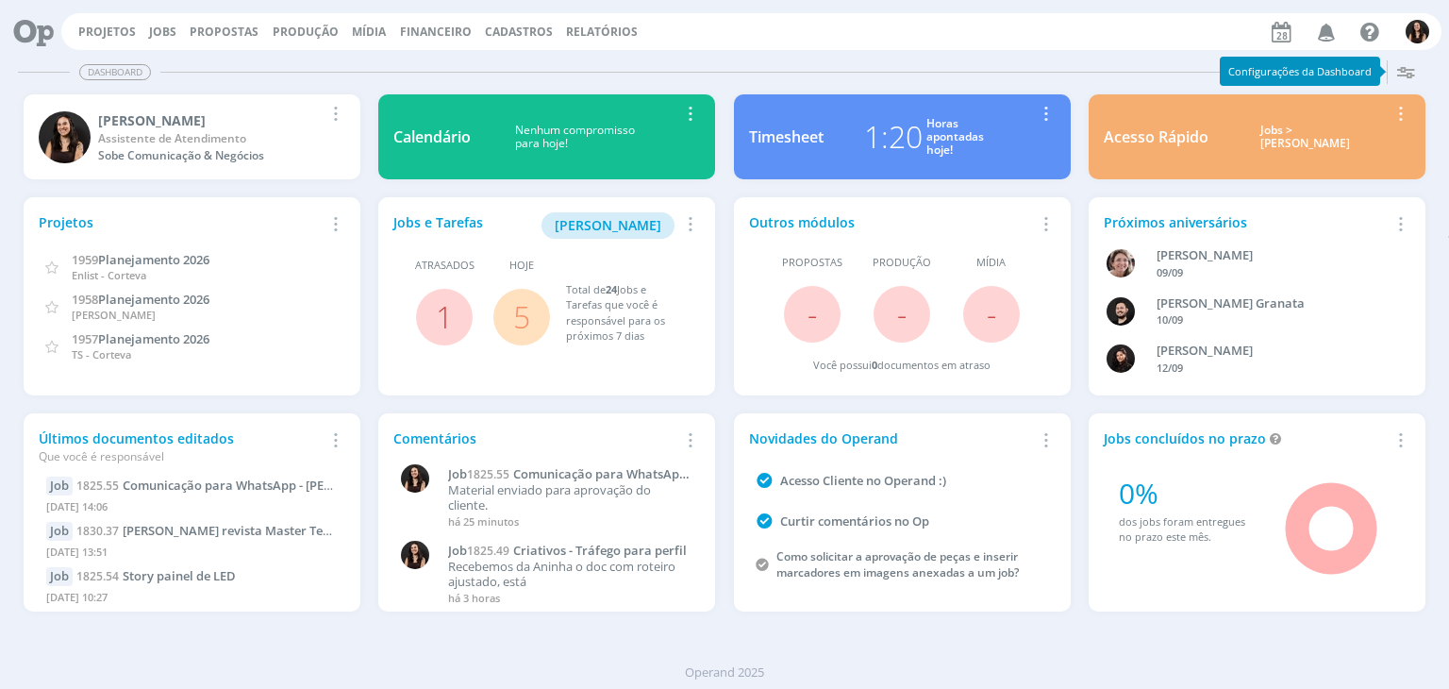
click at [521, 315] on link "5" at bounding box center [521, 316] width 17 height 41
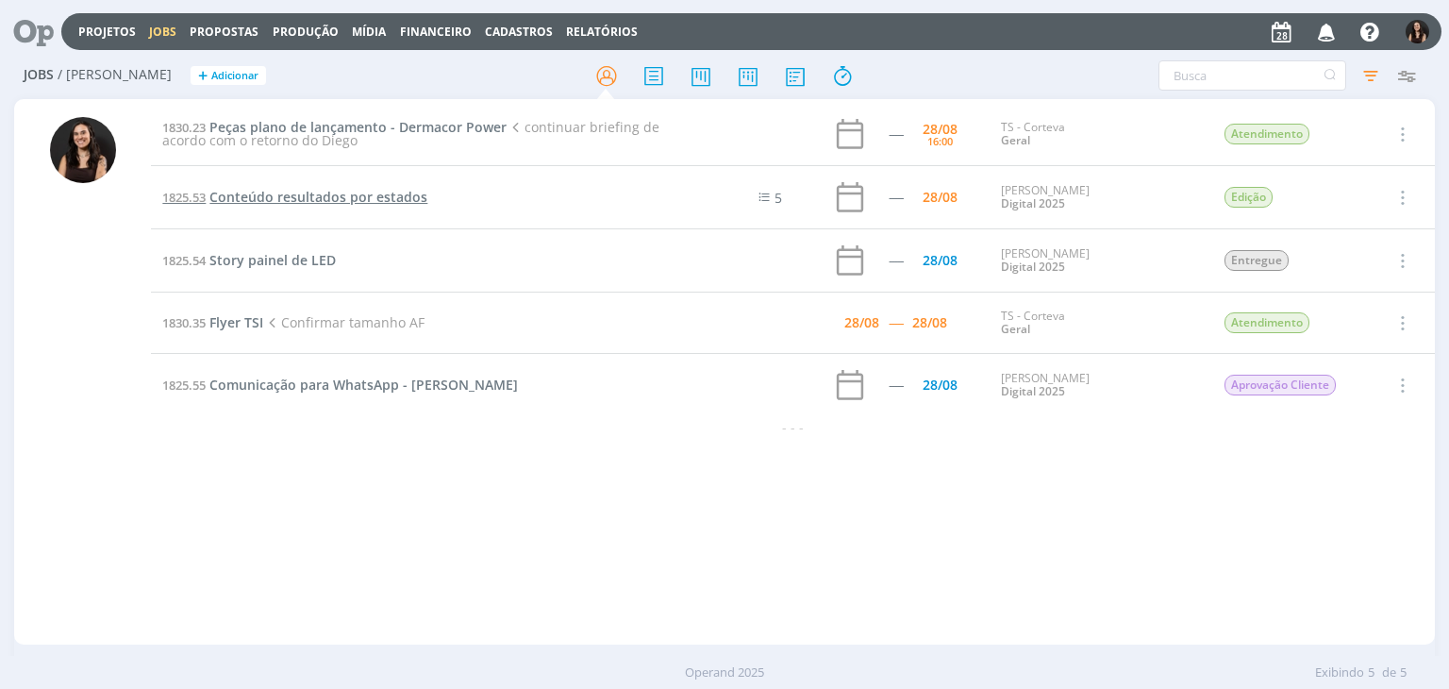
click at [366, 198] on span "Conteúdo resultados por estados" at bounding box center [318, 197] width 218 height 18
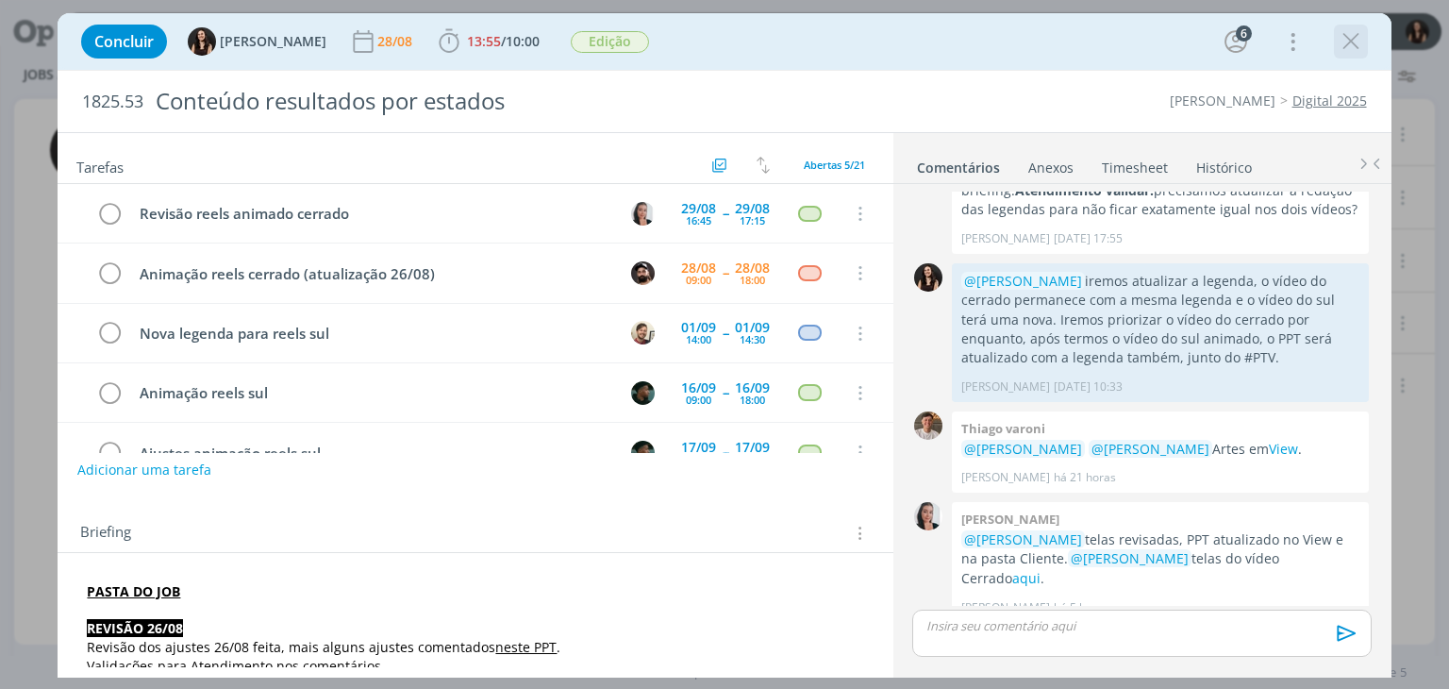
click at [1352, 37] on icon "dialog" at bounding box center [1351, 41] width 28 height 28
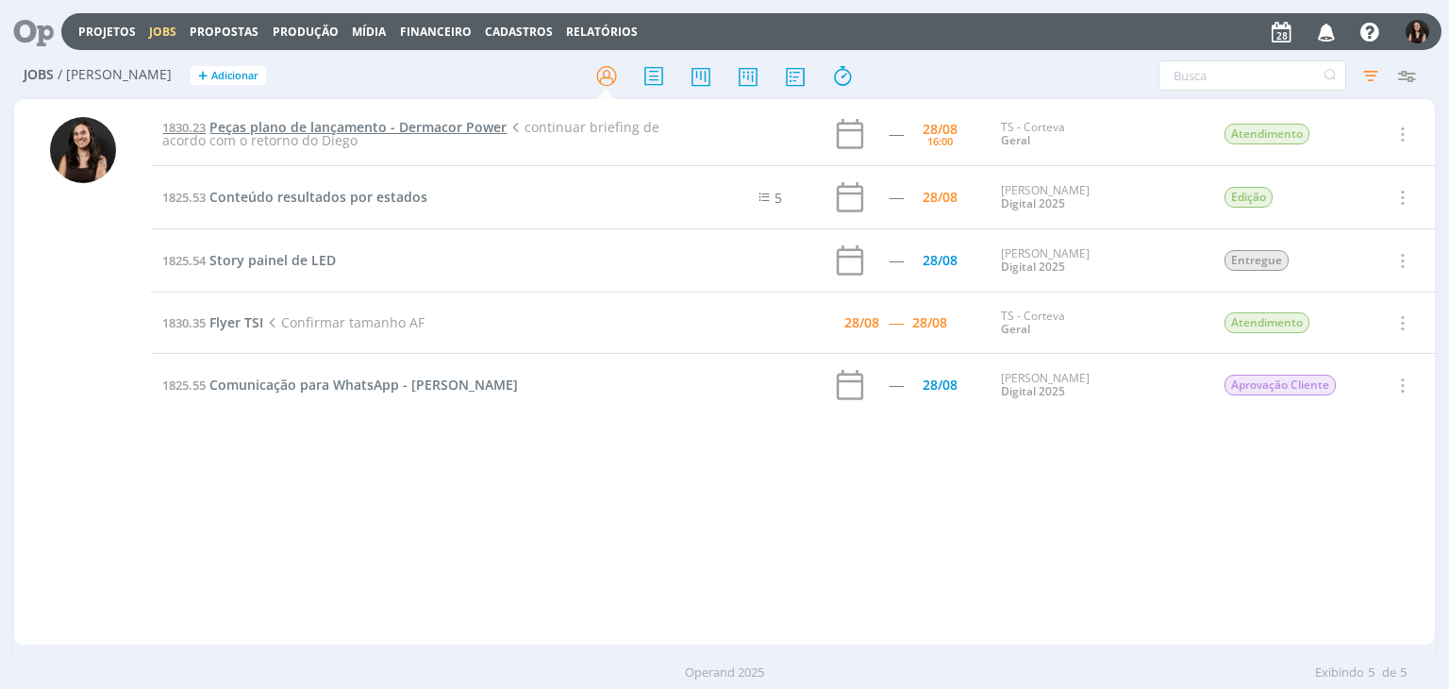
click at [367, 127] on span "Peças plano de lançamento - Dermacor Power" at bounding box center [357, 127] width 297 height 18
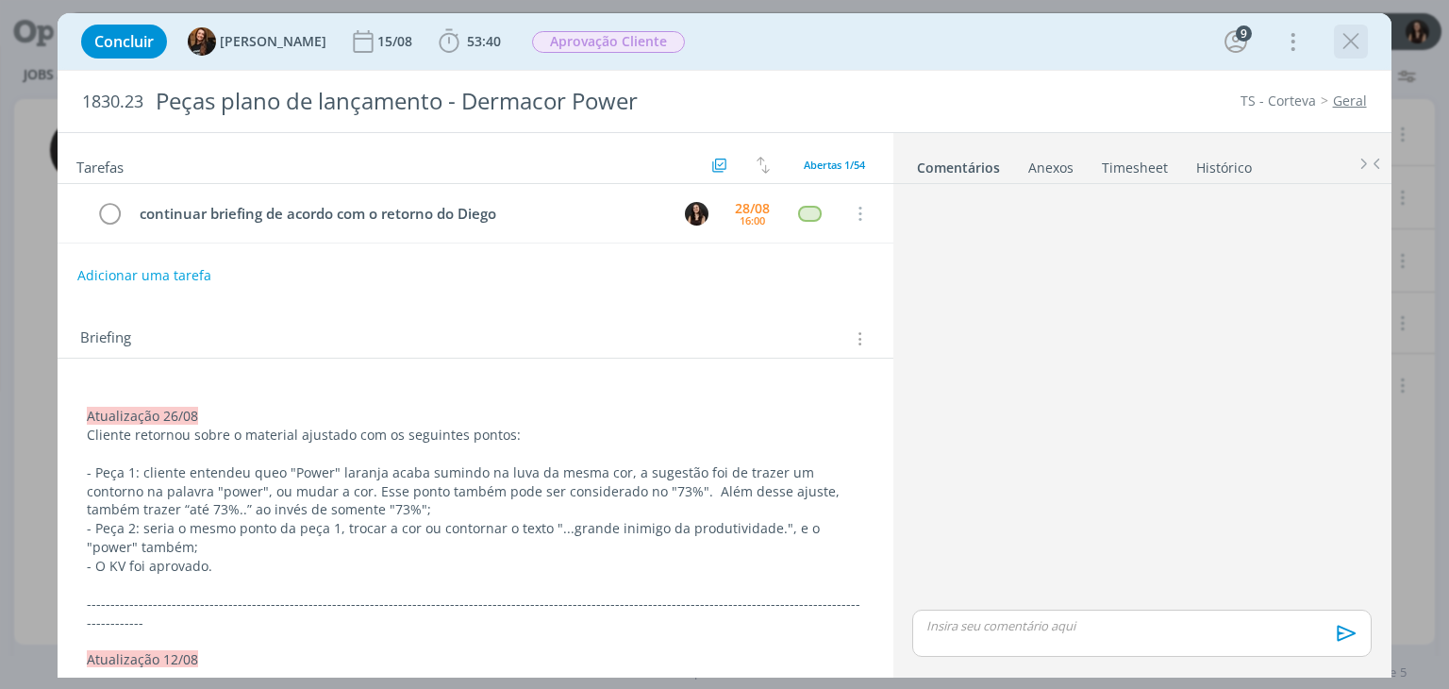
scroll to position [1781, 0]
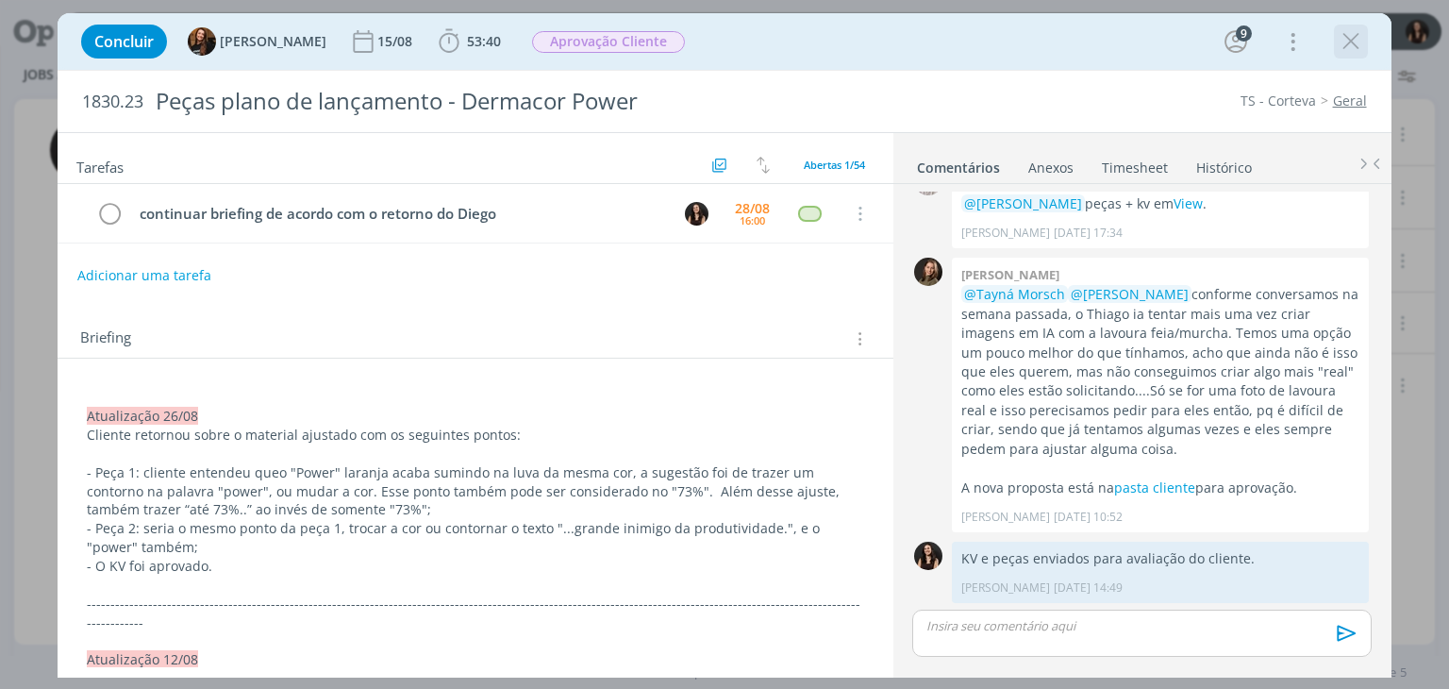
click at [1348, 43] on icon "dialog" at bounding box center [1351, 41] width 28 height 28
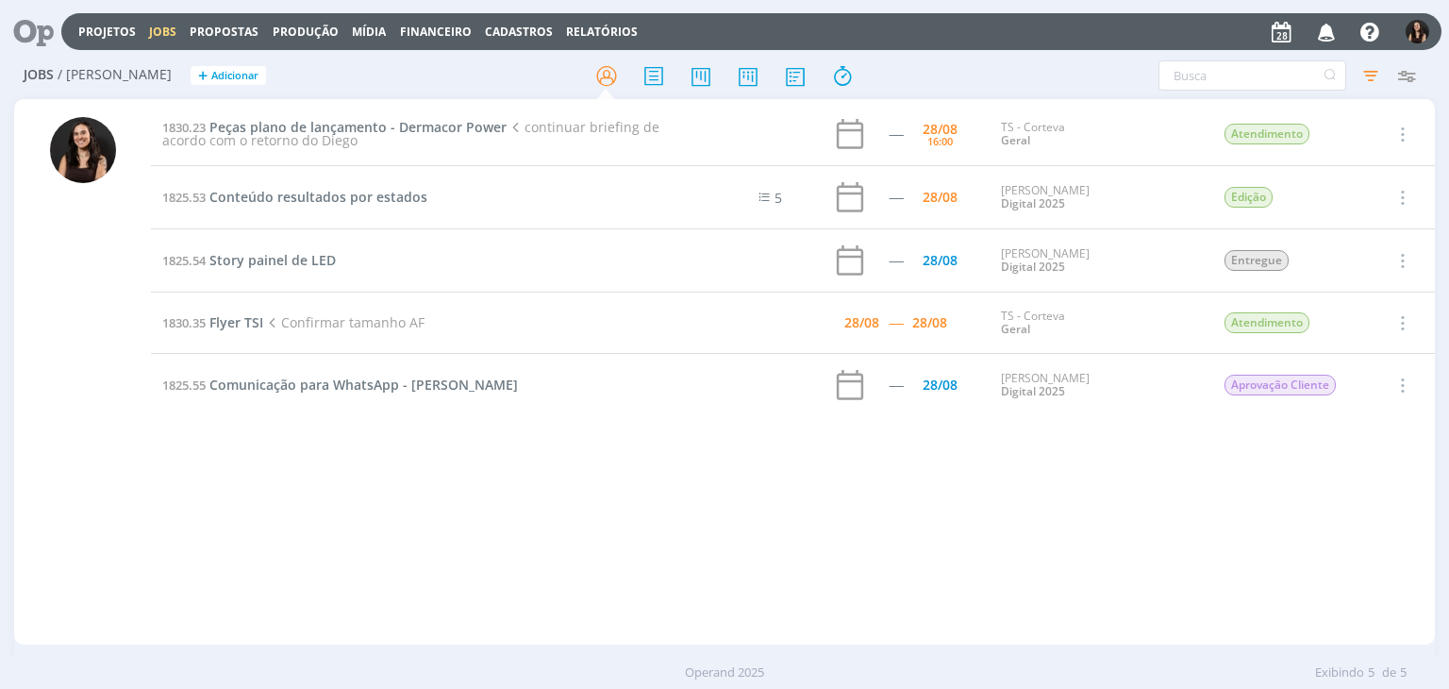
click at [744, 476] on div "1830.23 Peças plano de lançamento - Dermacor Power continuar briefing de acordo…" at bounding box center [792, 372] width 1283 height 538
click at [238, 376] on span "Comunicação para WhatsApp - [PERSON_NAME]" at bounding box center [363, 384] width 308 height 18
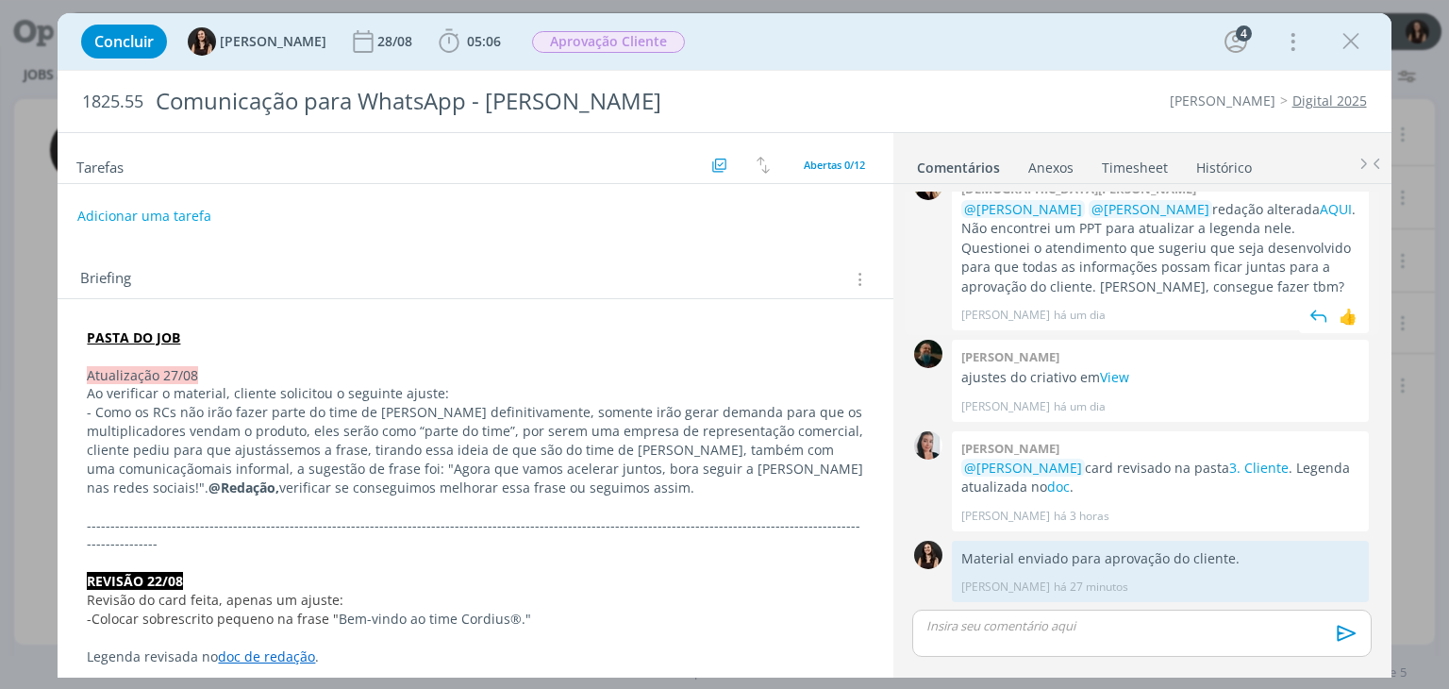
scroll to position [839, 0]
click at [873, 52] on div "Concluir Isabelle Silva 28/08 05:06 Iniciar Apontar Data * 28/08/2025 Horas * 0…" at bounding box center [724, 41] width 1305 height 45
click at [1334, 36] on div "dialog" at bounding box center [1351, 42] width 34 height 34
click at [1337, 39] on icon "dialog" at bounding box center [1351, 41] width 28 height 28
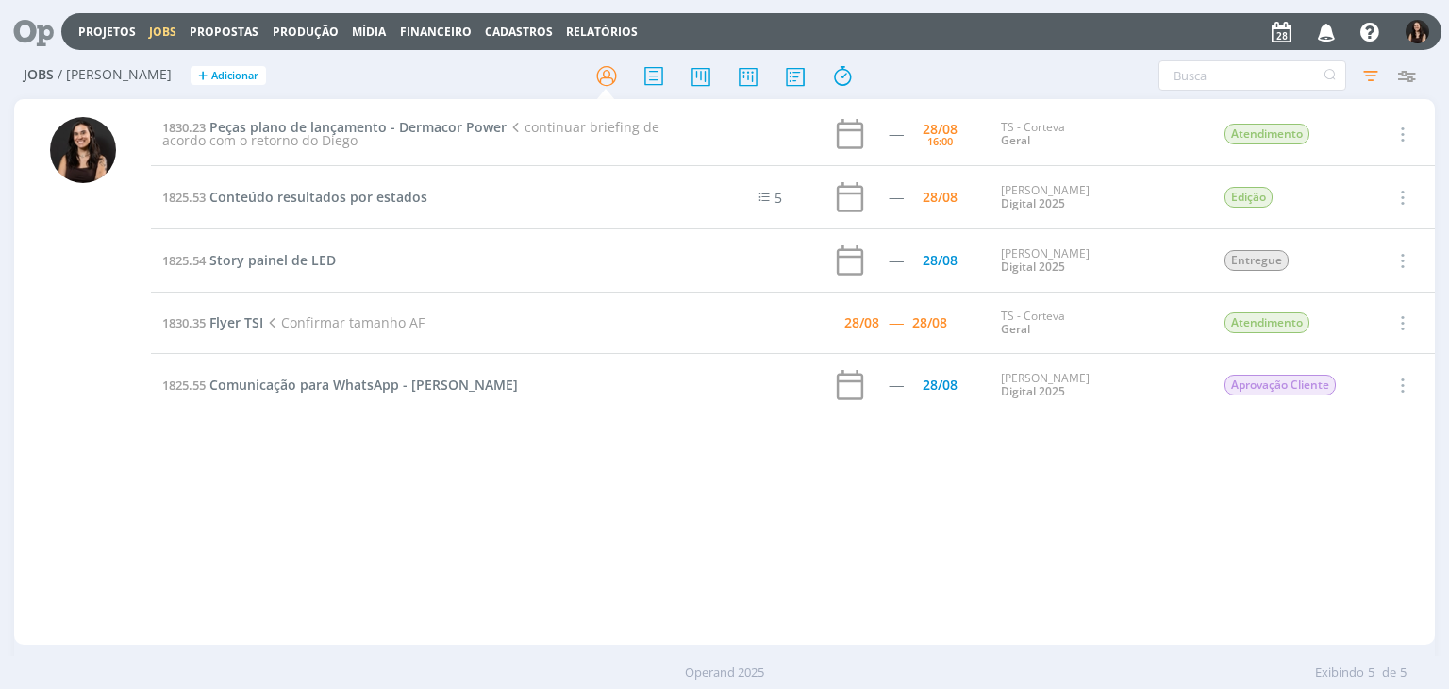
click at [666, 515] on div "1830.23 Peças plano de lançamento - Dermacor Power continuar briefing de acordo…" at bounding box center [792, 372] width 1283 height 538
click at [410, 50] on div "Projetos Jobs Propostas Produção Mídia Financeiro Cadastros Relatórios Notifica…" at bounding box center [725, 30] width 1434 height 45
click at [122, 25] on link "Projetos" at bounding box center [107, 32] width 58 height 16
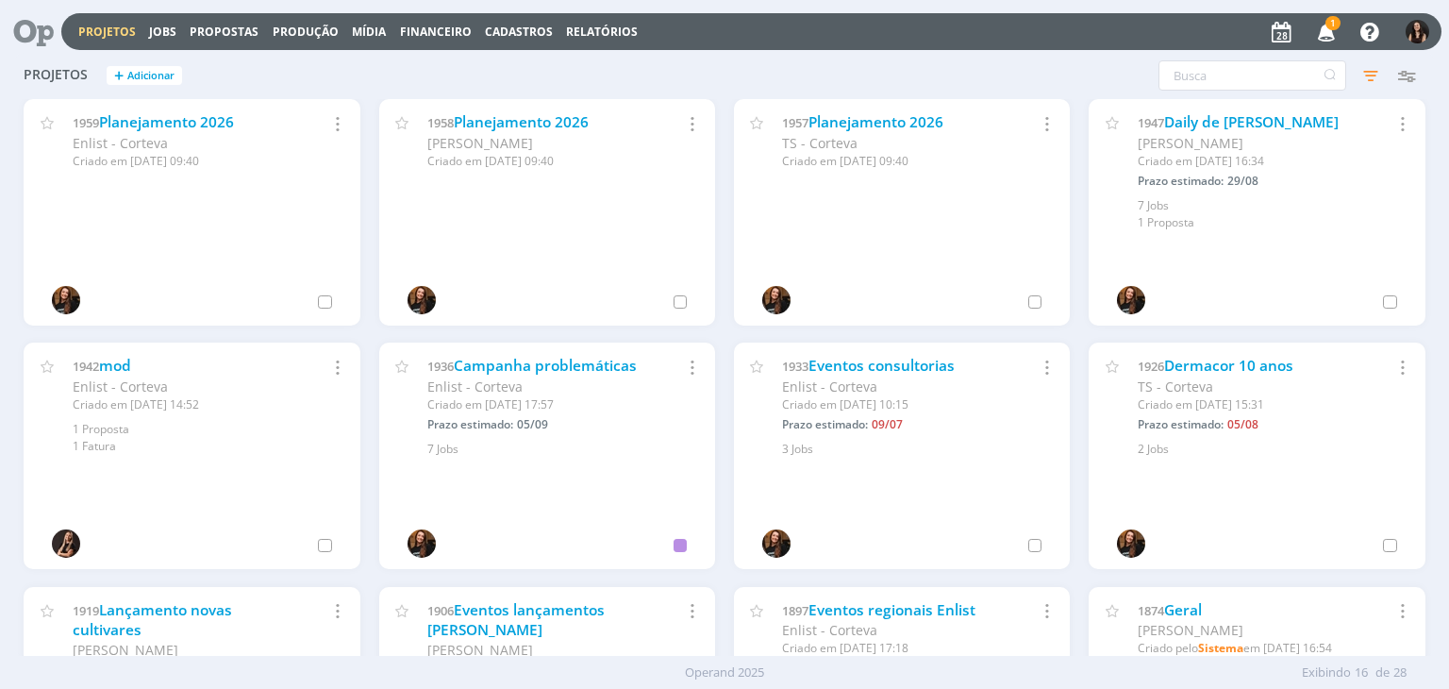
click at [1324, 29] on icon "button" at bounding box center [1326, 31] width 33 height 32
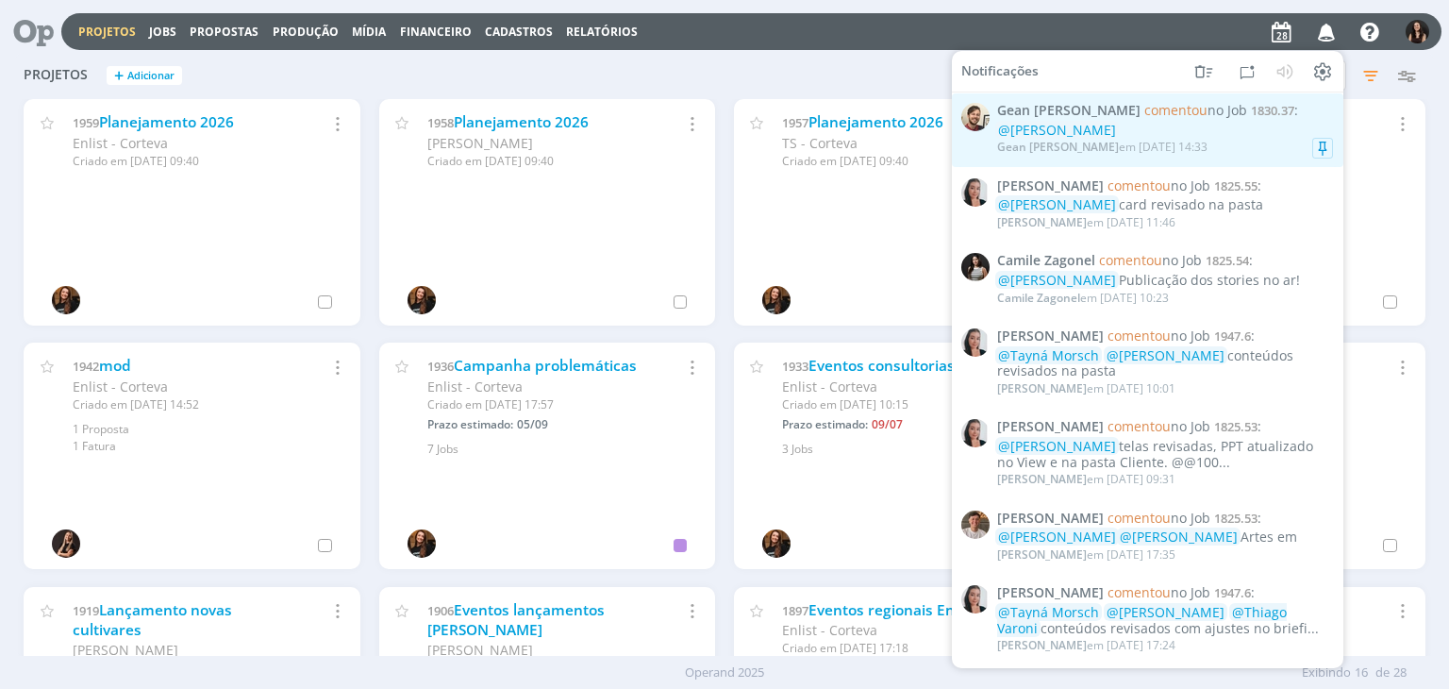
click at [1230, 144] on div "Gean Paulo Naue em 28/08 às 14:33" at bounding box center [1165, 147] width 336 height 19
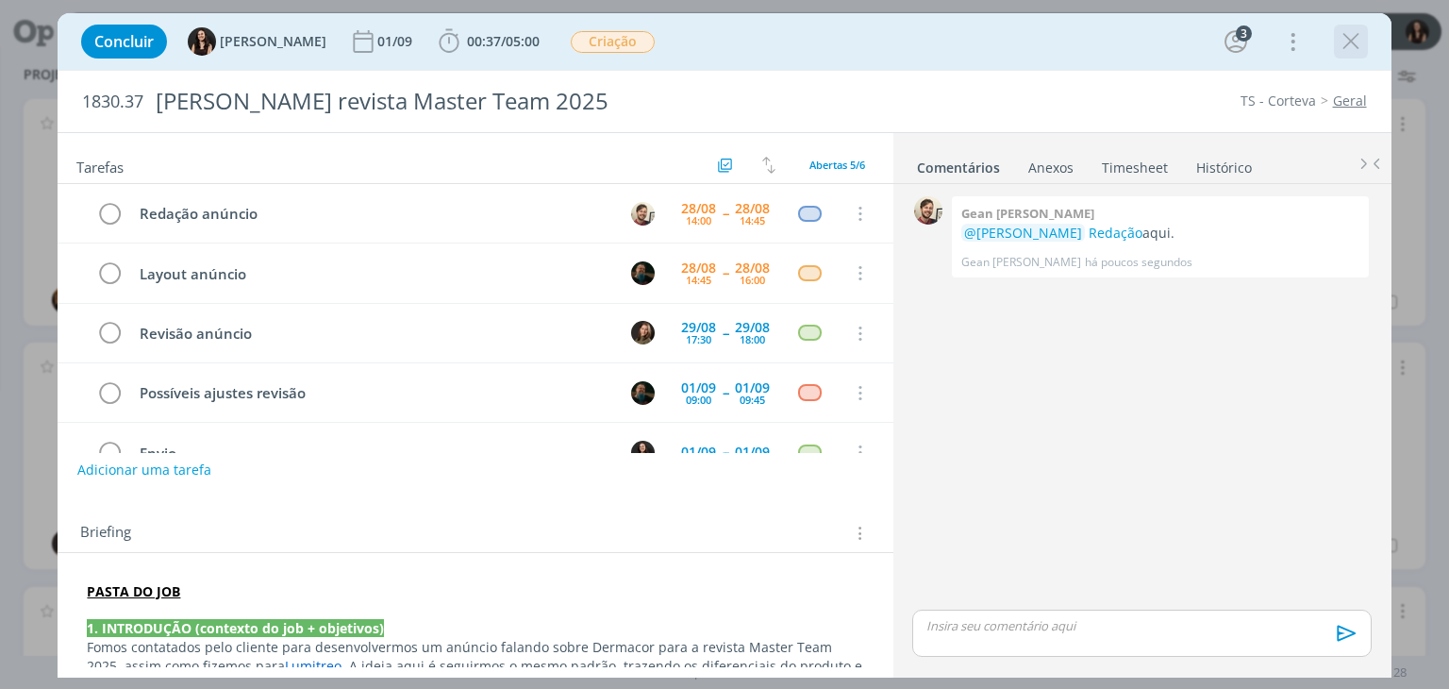
click at [1348, 39] on icon "dialog" at bounding box center [1351, 41] width 28 height 28
